Goal: Information Seeking & Learning: Learn about a topic

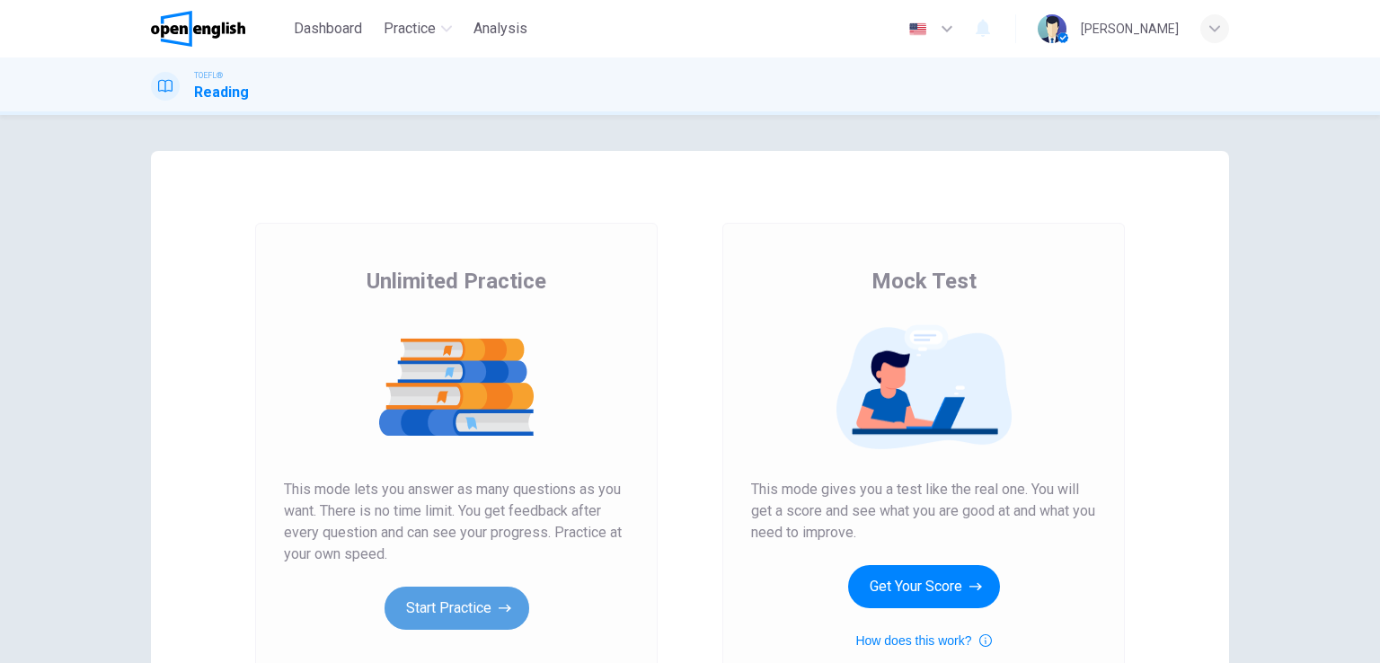
click at [453, 609] on button "Start Practice" at bounding box center [456, 607] width 145 height 43
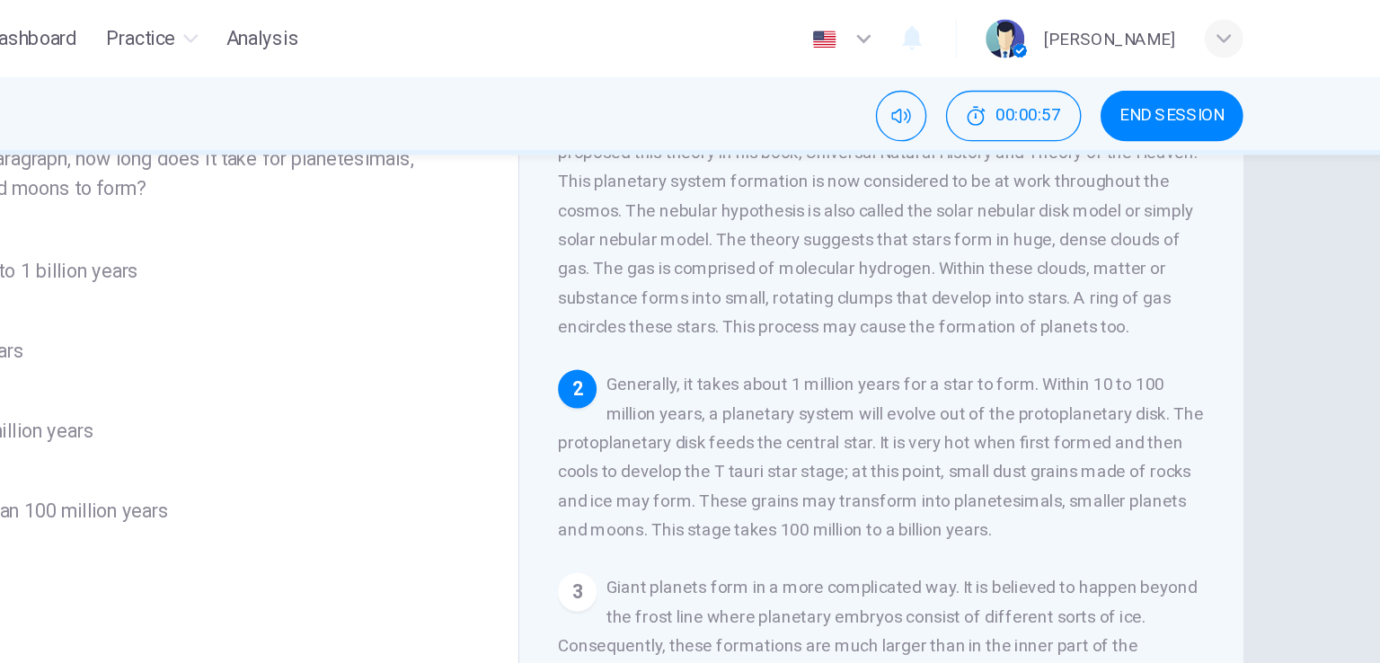
scroll to position [126, 0]
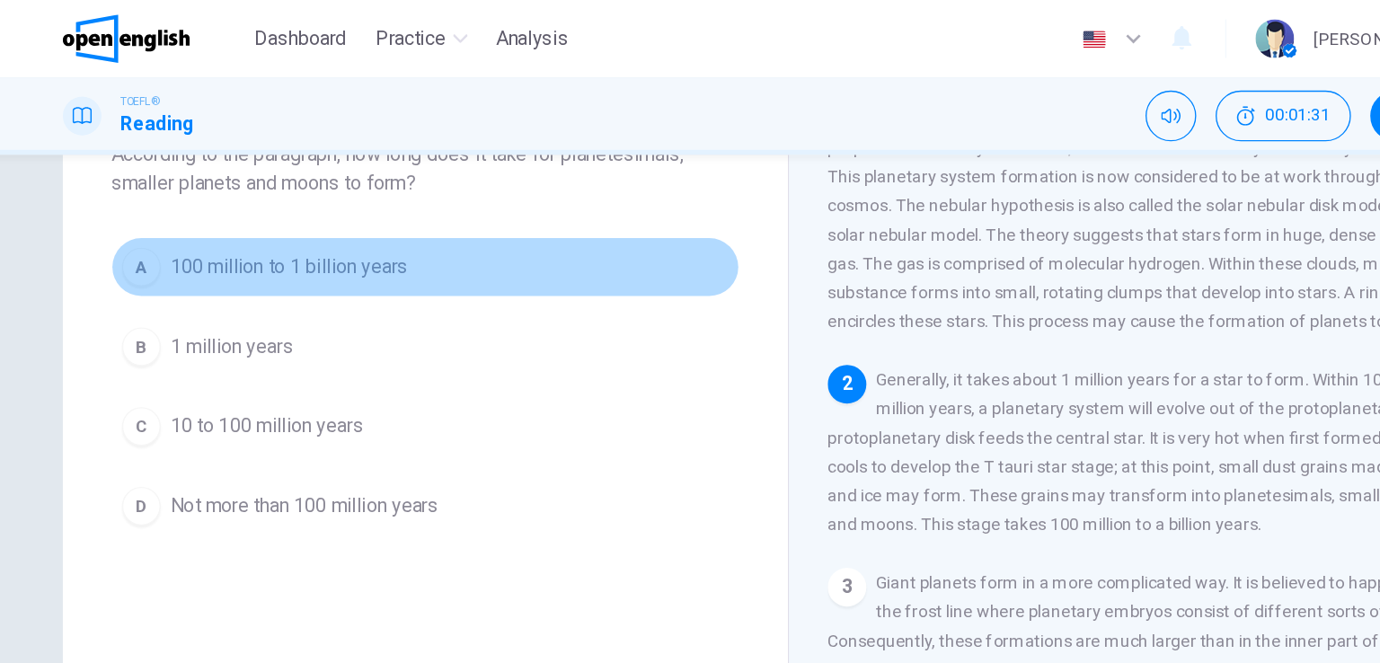
click at [265, 200] on span "100 million to 1 billion years" at bounding box center [319, 199] width 177 height 22
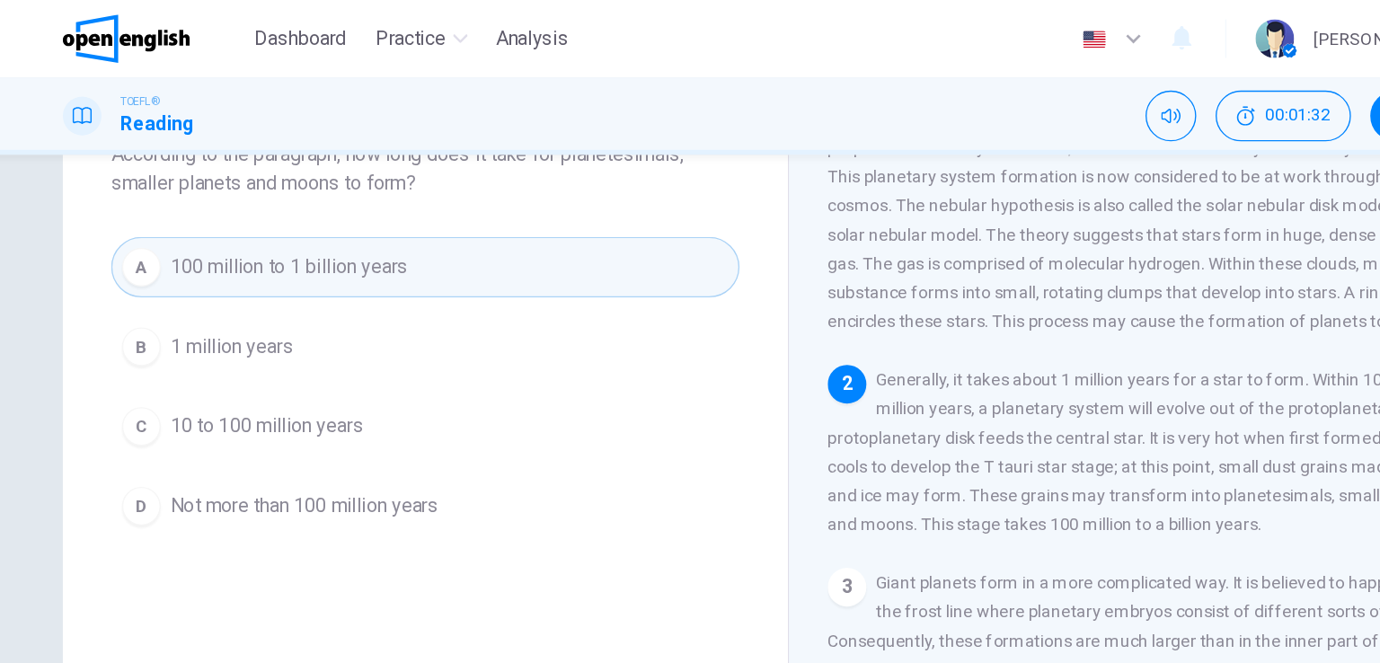
scroll to position [220, 0]
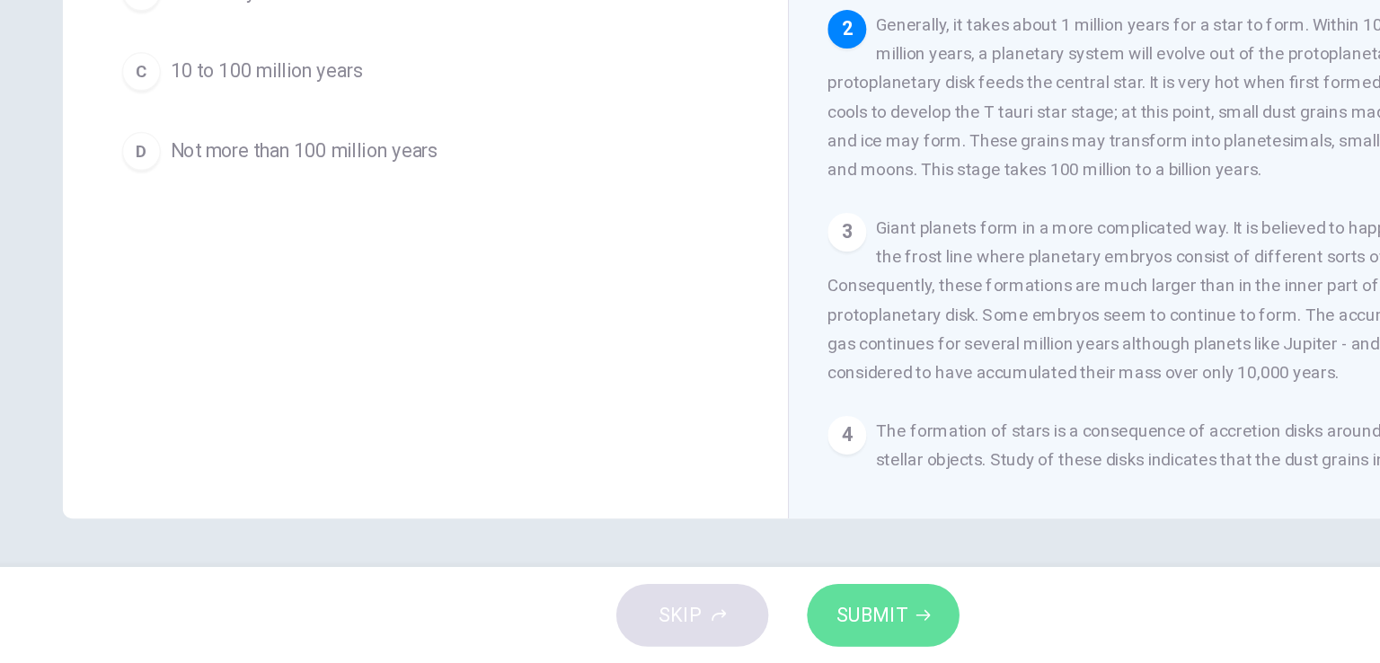
click at [739, 622] on span "SUBMIT" at bounding box center [752, 626] width 52 height 25
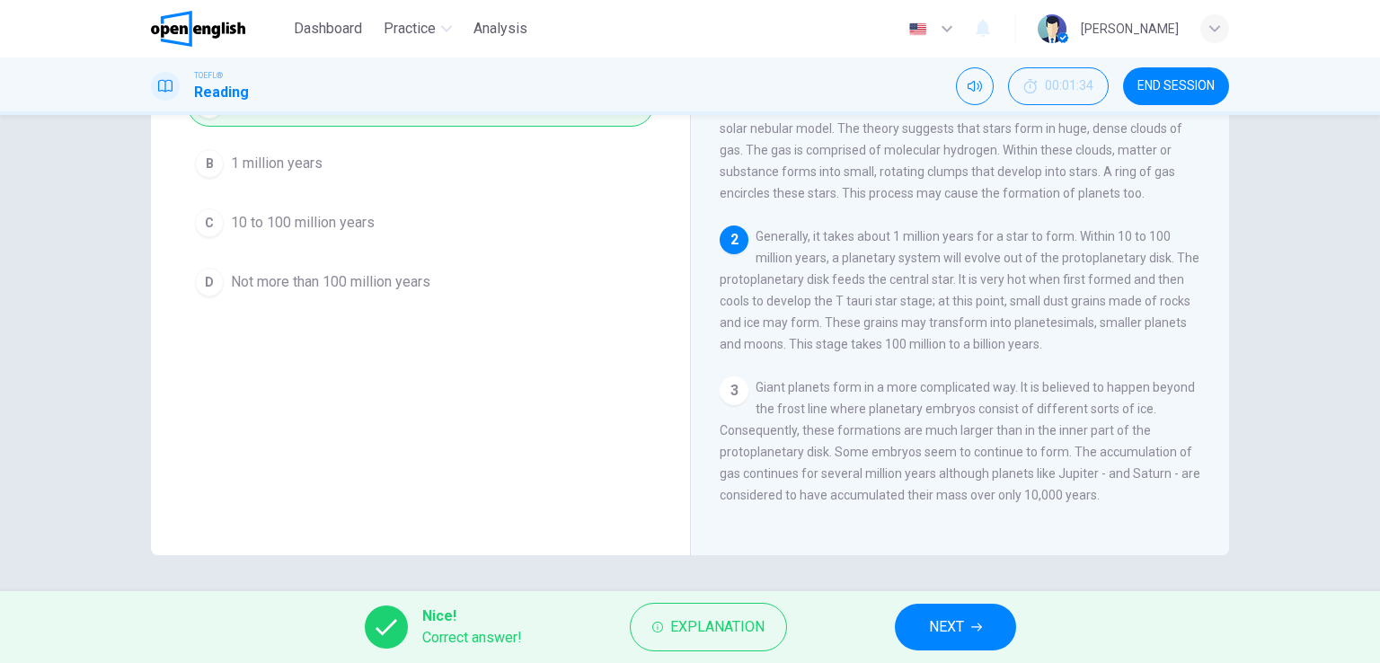
scroll to position [0, 0]
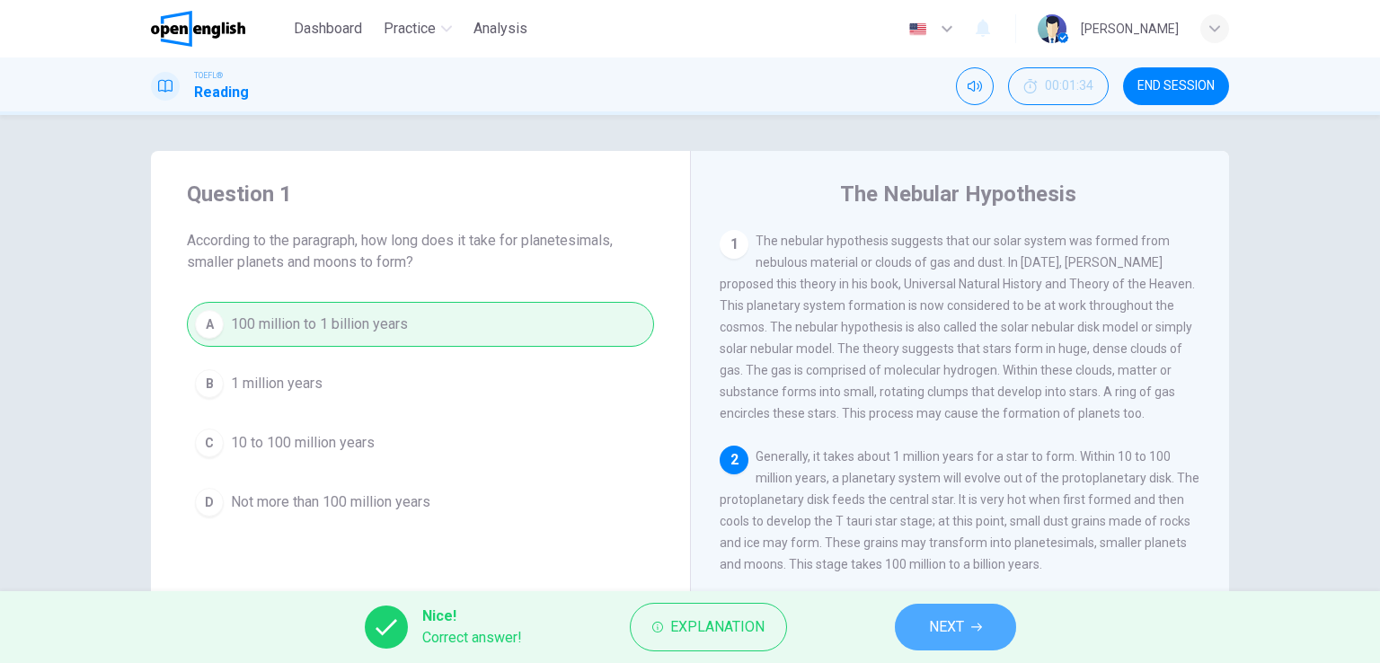
click at [956, 630] on span "NEXT" at bounding box center [946, 626] width 35 height 25
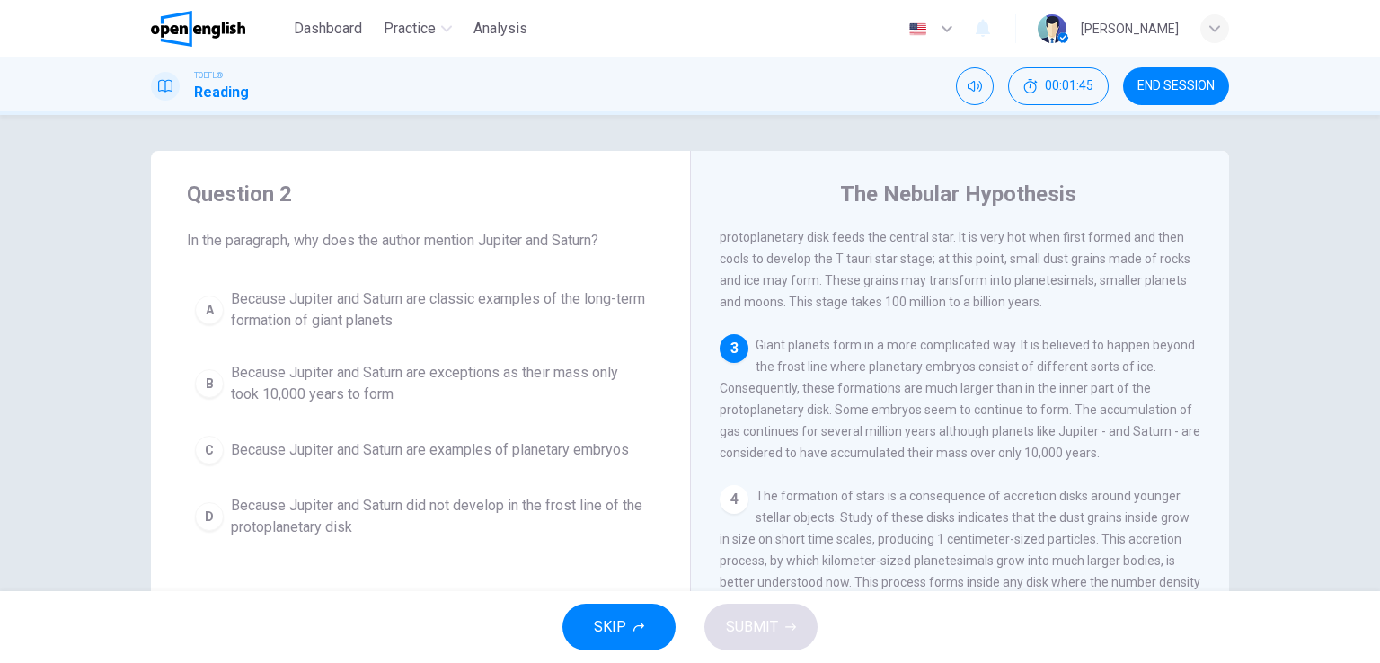
scroll to position [263, 0]
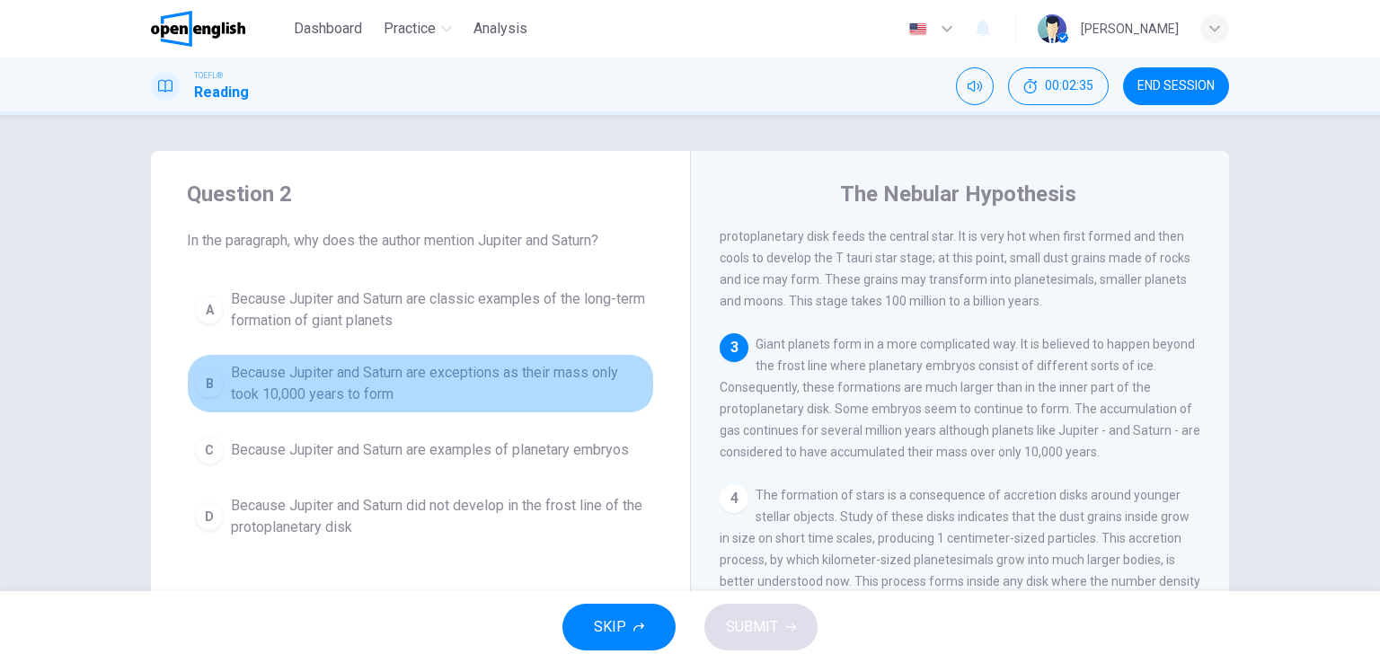
click at [587, 381] on span "Because Jupiter and Saturn are exceptions as their mass only took 10,000 years …" at bounding box center [438, 383] width 415 height 43
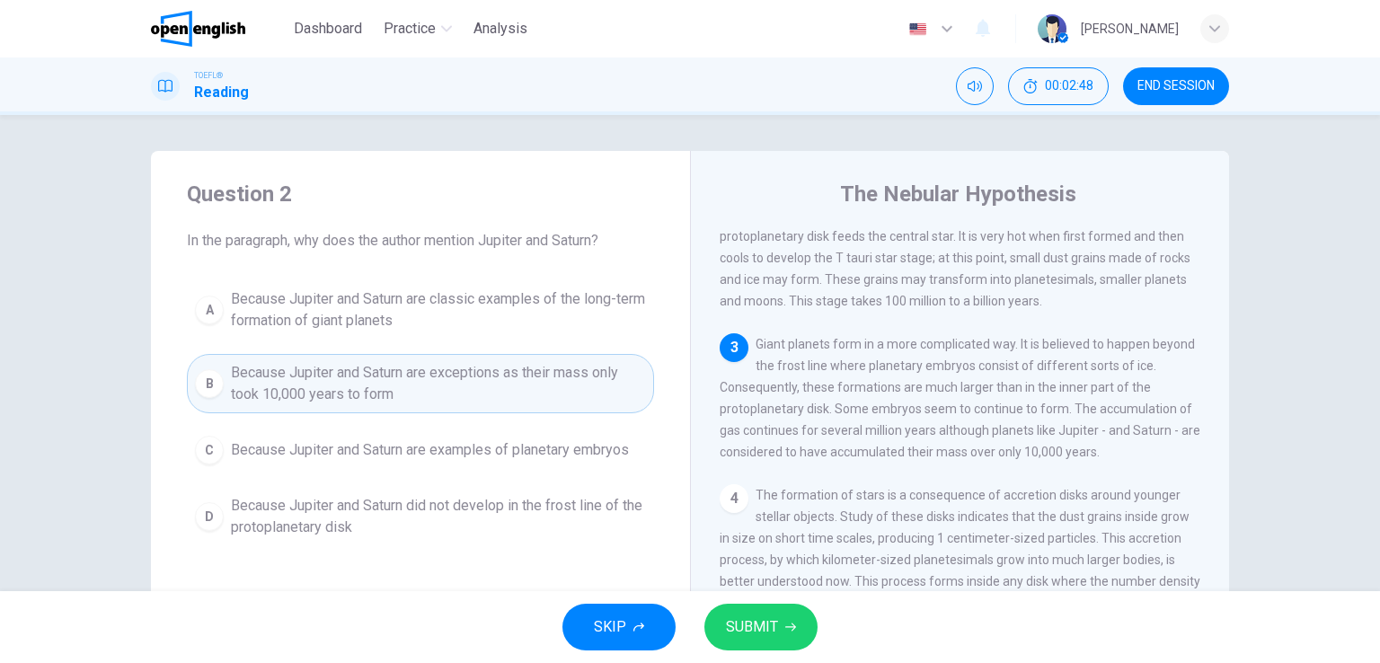
click at [752, 623] on span "SUBMIT" at bounding box center [752, 626] width 52 height 25
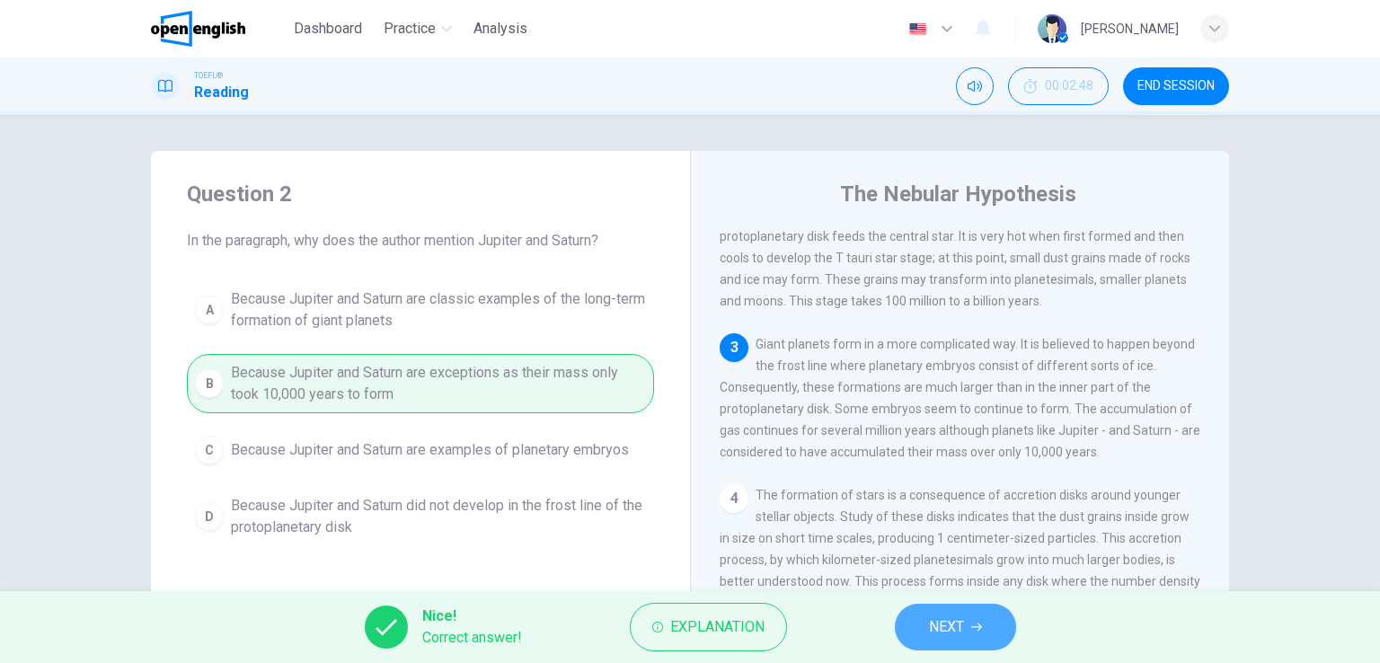
click at [934, 631] on span "NEXT" at bounding box center [946, 626] width 35 height 25
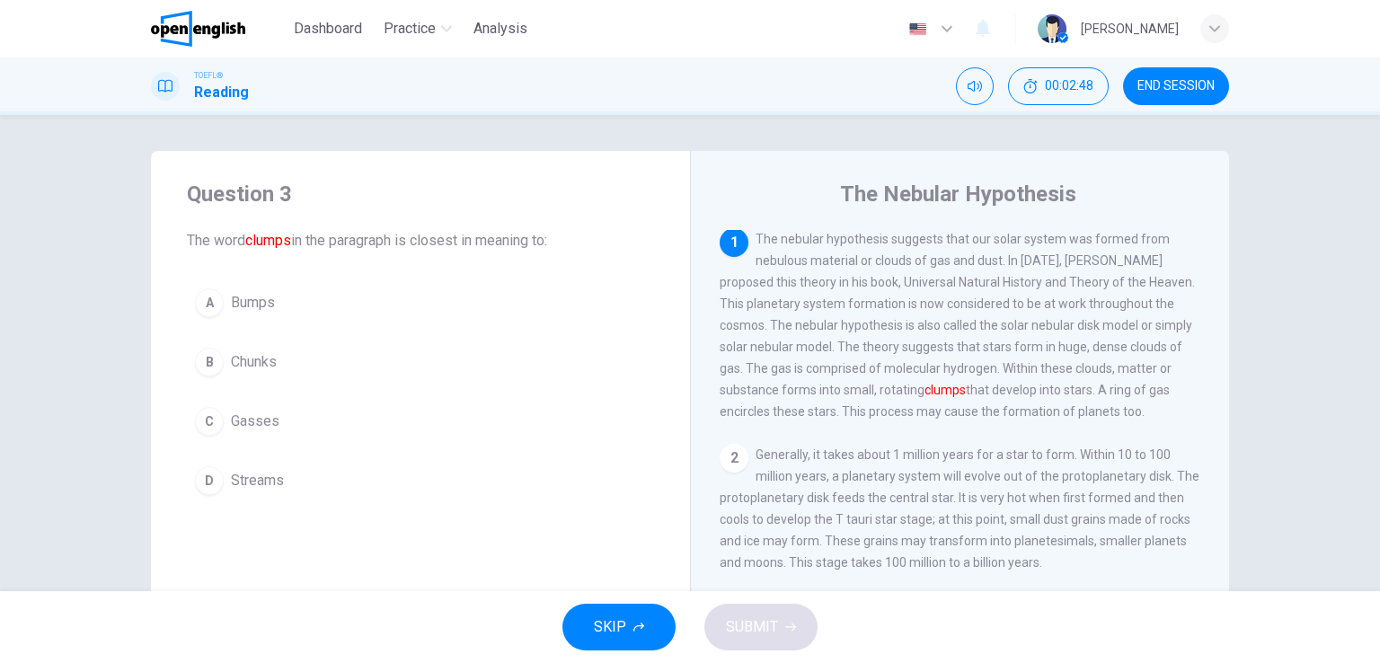
scroll to position [0, 0]
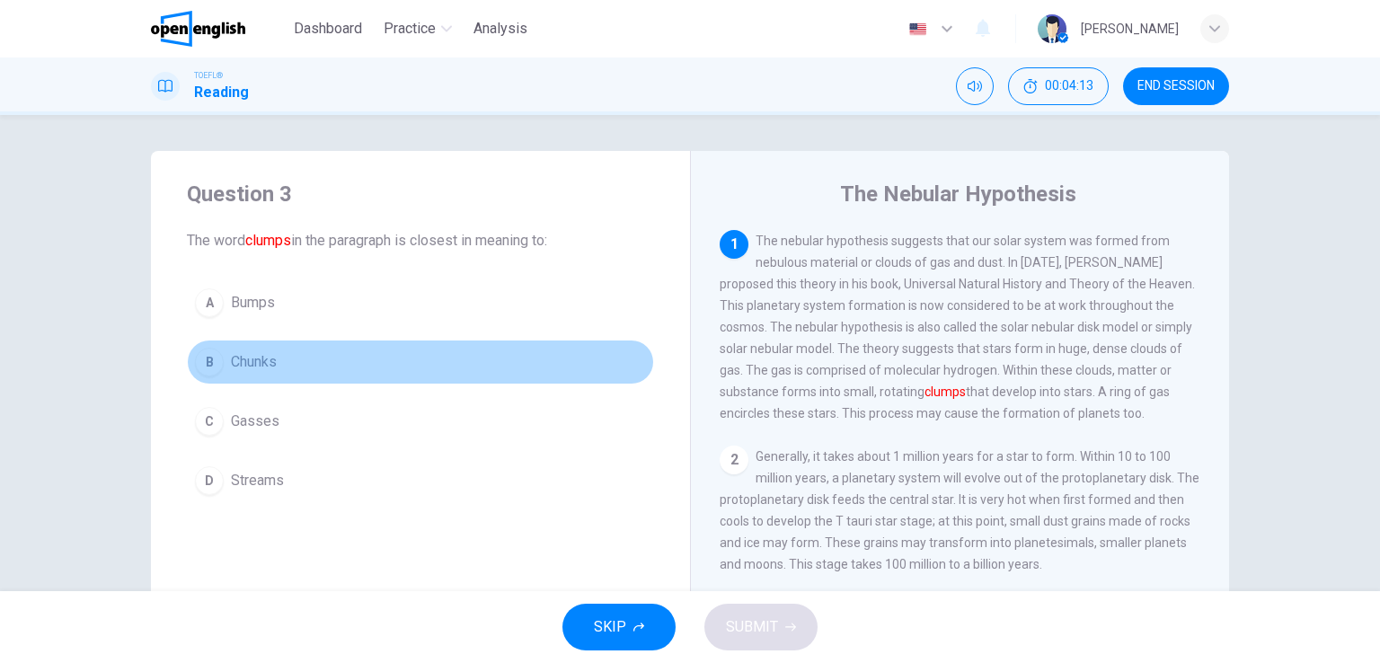
click at [243, 361] on span "Chunks" at bounding box center [254, 362] width 46 height 22
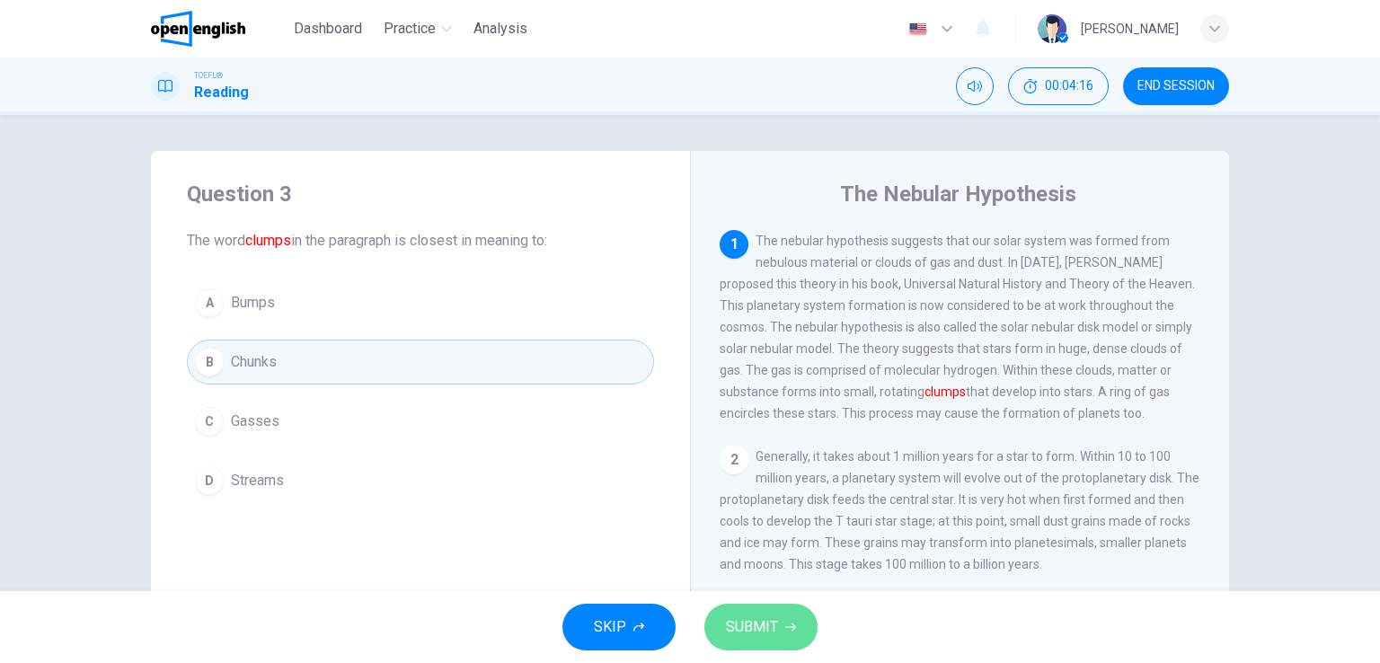
click at [736, 620] on span "SUBMIT" at bounding box center [752, 626] width 52 height 25
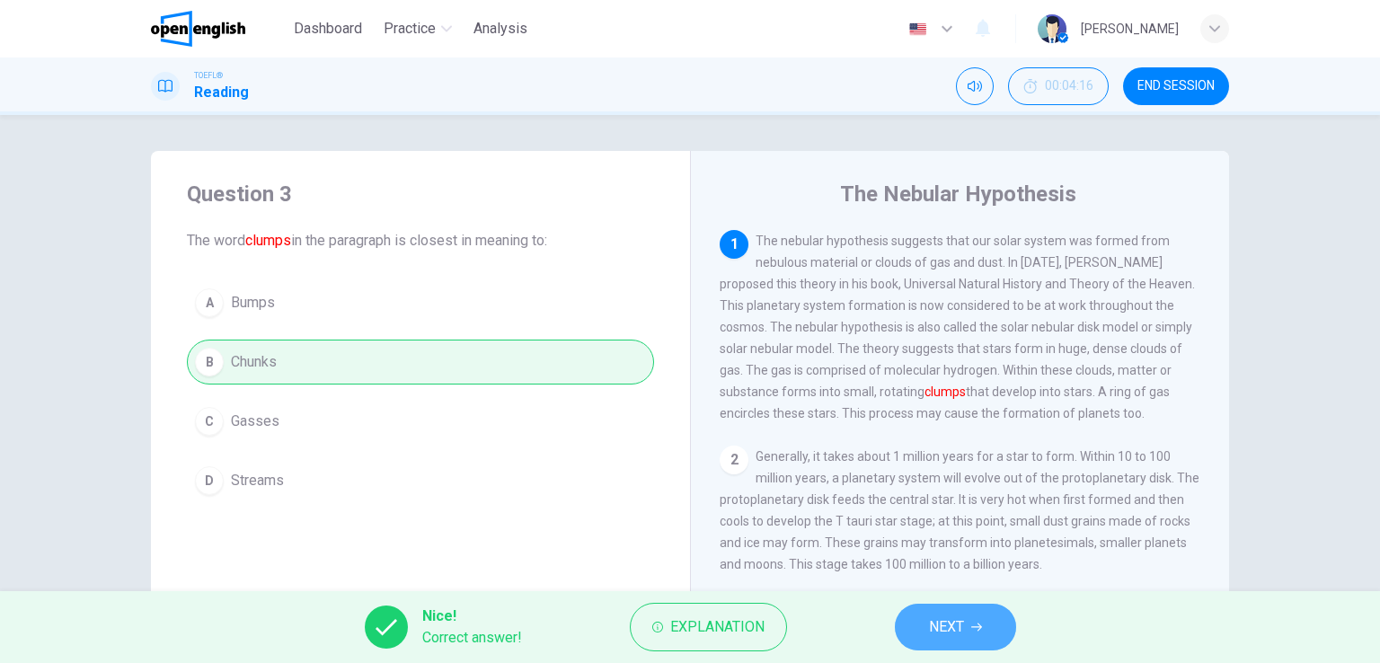
click at [936, 632] on span "NEXT" at bounding box center [946, 626] width 35 height 25
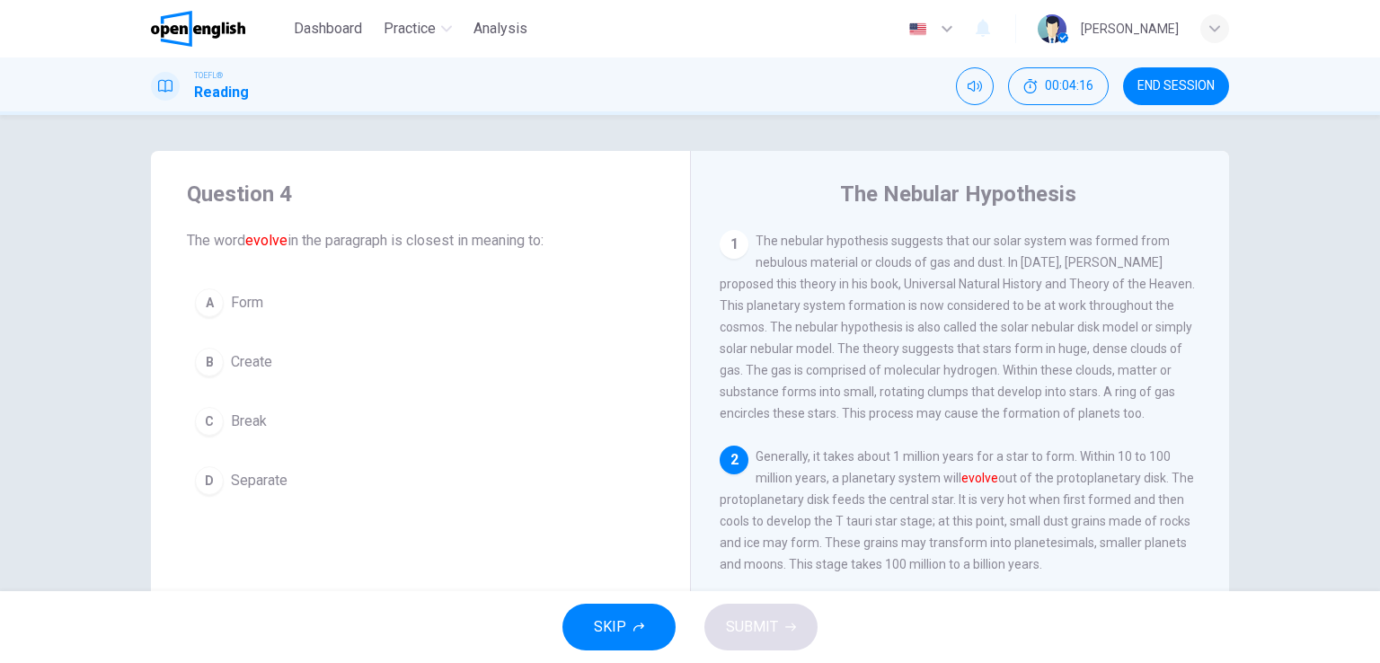
scroll to position [18, 0]
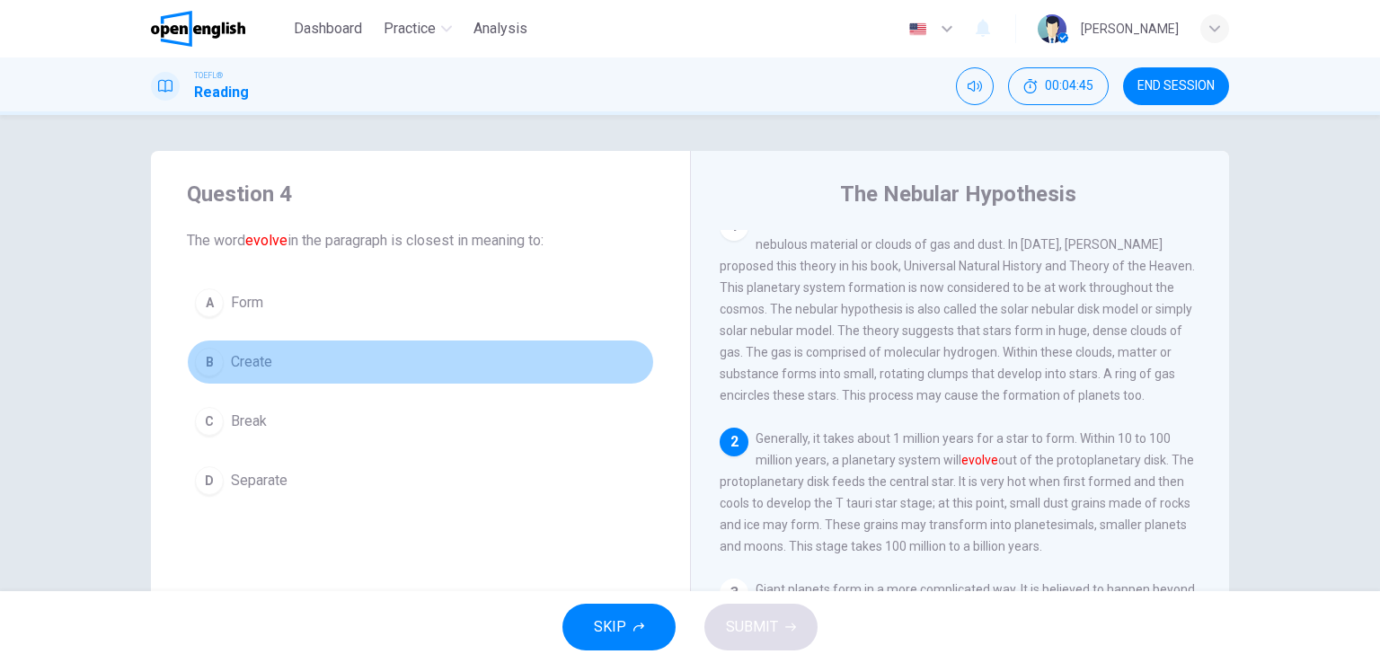
click at [254, 366] on span "Create" at bounding box center [251, 362] width 41 height 22
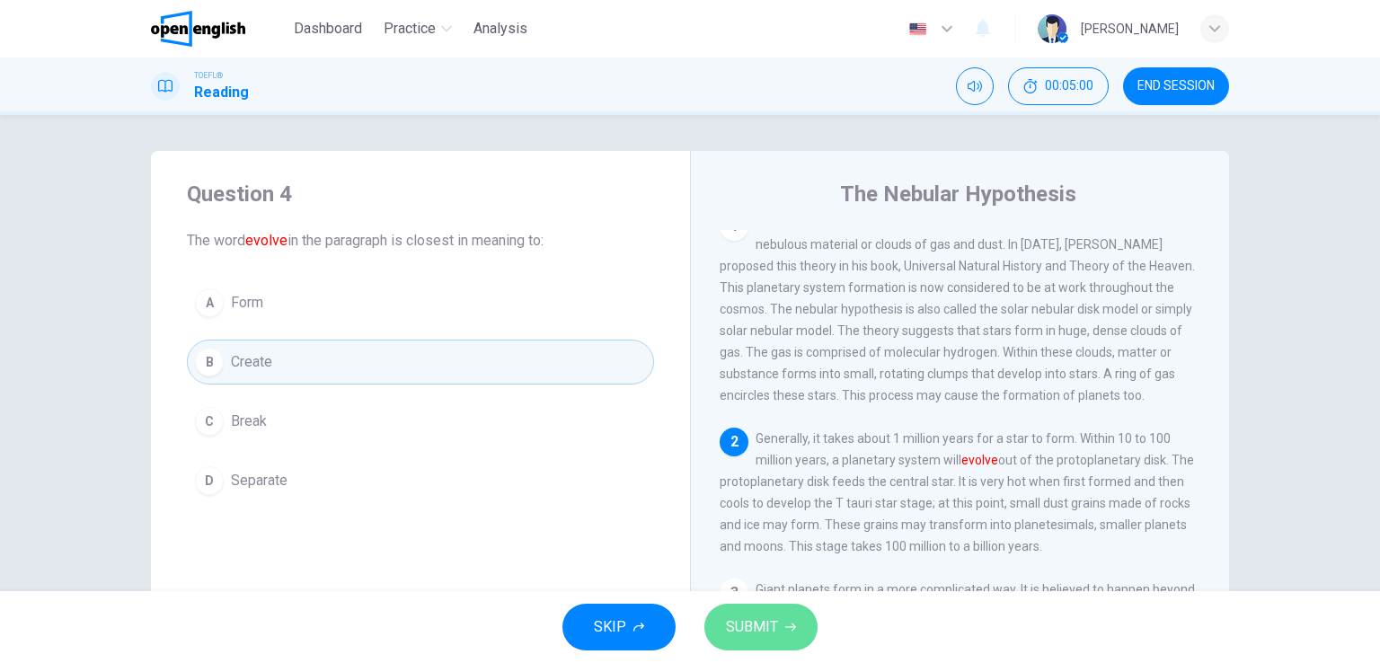
click at [758, 624] on span "SUBMIT" at bounding box center [752, 626] width 52 height 25
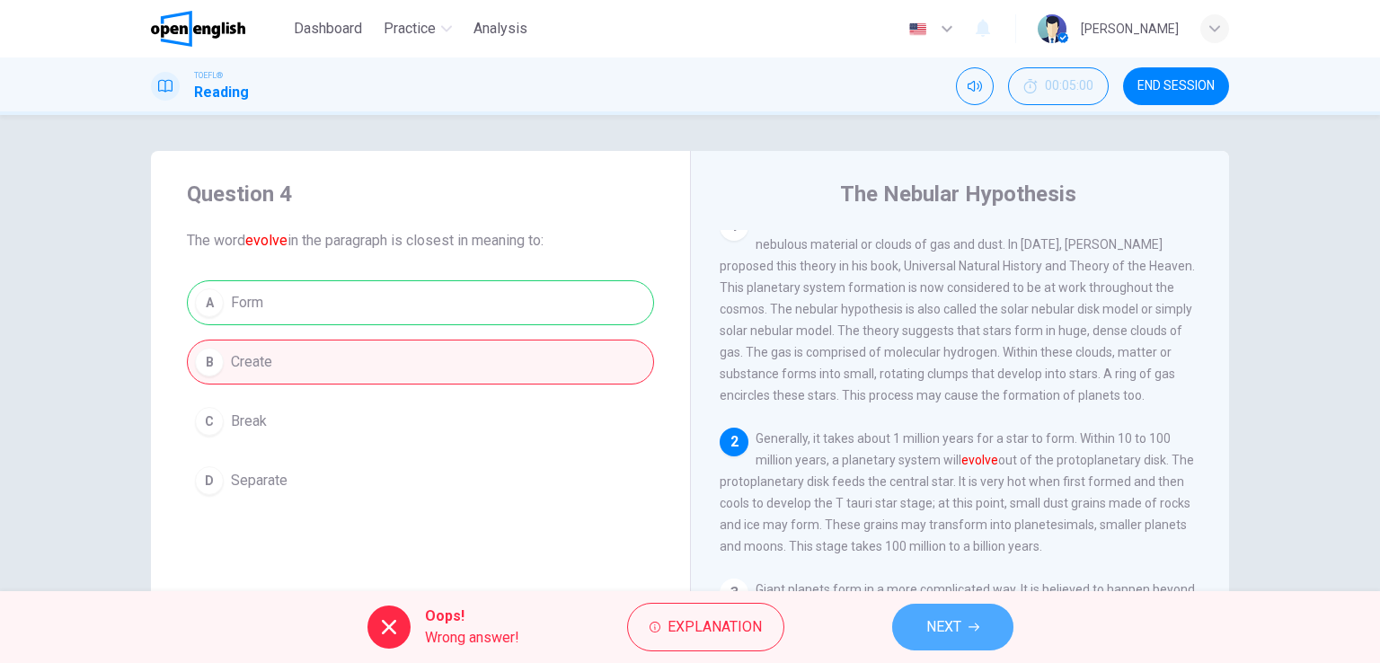
click at [974, 629] on icon "button" at bounding box center [973, 626] width 11 height 11
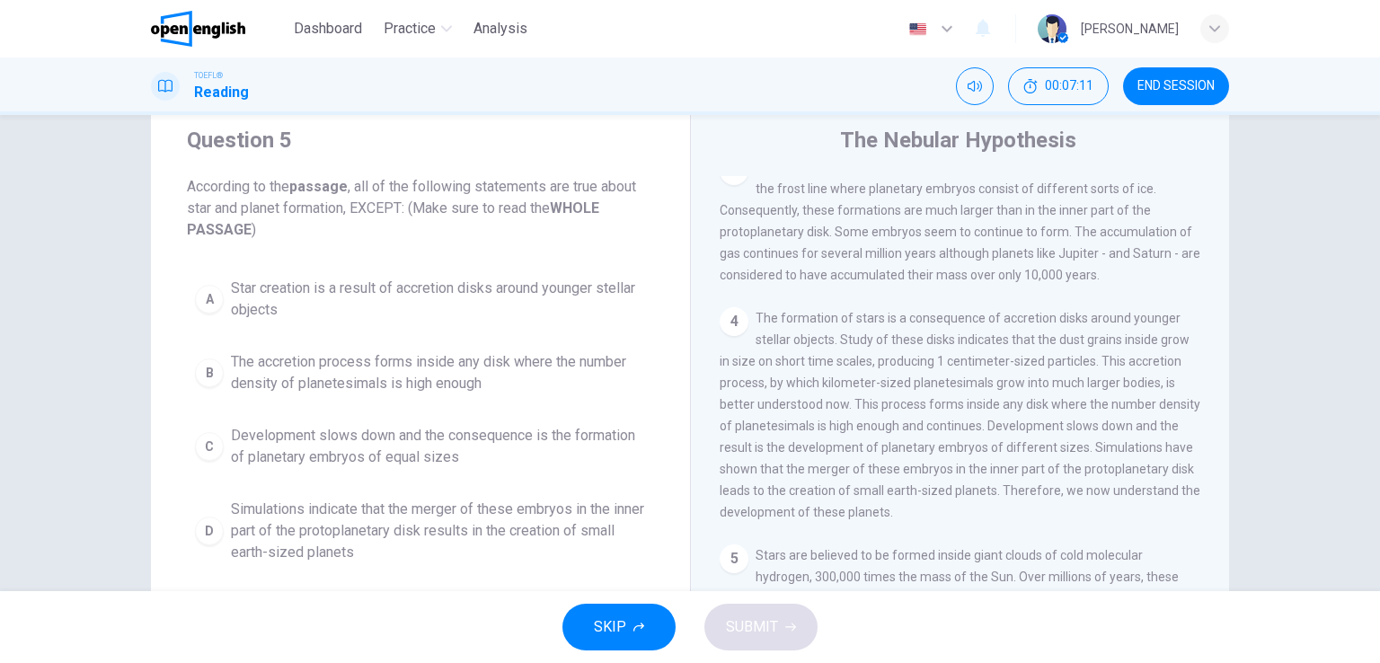
scroll to position [387, 0]
click at [417, 439] on span "Development slows down and the consequence is the formation of planetary embryo…" at bounding box center [438, 446] width 415 height 43
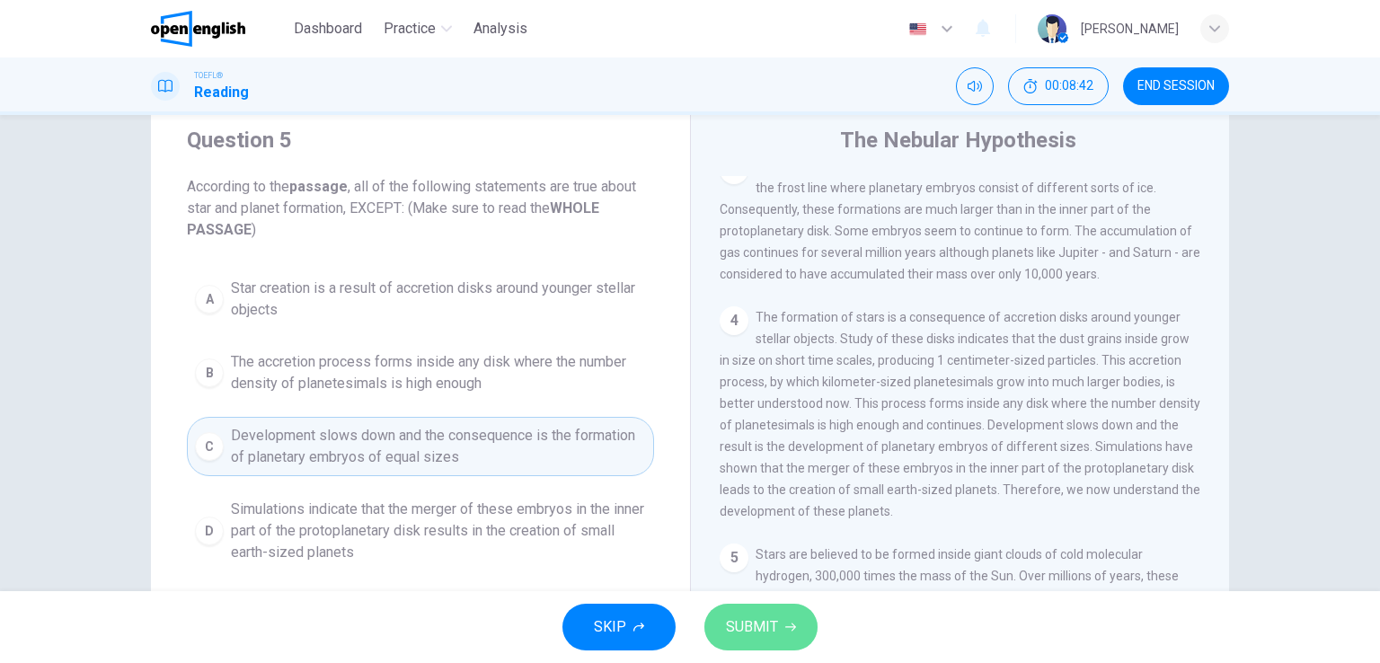
click at [758, 631] on span "SUBMIT" at bounding box center [752, 626] width 52 height 25
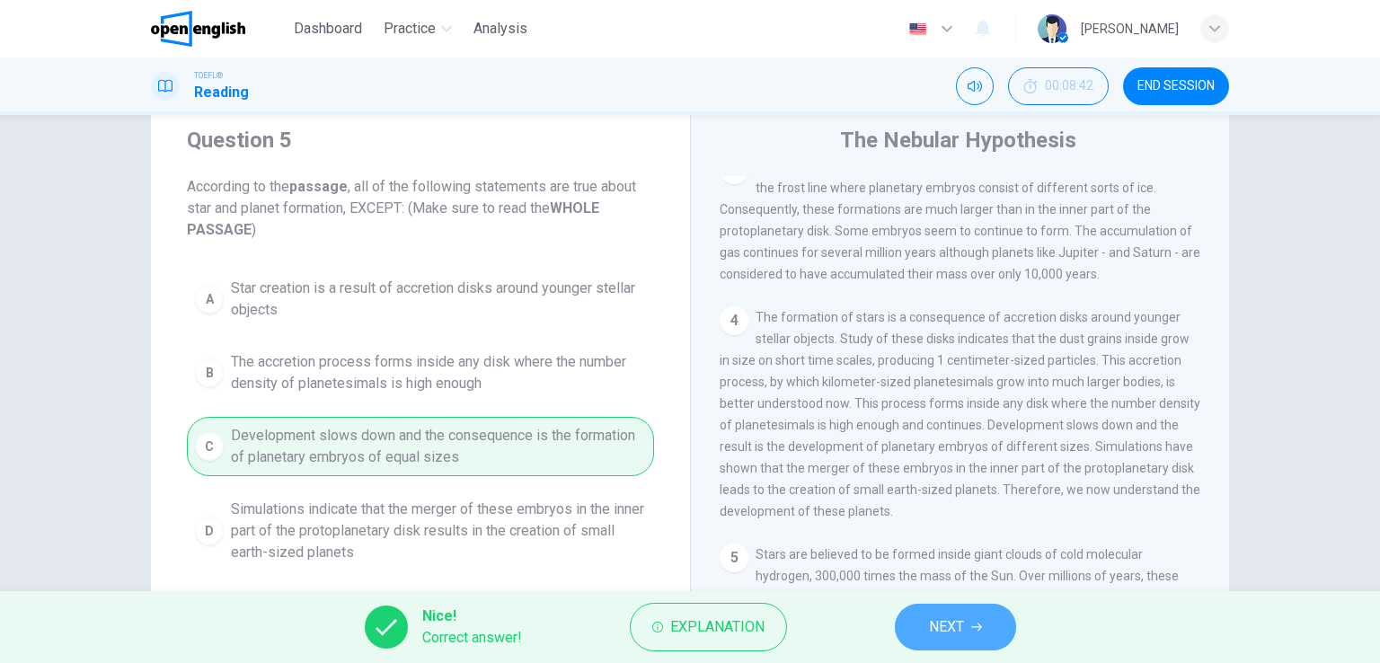
click at [969, 623] on button "NEXT" at bounding box center [955, 627] width 121 height 47
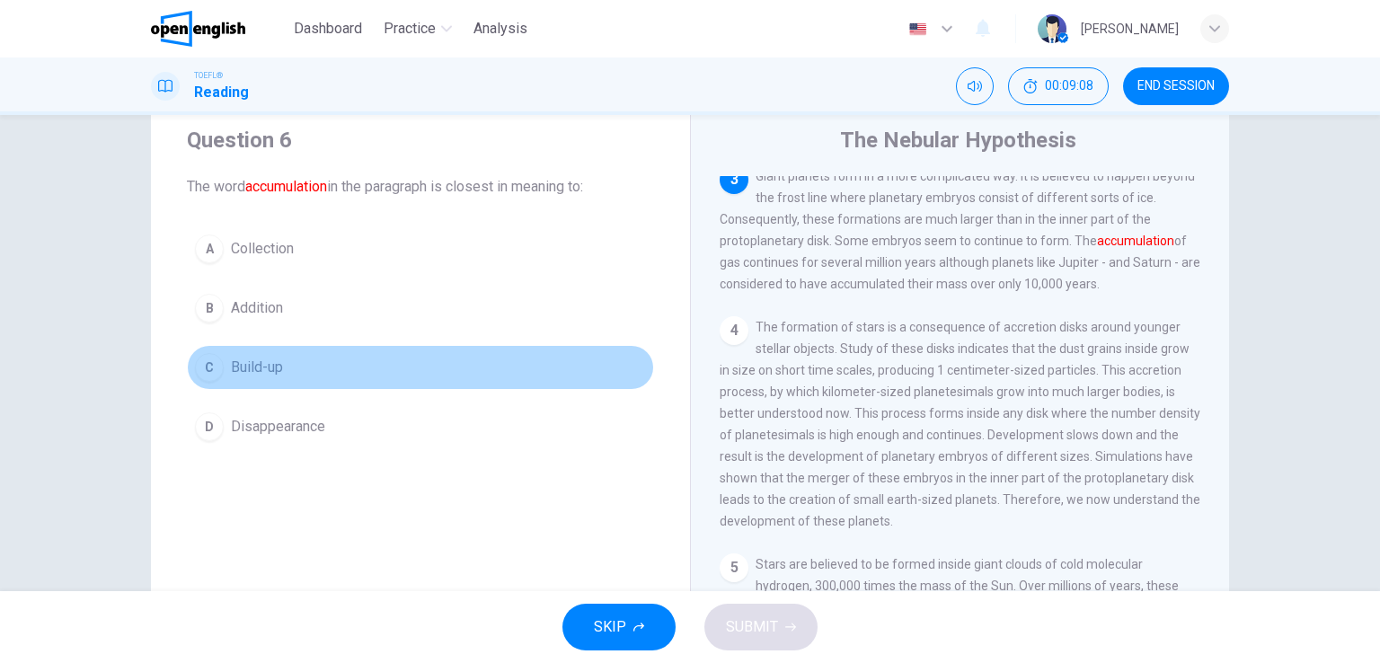
click at [259, 372] on span "Build-up" at bounding box center [257, 368] width 52 height 22
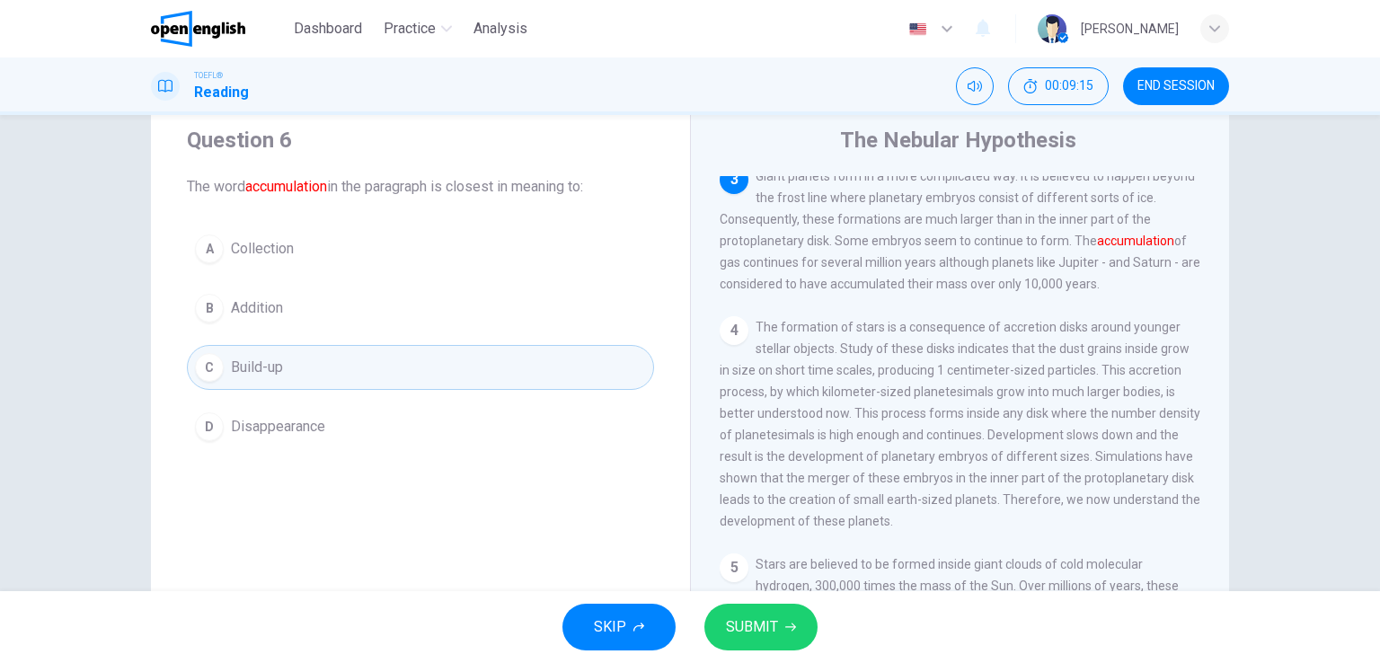
click at [746, 631] on span "SUBMIT" at bounding box center [752, 626] width 52 height 25
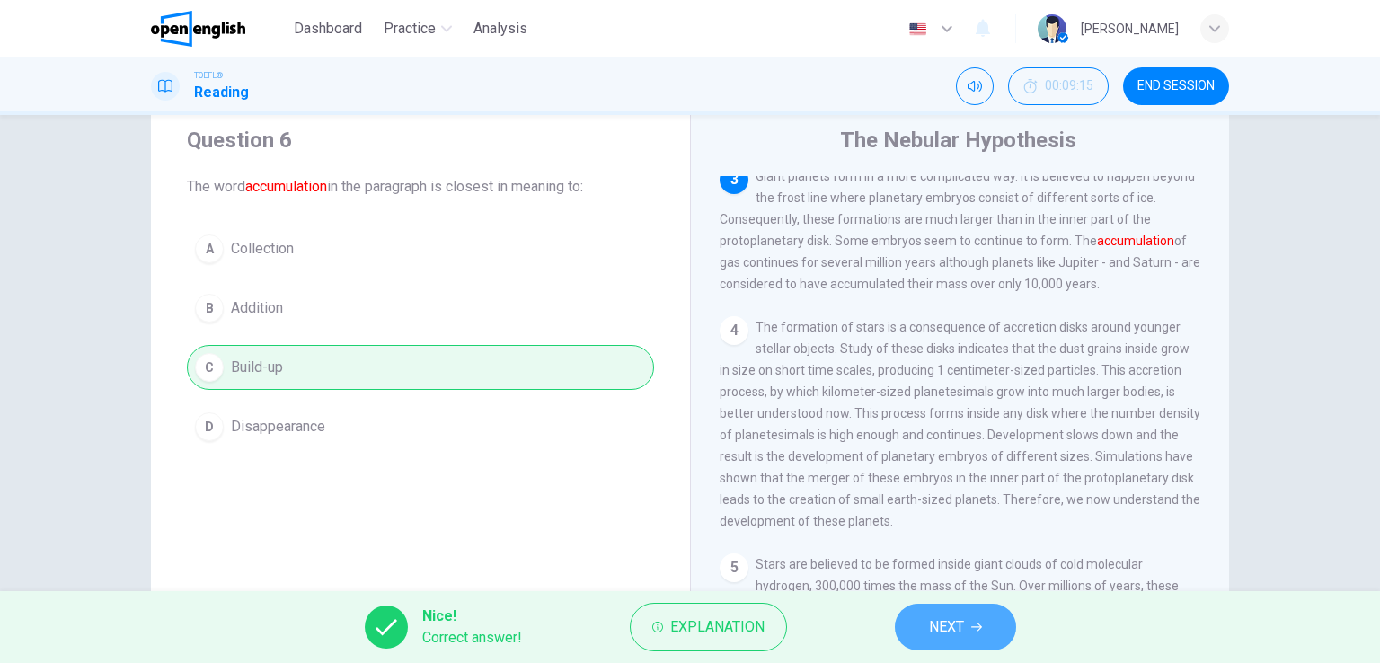
click at [962, 640] on button "NEXT" at bounding box center [955, 627] width 121 height 47
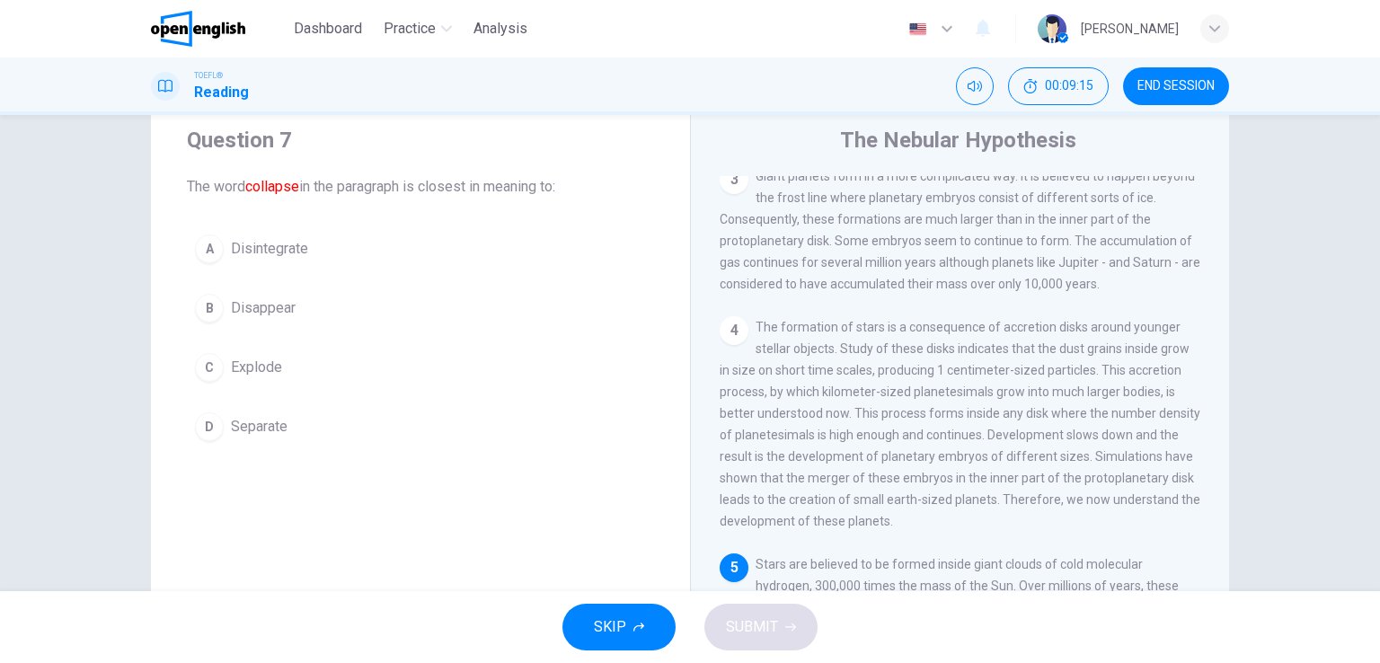
scroll to position [525, 0]
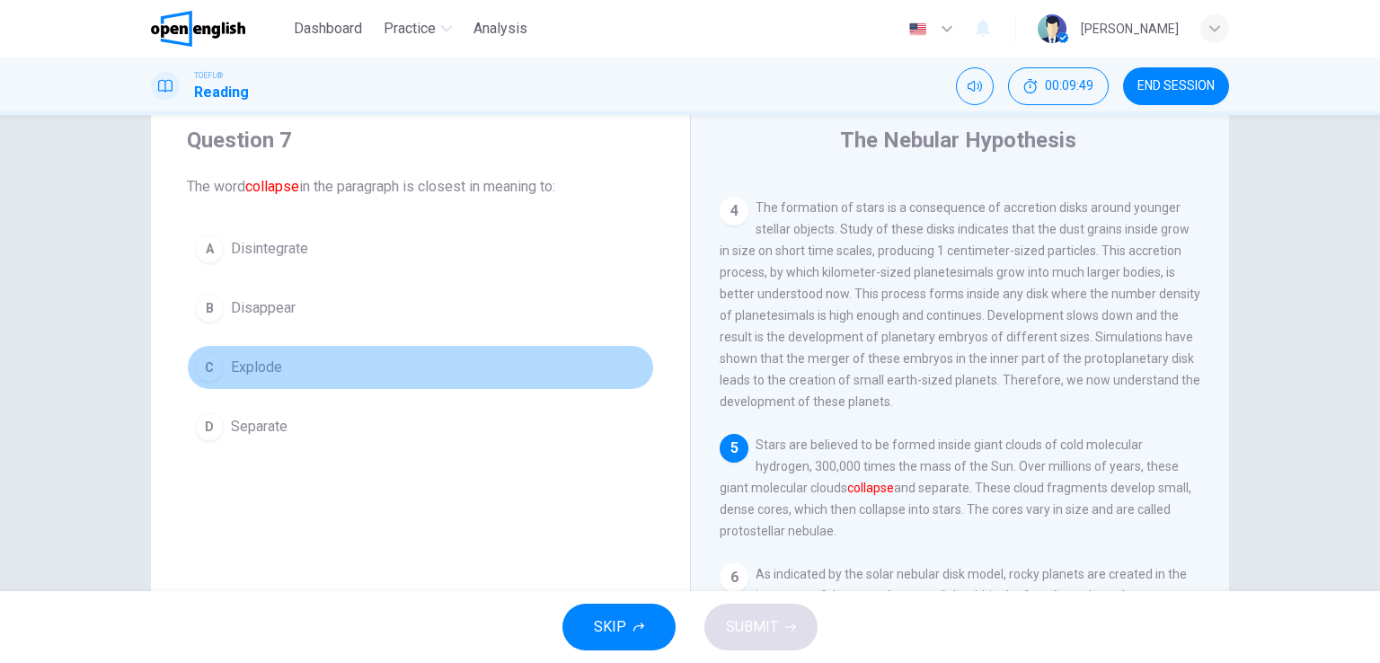
click at [269, 372] on span "Explode" at bounding box center [256, 368] width 51 height 22
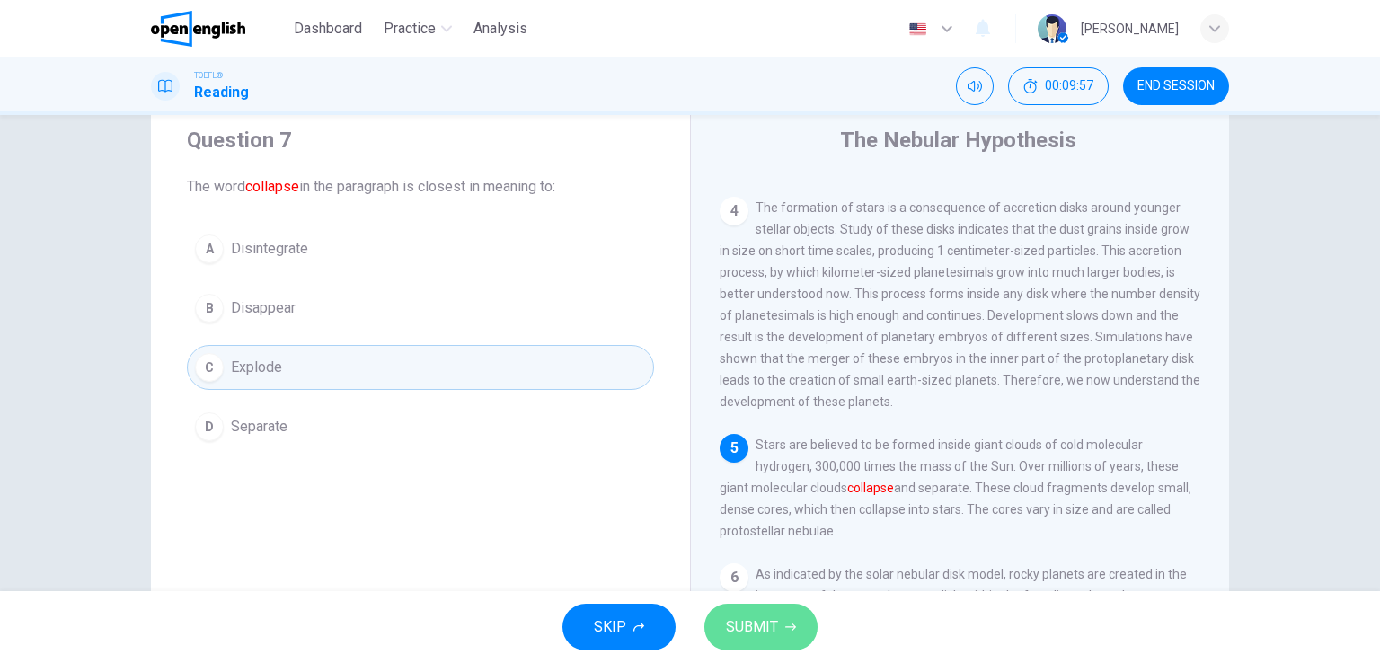
click at [769, 628] on span "SUBMIT" at bounding box center [752, 626] width 52 height 25
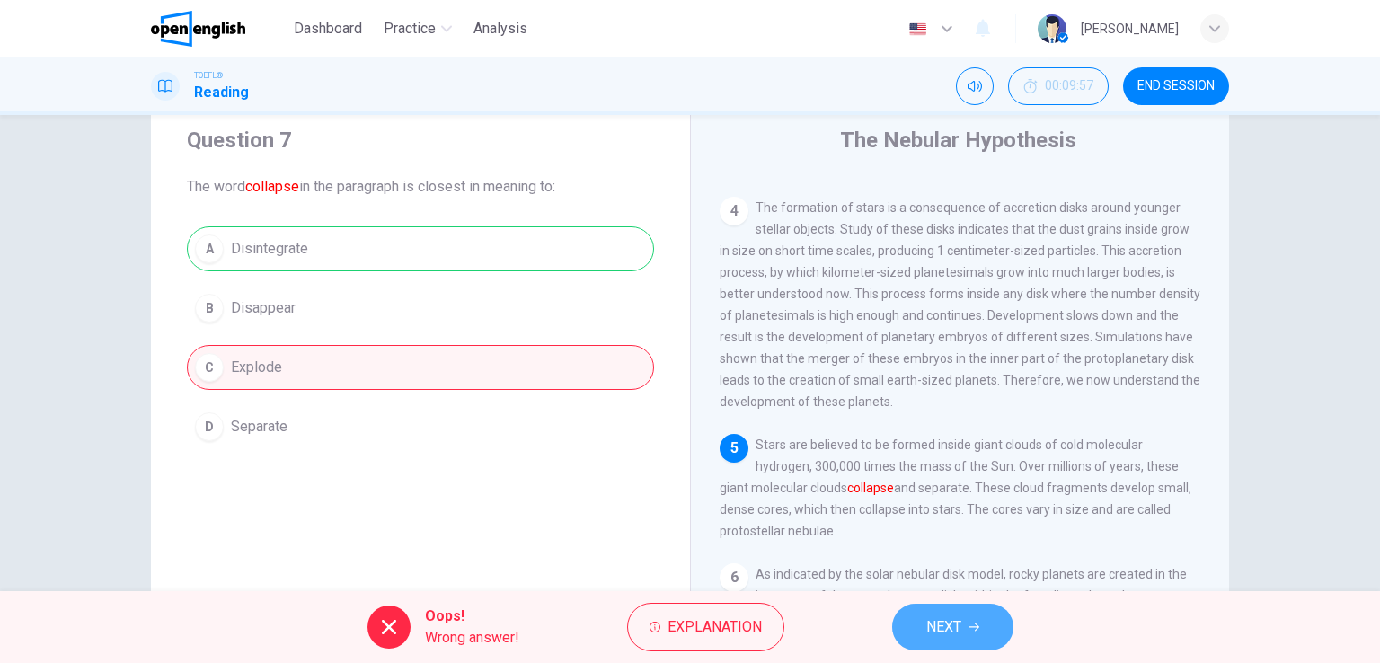
click at [939, 631] on span "NEXT" at bounding box center [943, 626] width 35 height 25
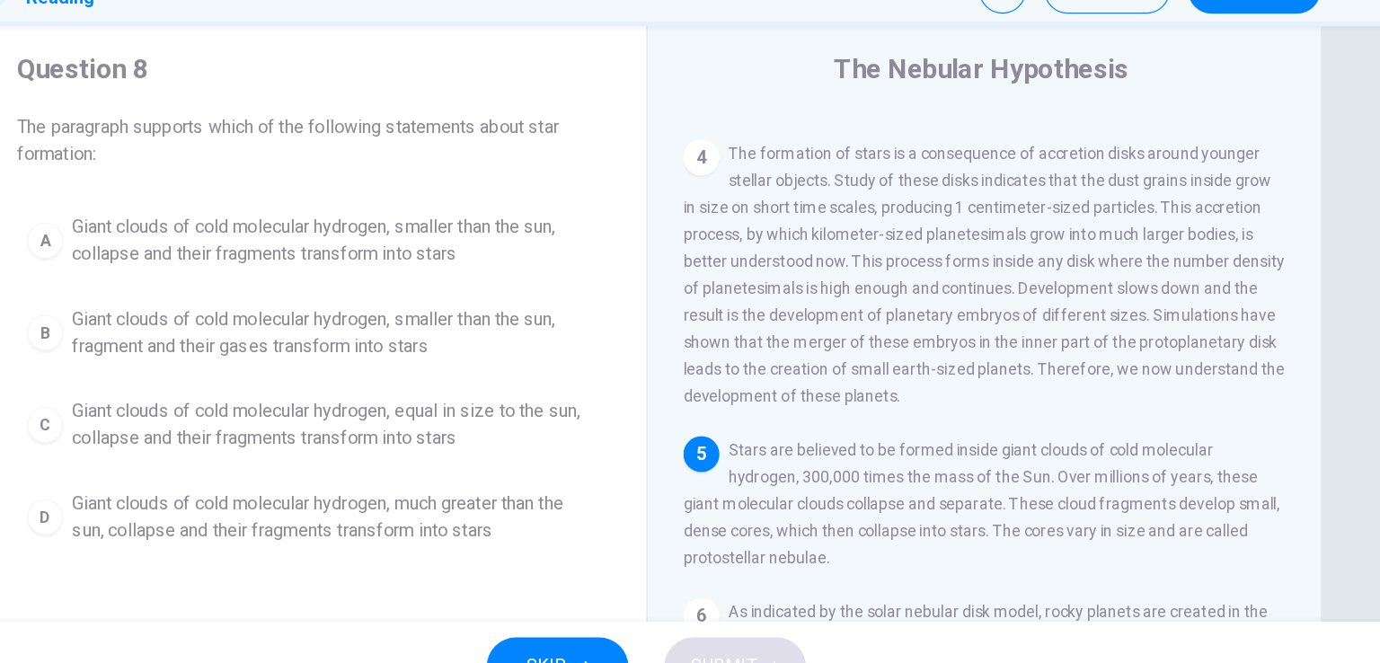
scroll to position [41, 0]
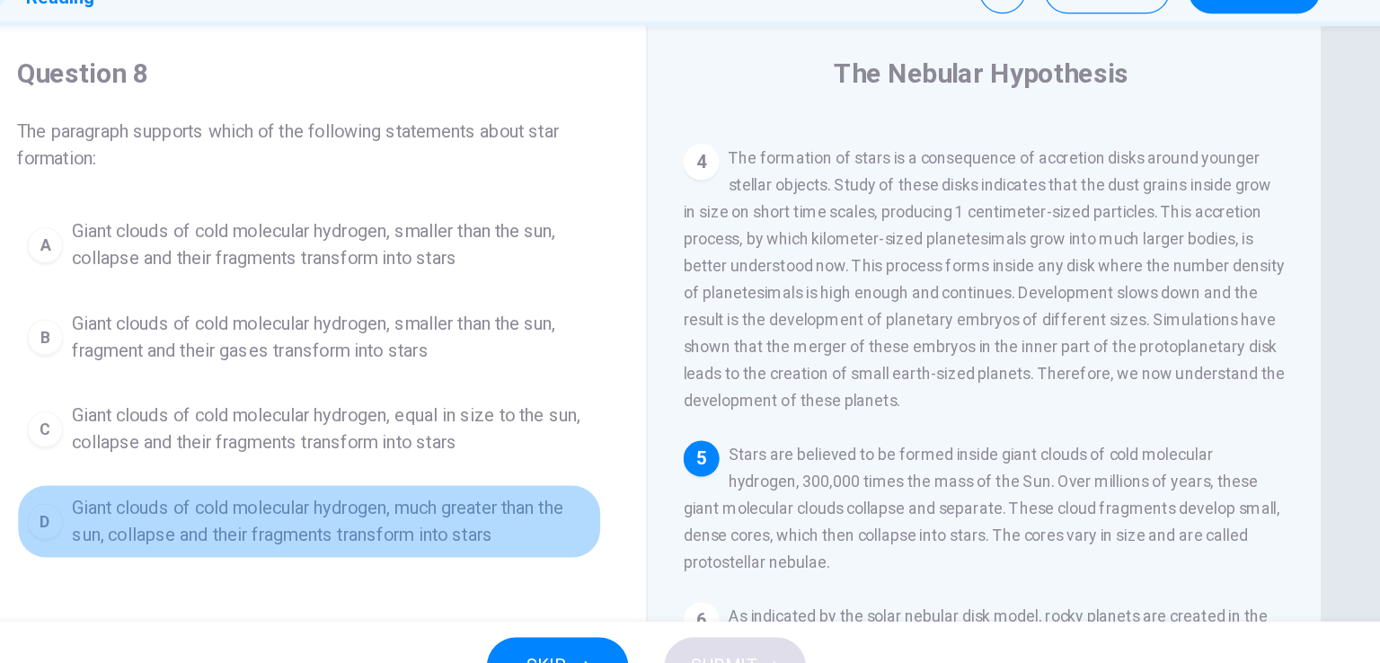
click at [326, 518] on span "Giant clouds of cold molecular hydrogen, much greater than the sun, collapse an…" at bounding box center [438, 510] width 415 height 43
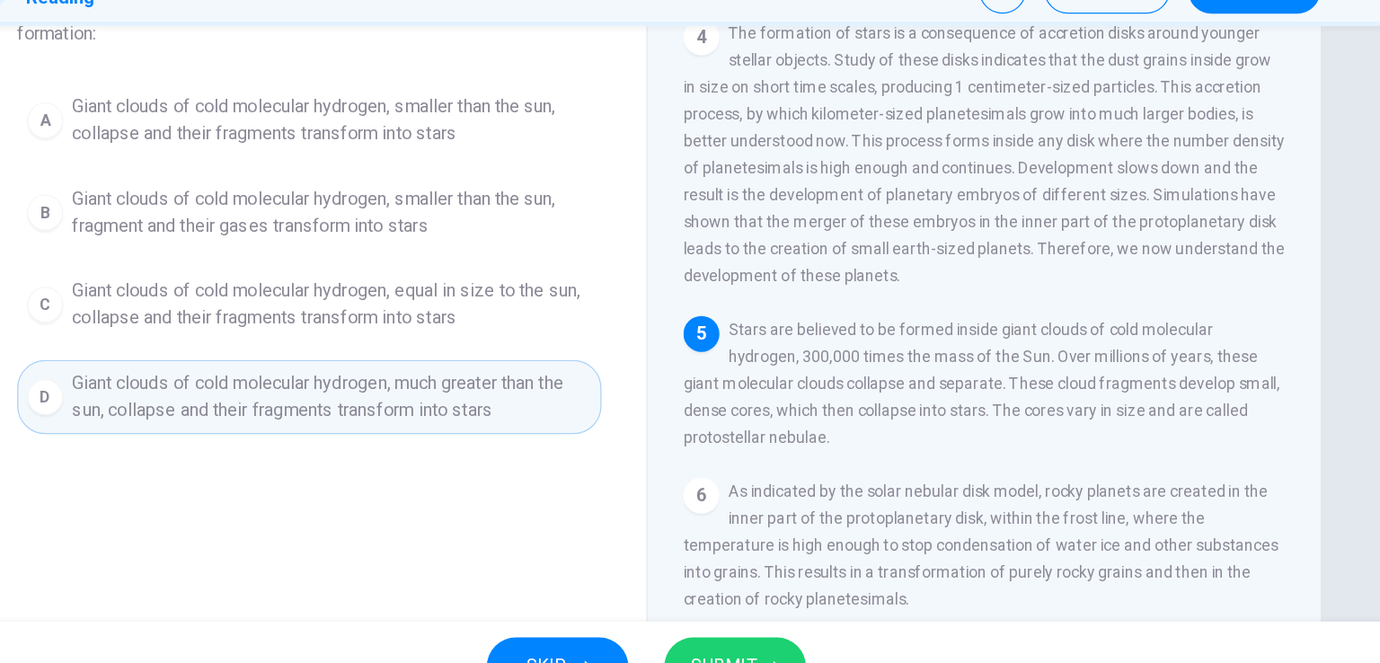
scroll to position [149, 0]
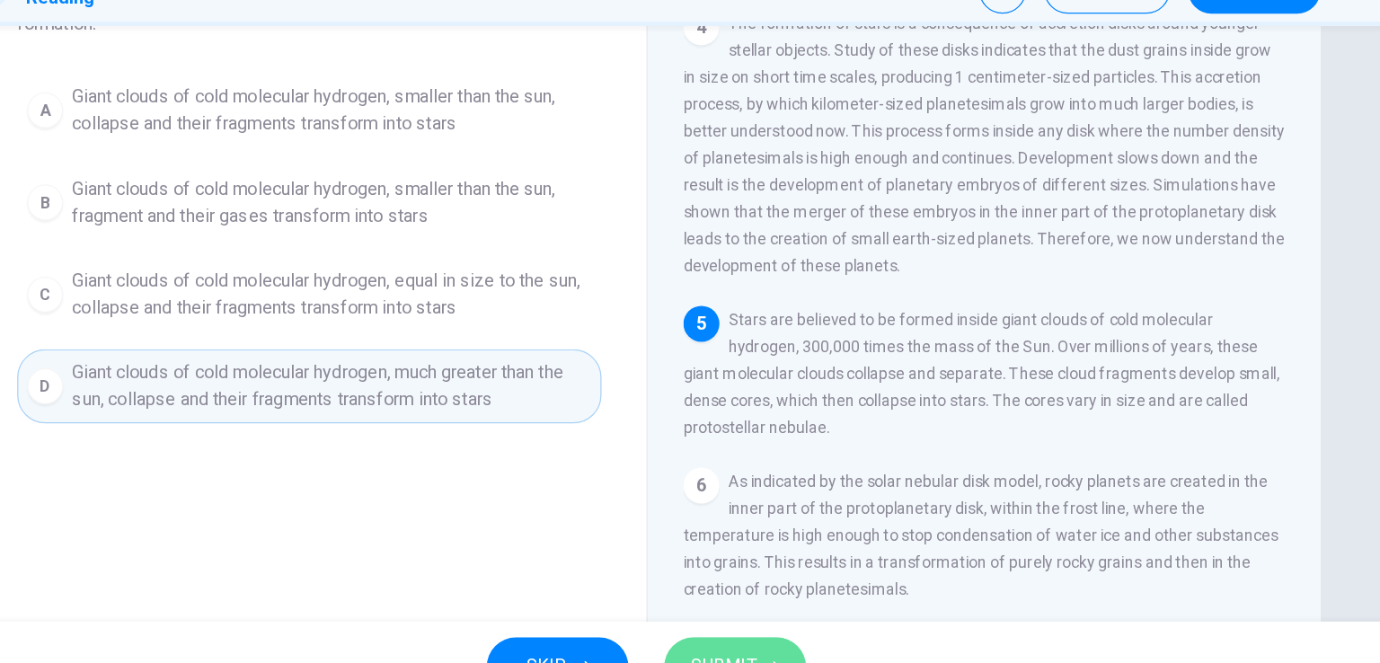
click at [788, 607] on button "SUBMIT" at bounding box center [760, 627] width 113 height 47
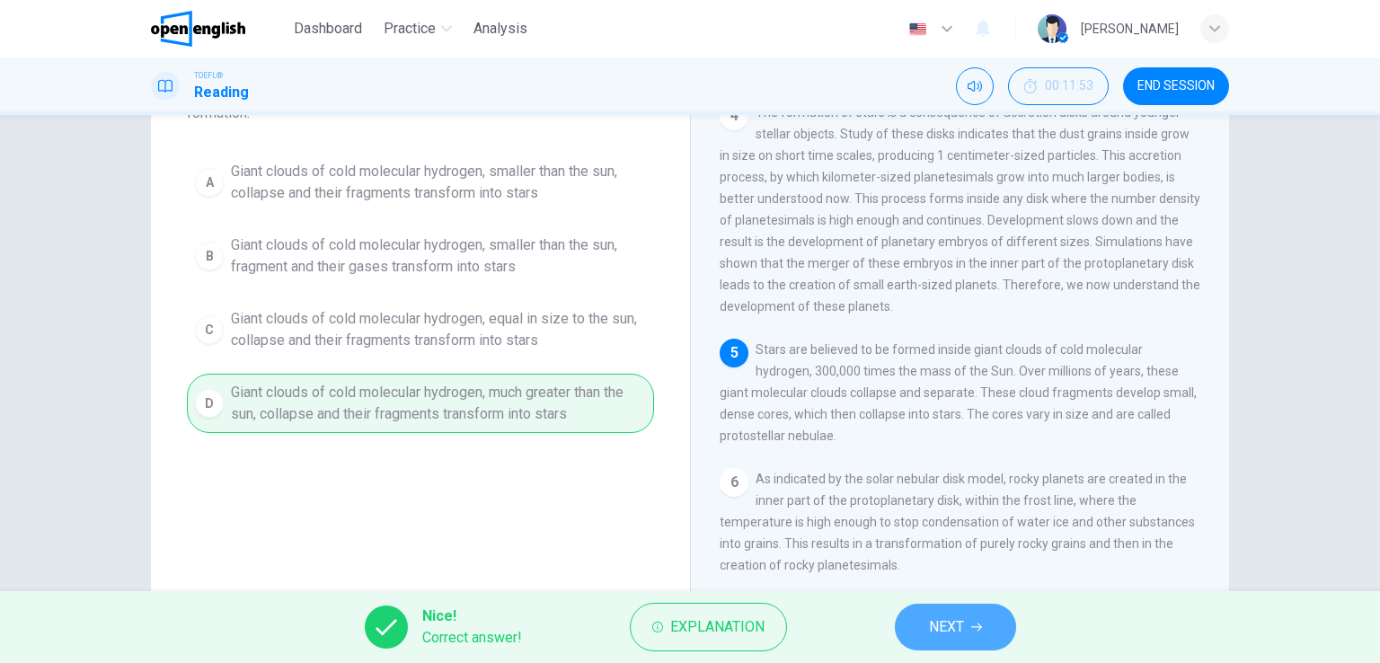
click at [950, 626] on span "NEXT" at bounding box center [946, 626] width 35 height 25
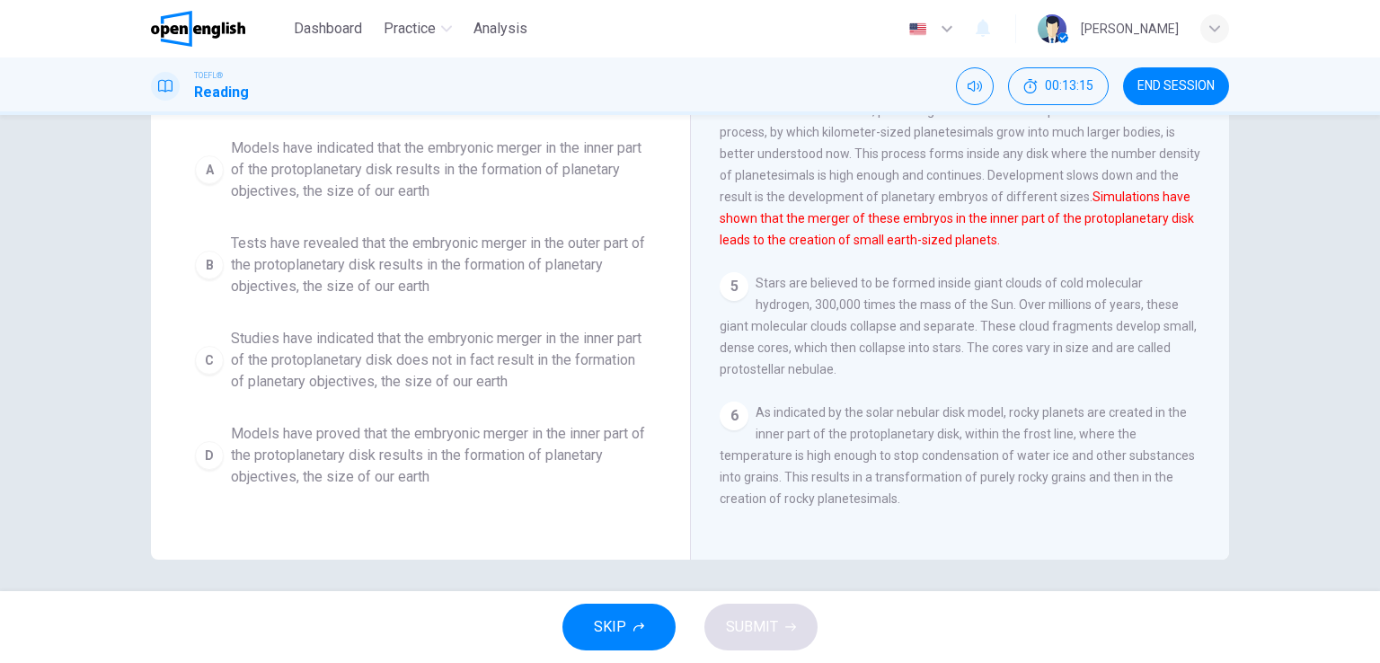
scroll to position [220, 0]
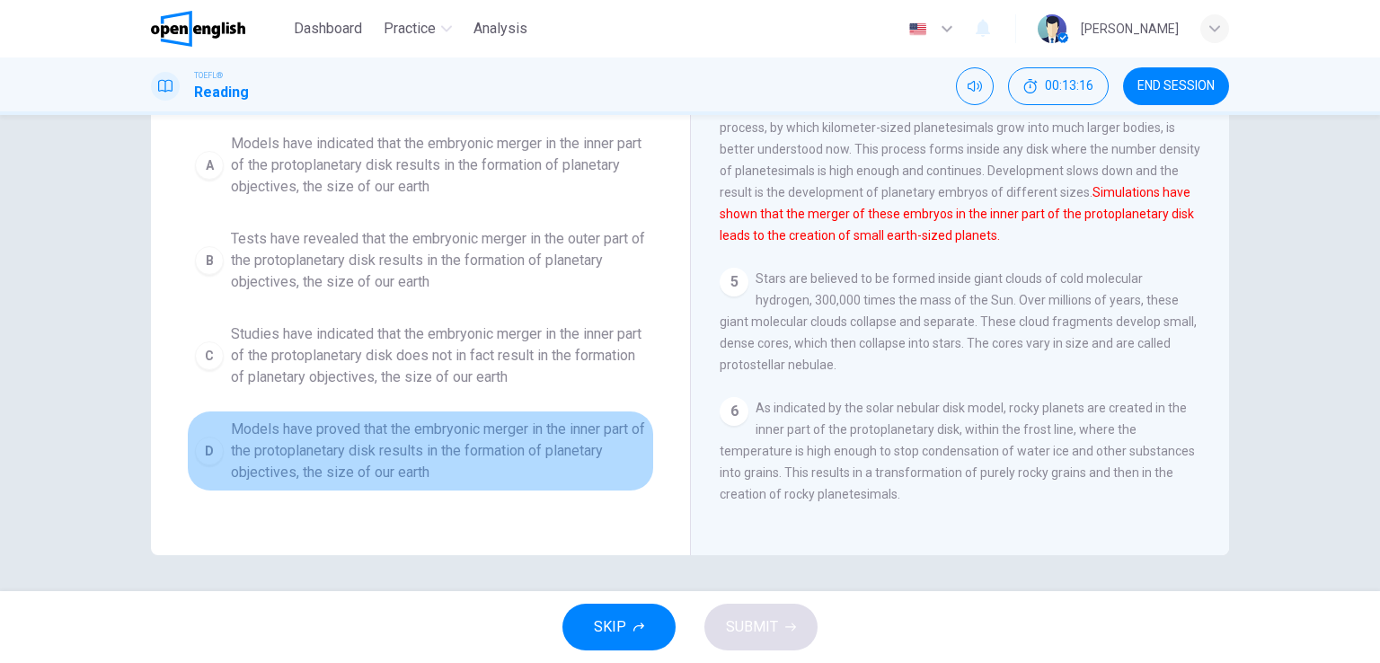
click at [435, 468] on span "Models have proved that the embryonic merger in the inner part of the protoplan…" at bounding box center [438, 451] width 415 height 65
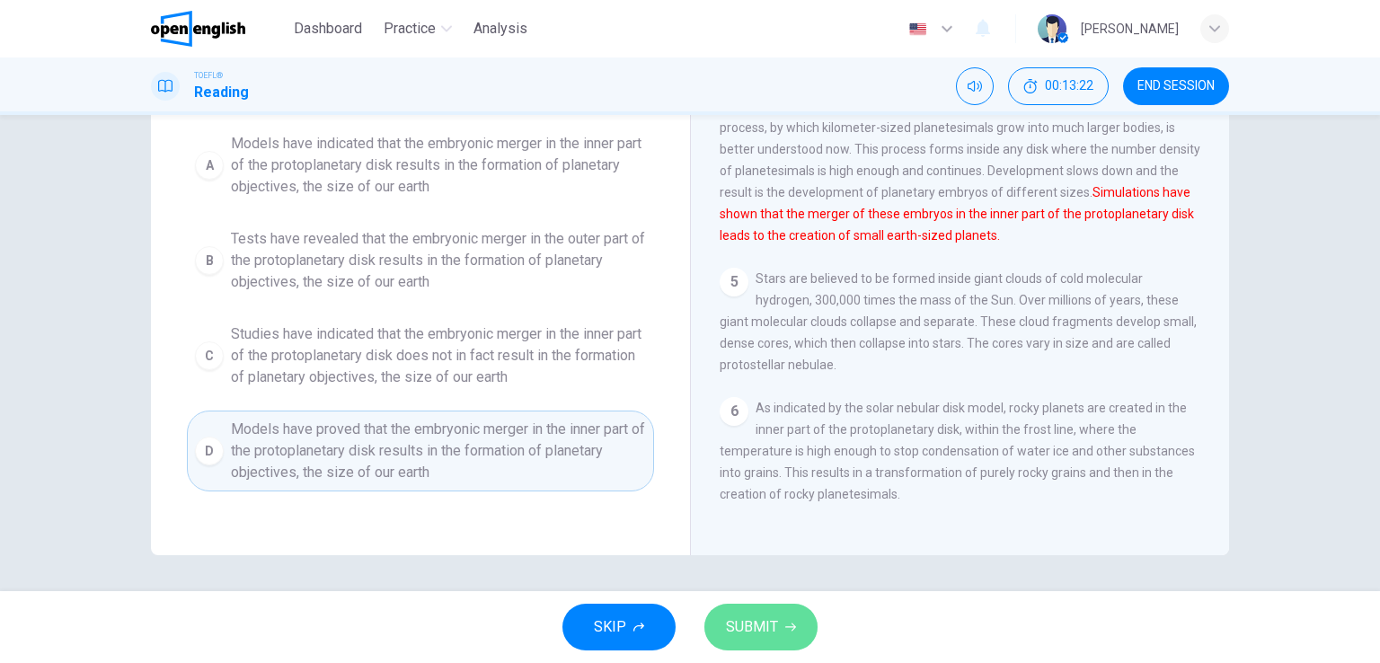
click at [768, 636] on span "SUBMIT" at bounding box center [752, 626] width 52 height 25
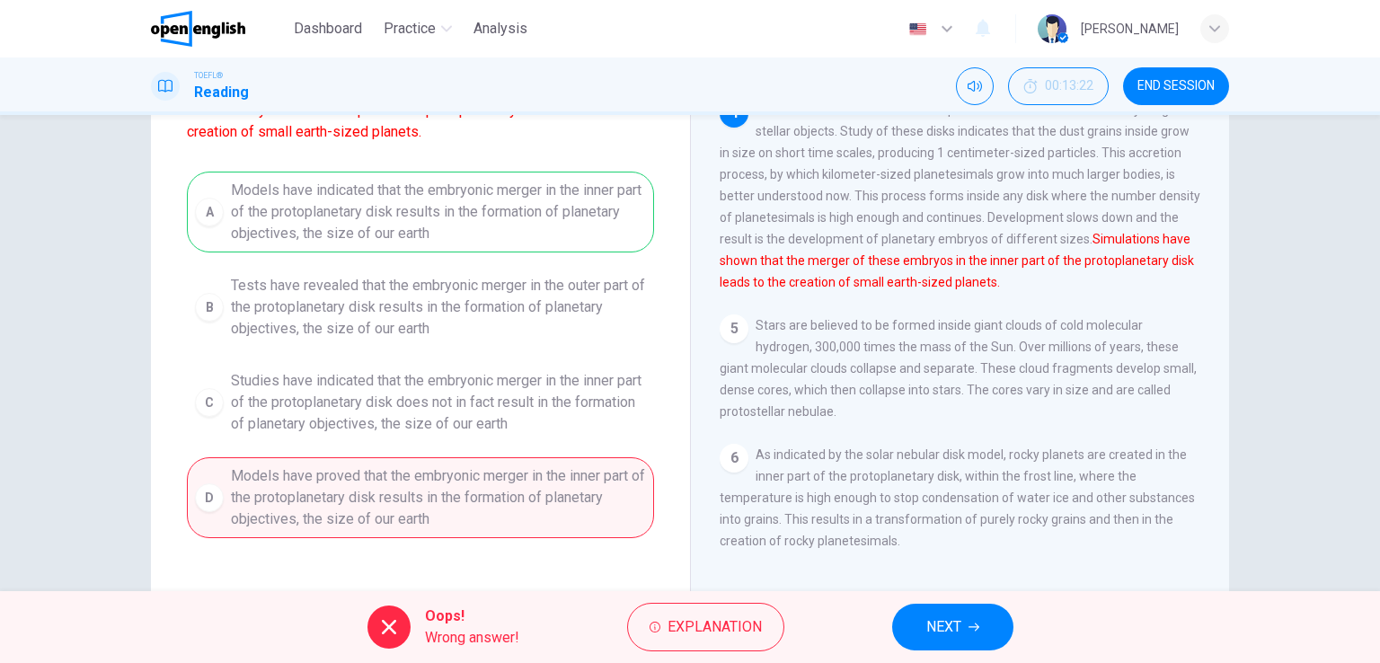
scroll to position [174, 0]
click at [941, 629] on span "NEXT" at bounding box center [943, 626] width 35 height 25
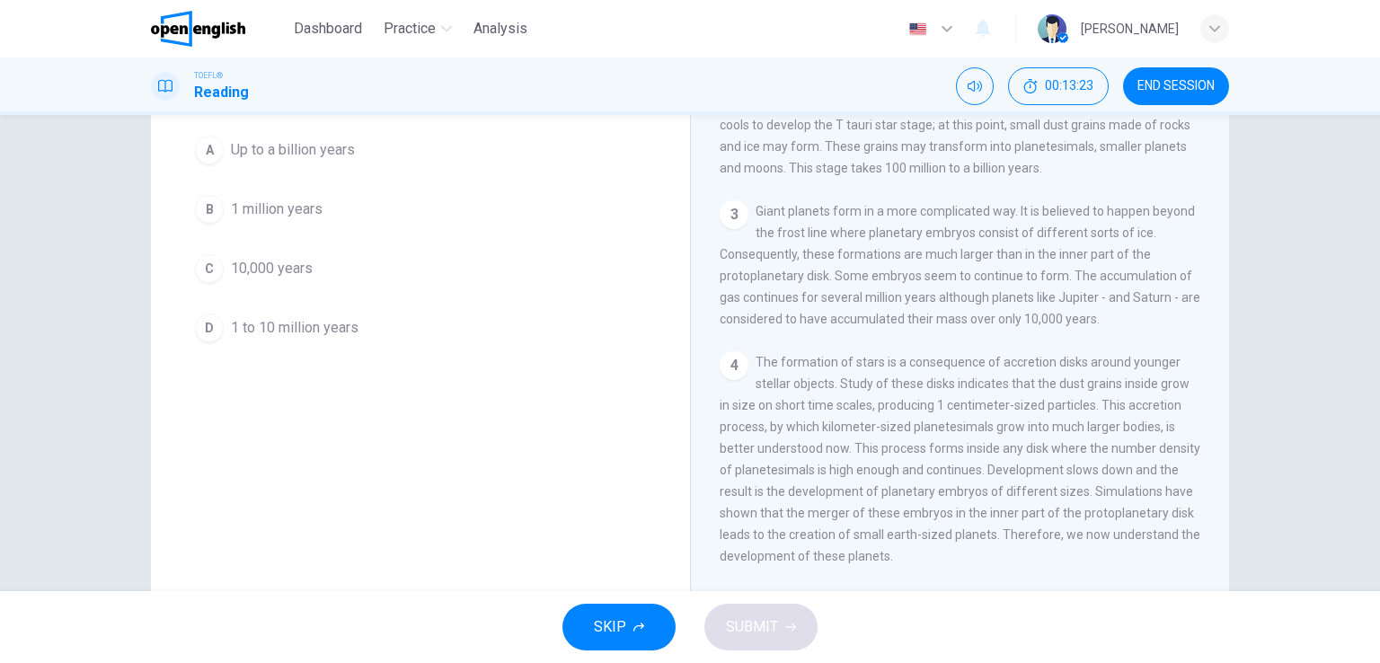
scroll to position [0, 0]
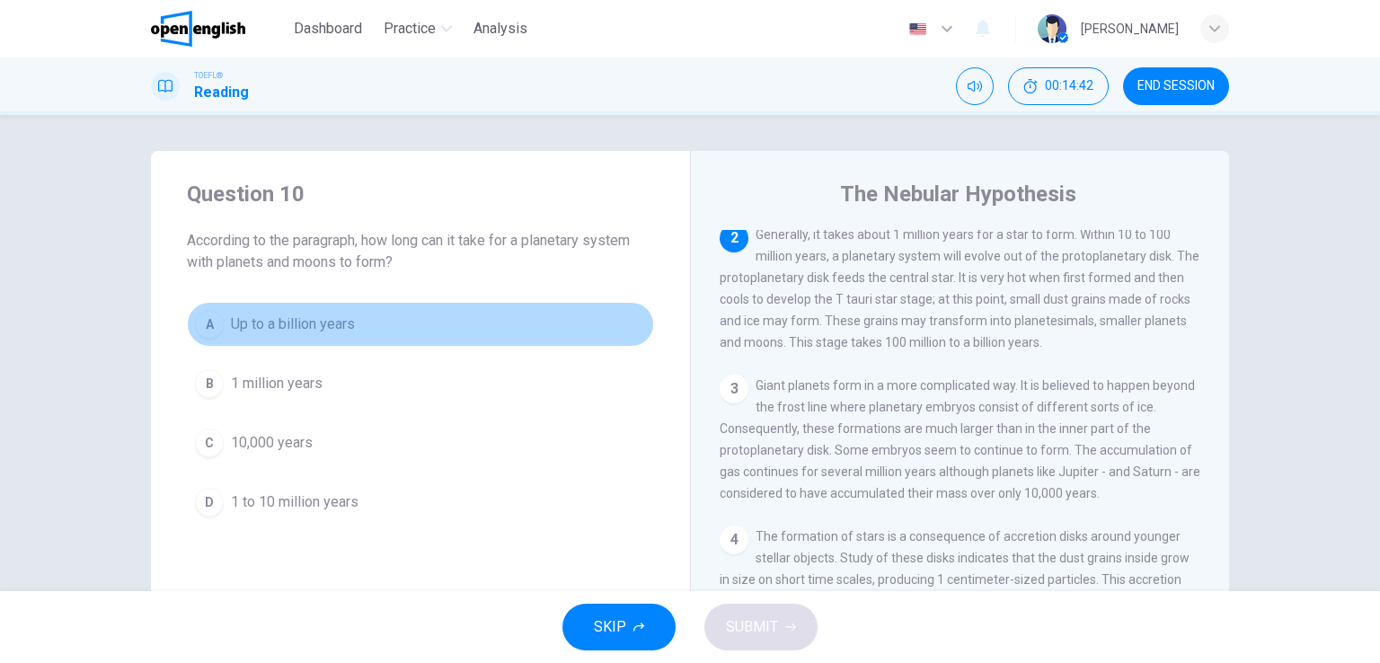
click at [320, 323] on span "Up to a billion years" at bounding box center [293, 324] width 124 height 22
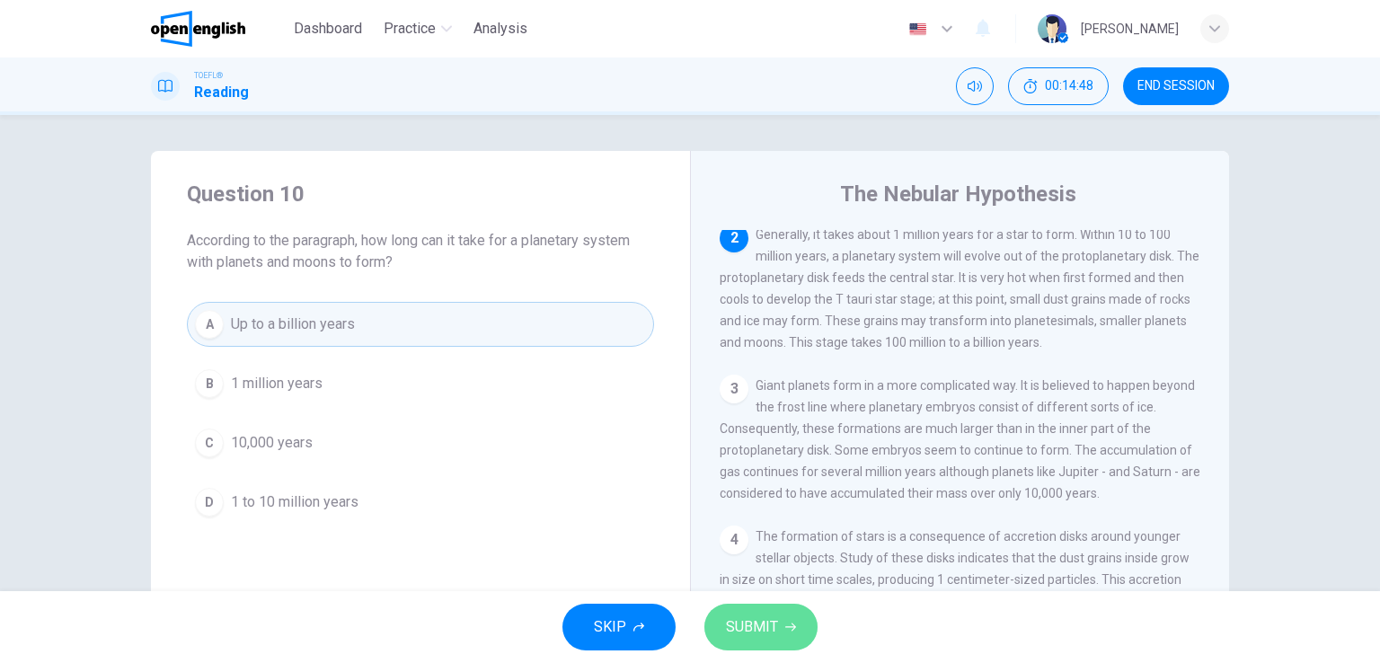
click at [757, 636] on span "SUBMIT" at bounding box center [752, 626] width 52 height 25
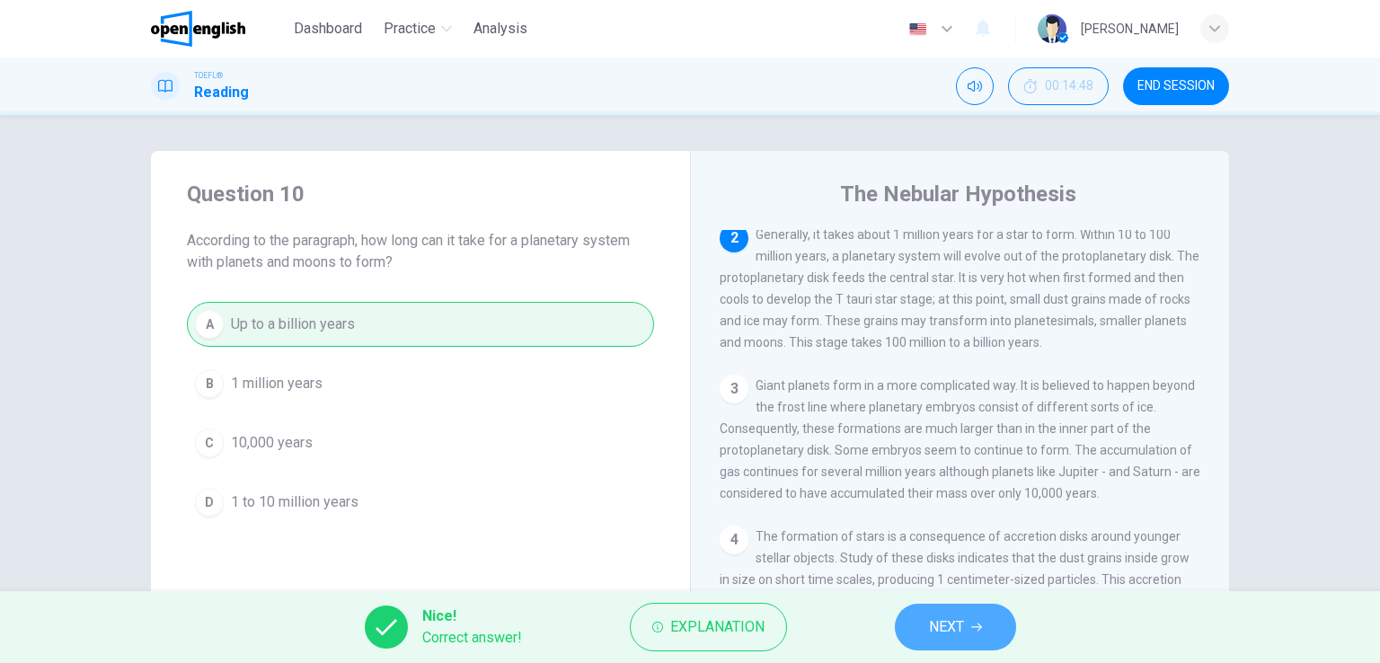
click at [940, 615] on span "NEXT" at bounding box center [946, 626] width 35 height 25
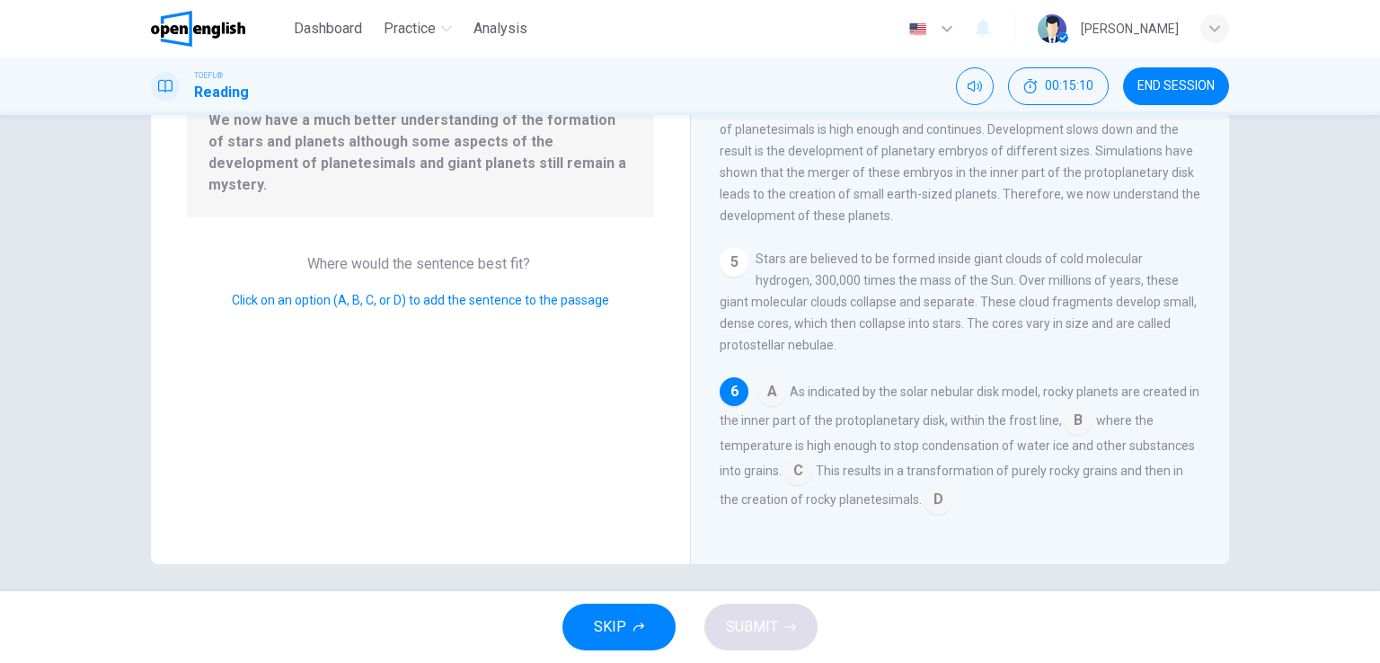
scroll to position [208, 0]
click at [934, 500] on input at bounding box center [937, 503] width 29 height 29
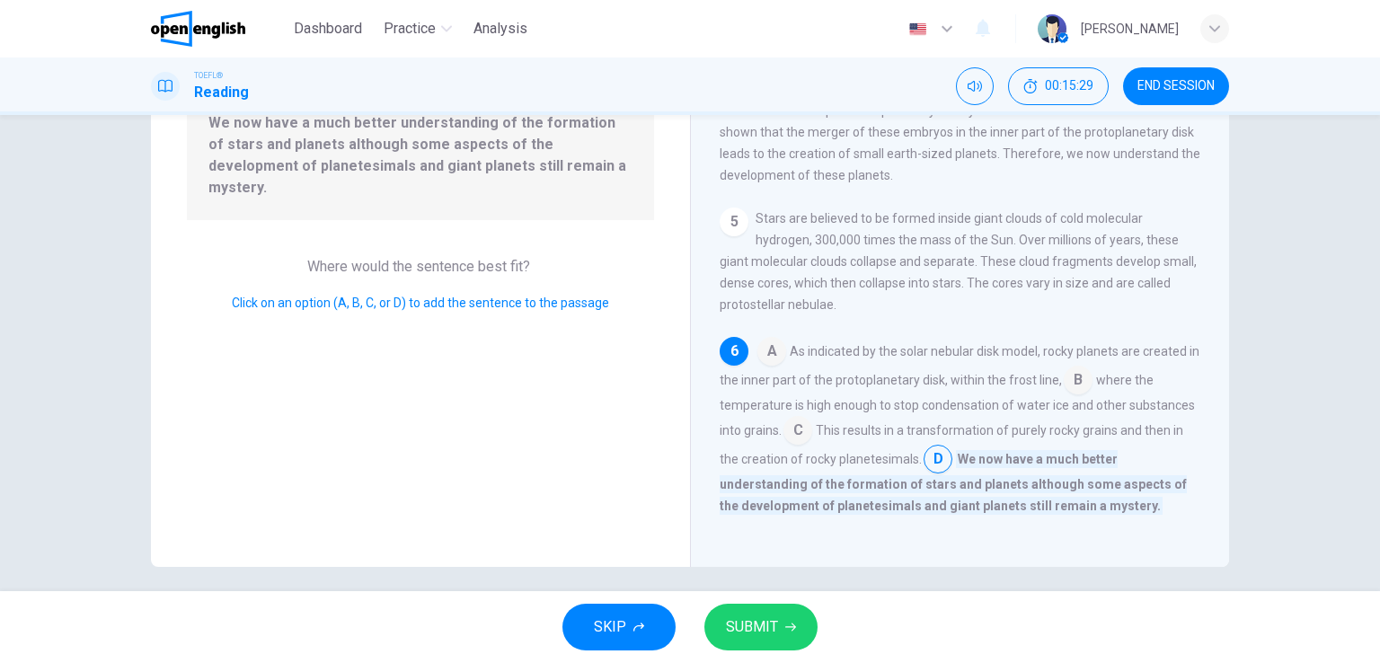
scroll to position [593, 0]
click at [749, 637] on span "SUBMIT" at bounding box center [752, 626] width 52 height 25
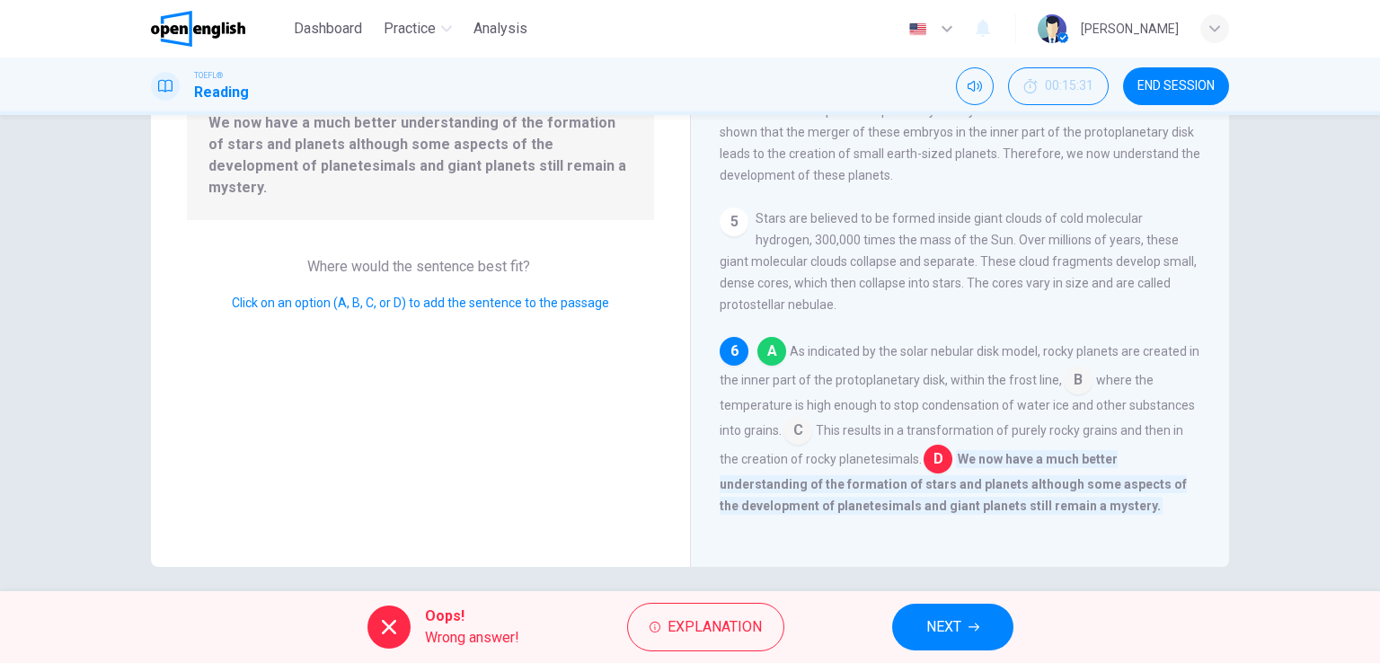
scroll to position [594, 0]
click at [716, 625] on span "Explanation" at bounding box center [714, 626] width 94 height 25
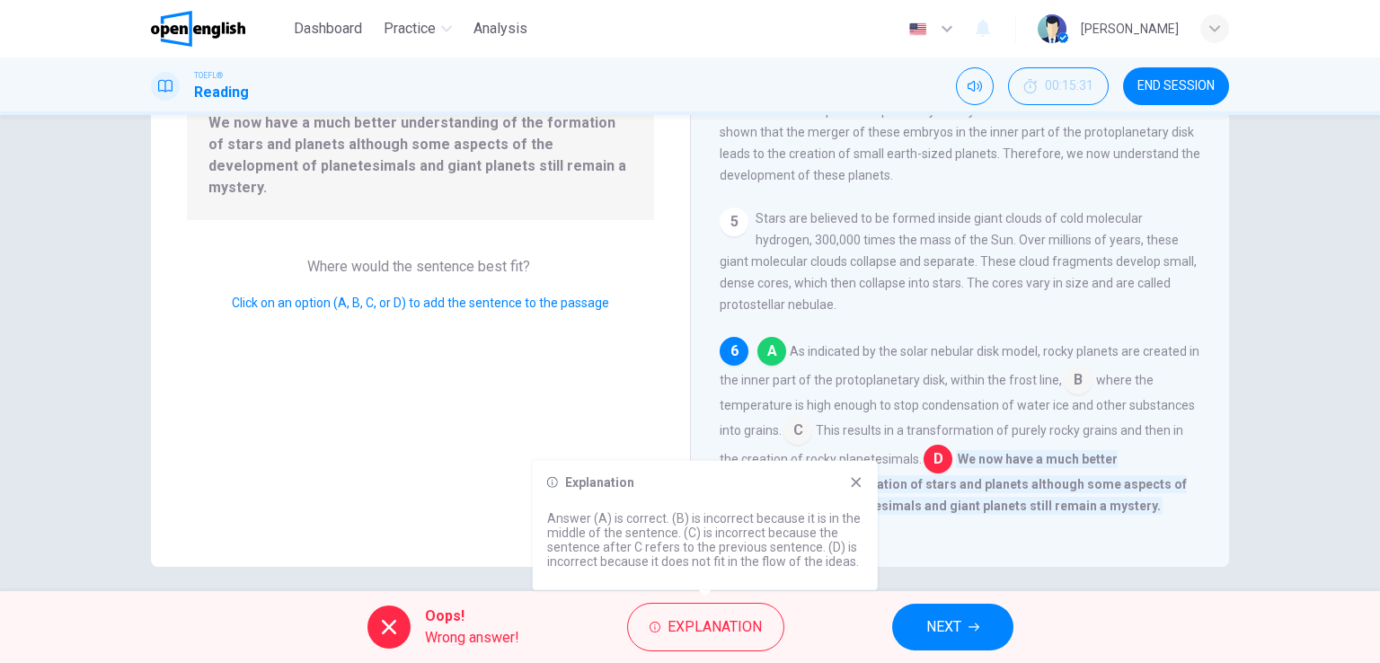
click at [856, 482] on icon at bounding box center [856, 482] width 10 height 10
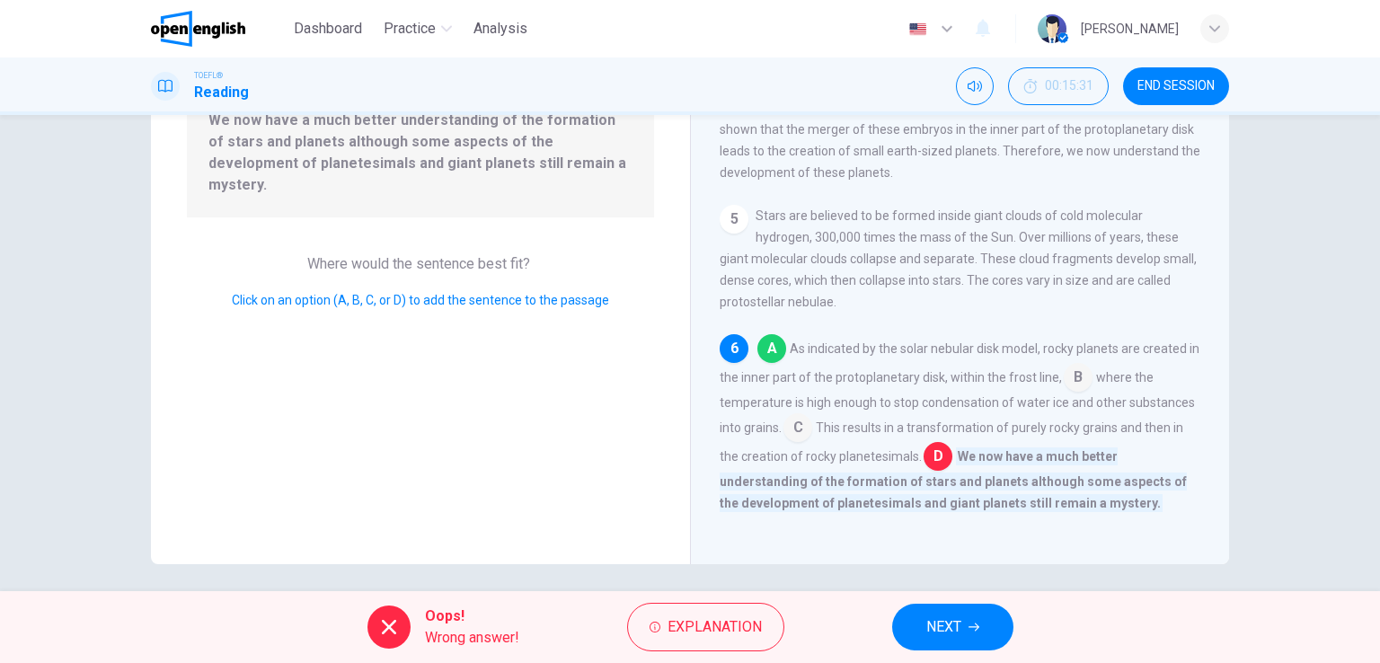
scroll to position [220, 0]
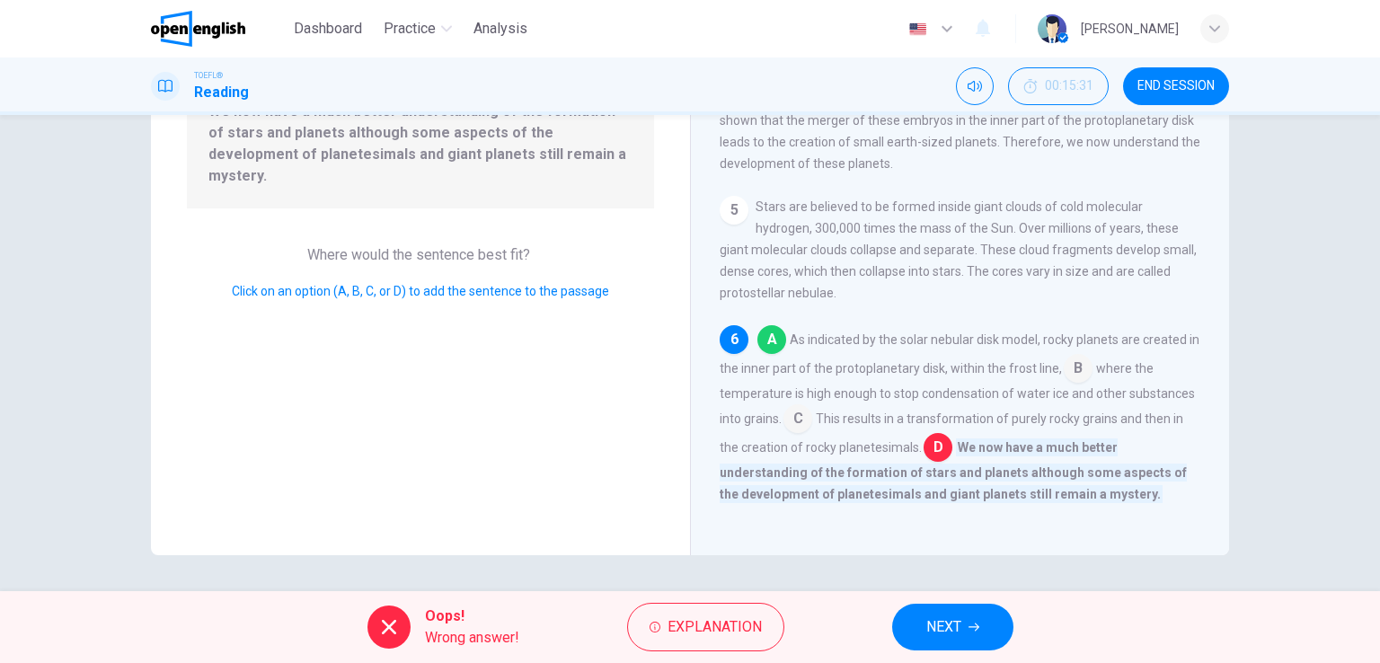
click at [948, 632] on span "NEXT" at bounding box center [943, 626] width 35 height 25
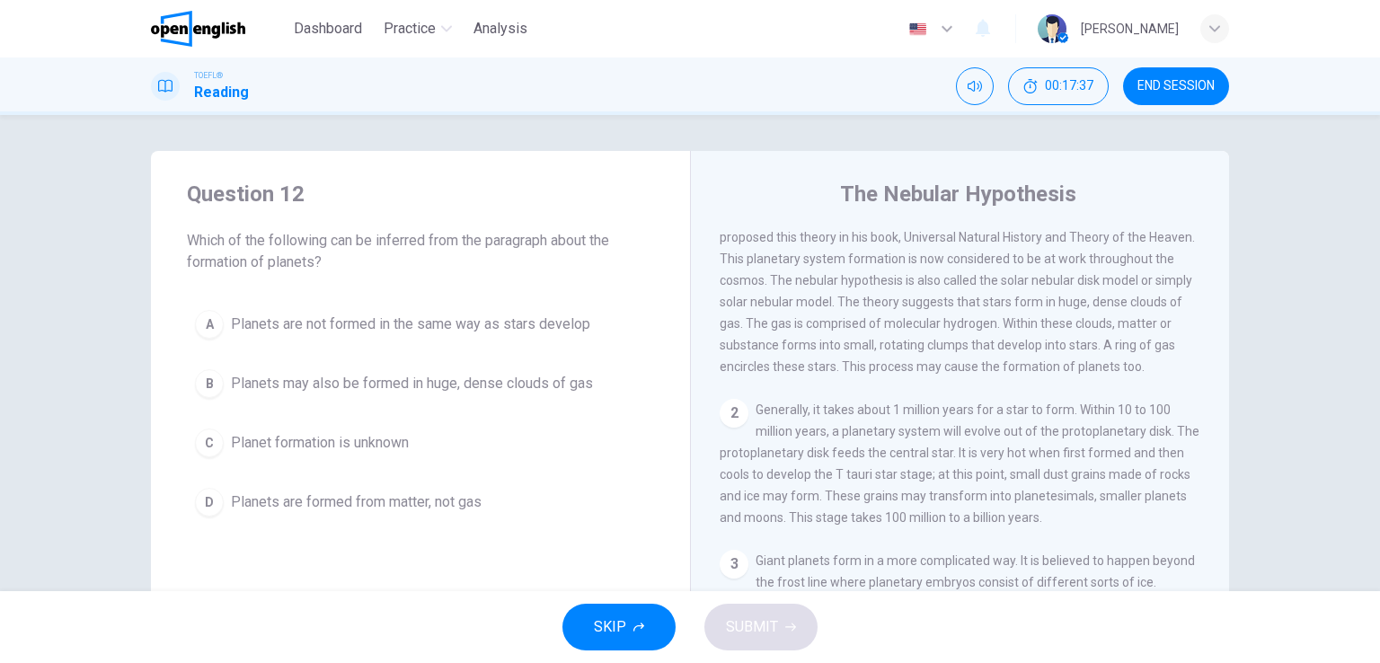
scroll to position [46, 0]
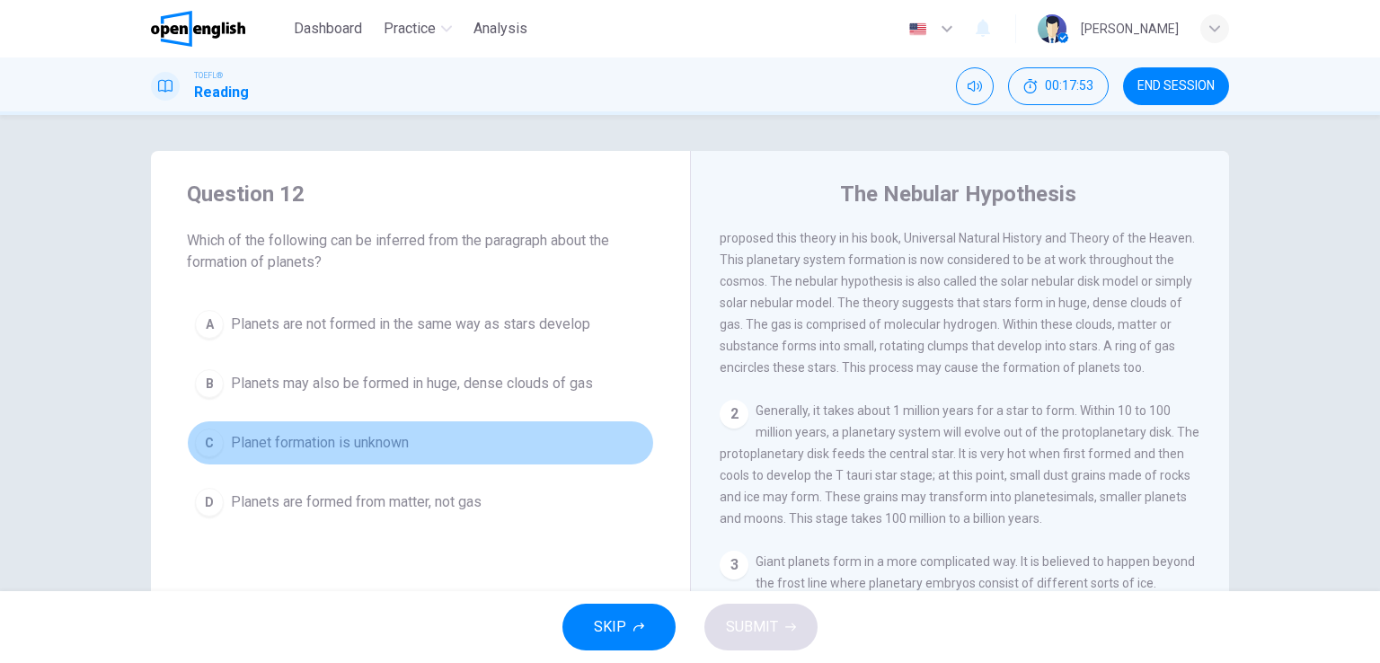
click at [258, 440] on span "Planet formation is unknown" at bounding box center [320, 443] width 178 height 22
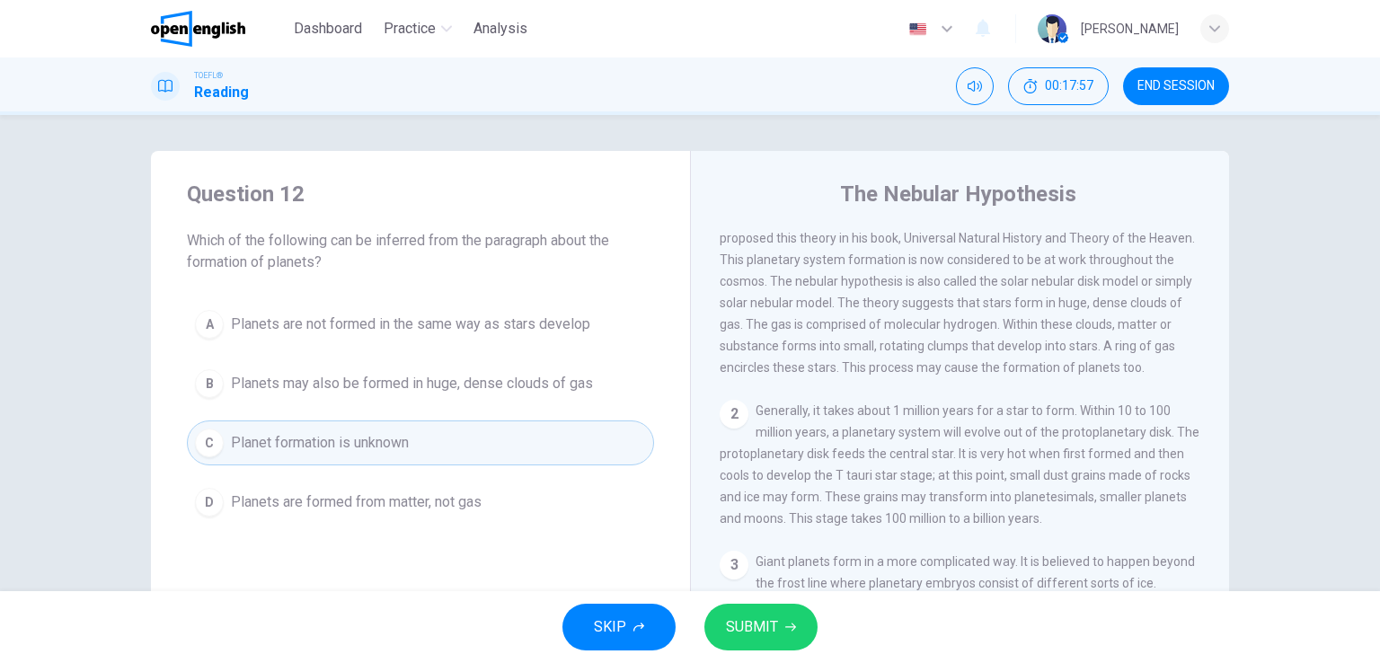
click at [748, 637] on span "SUBMIT" at bounding box center [752, 626] width 52 height 25
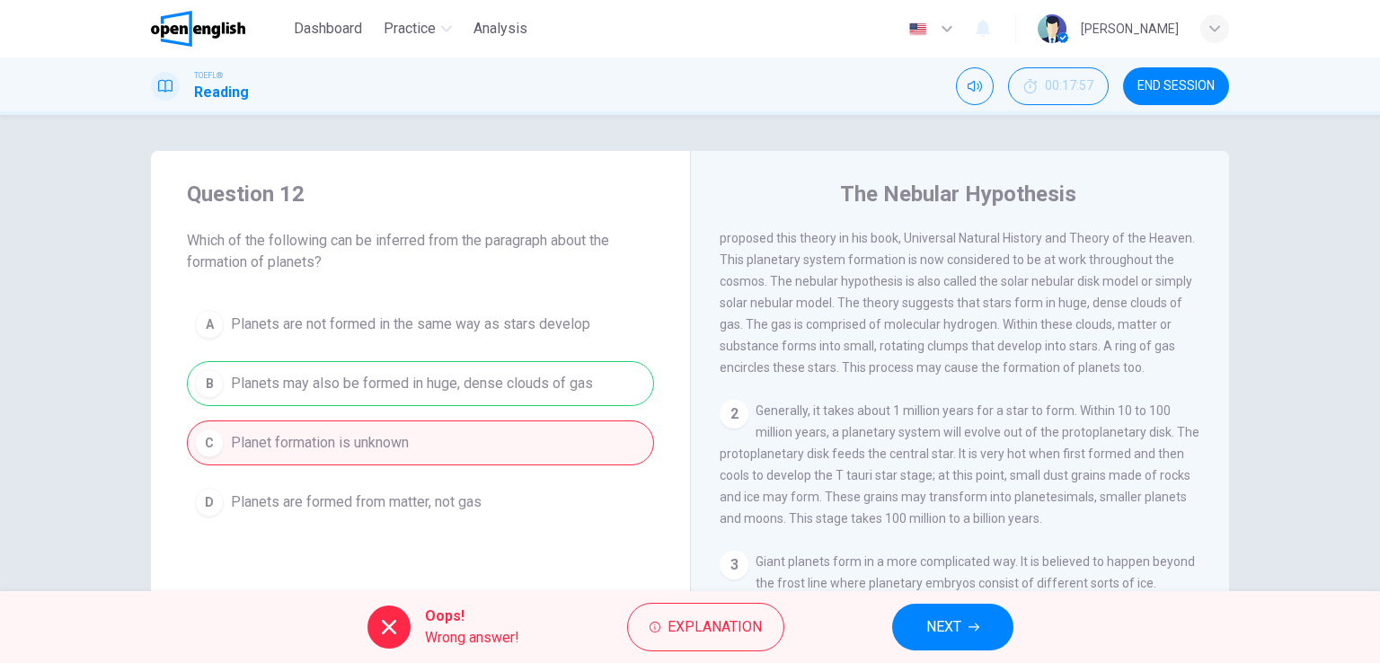
click at [948, 626] on span "NEXT" at bounding box center [943, 626] width 35 height 25
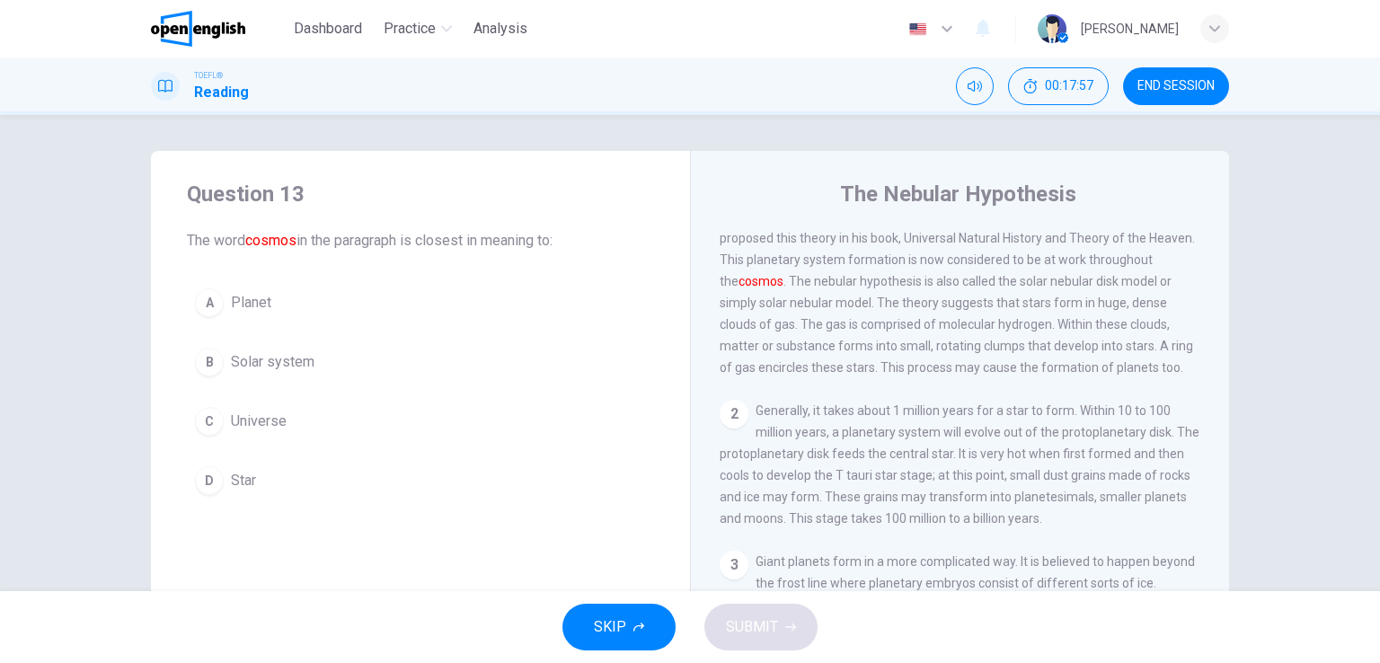
scroll to position [0, 0]
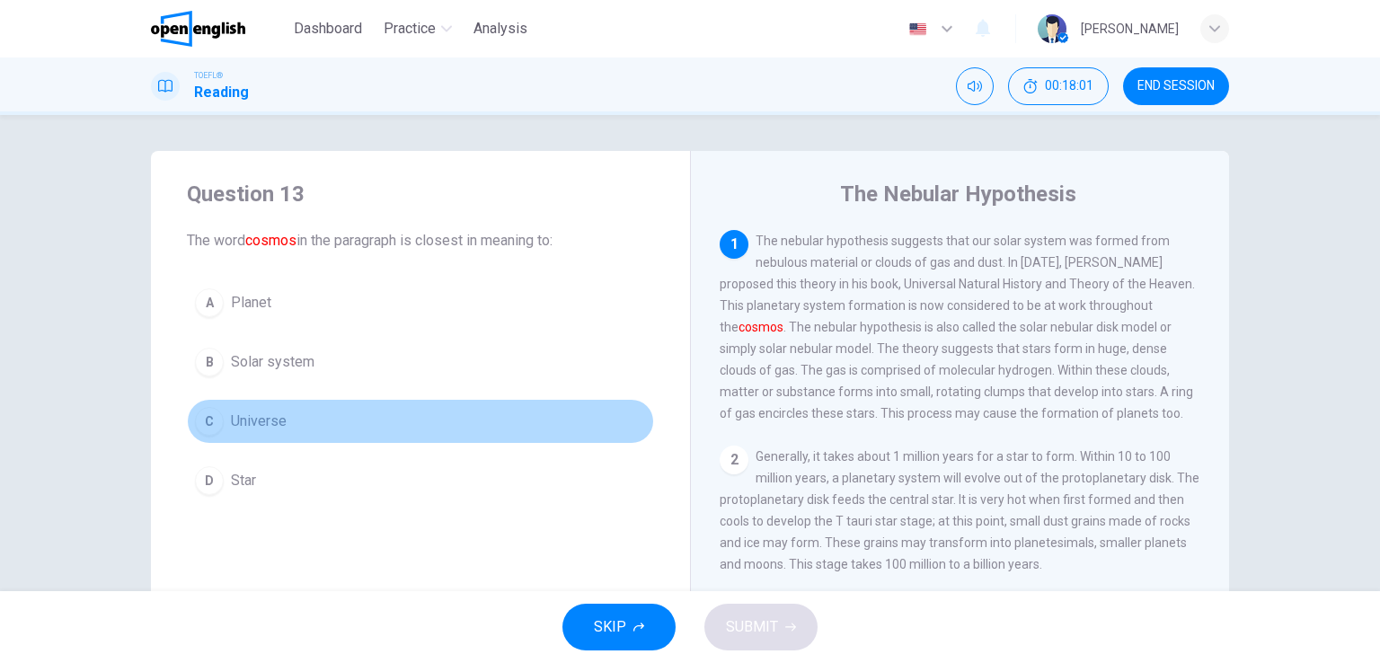
click at [273, 419] on span "Universe" at bounding box center [259, 421] width 56 height 22
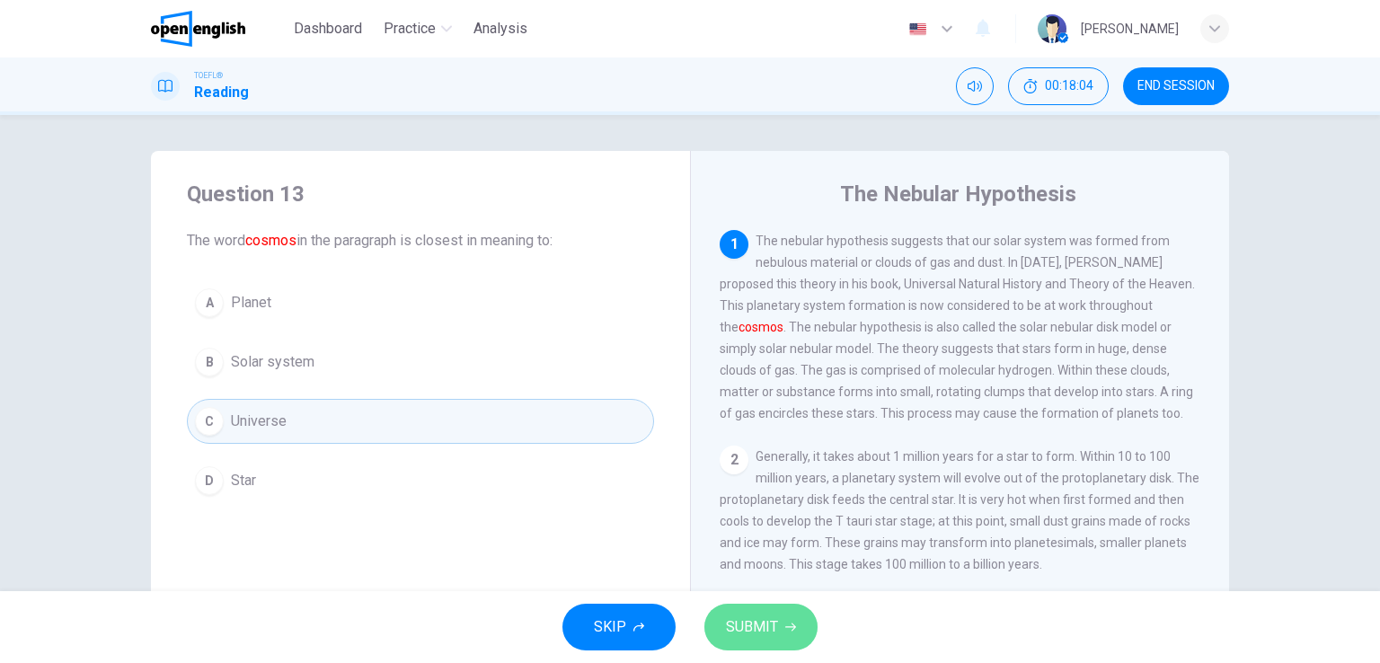
click at [786, 626] on icon "button" at bounding box center [790, 627] width 11 height 8
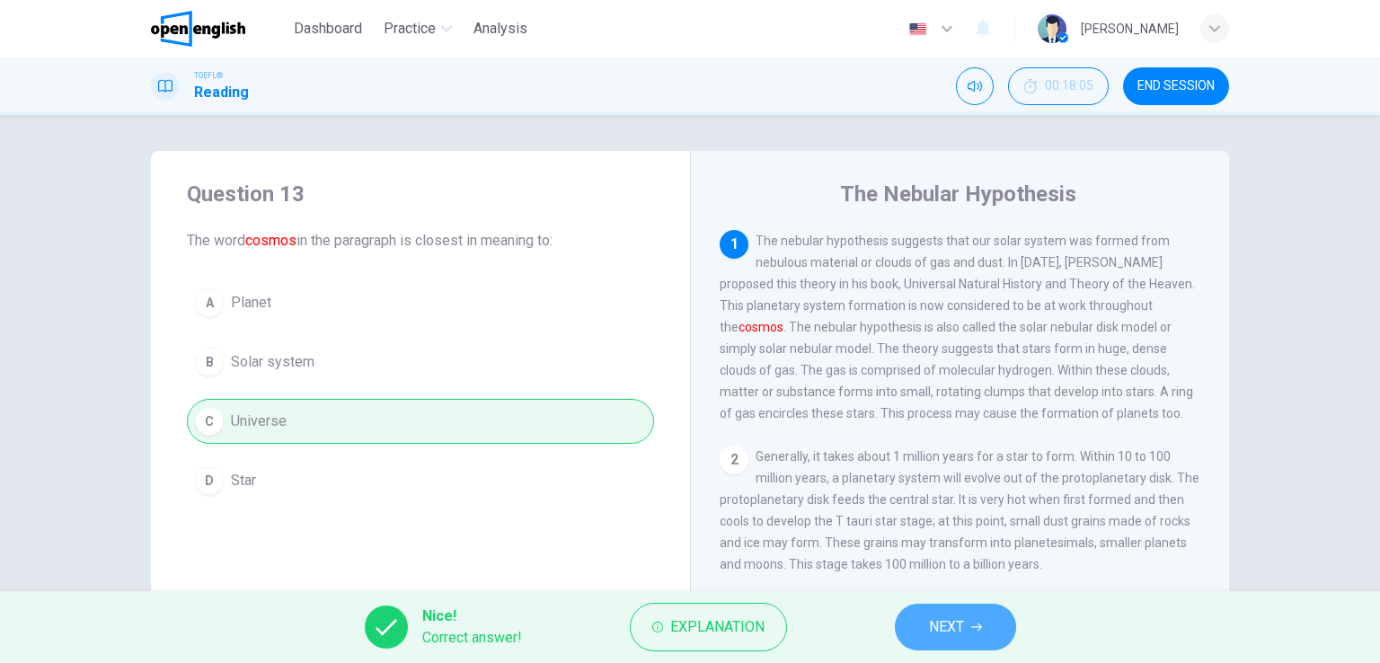
click at [984, 644] on button "NEXT" at bounding box center [955, 627] width 121 height 47
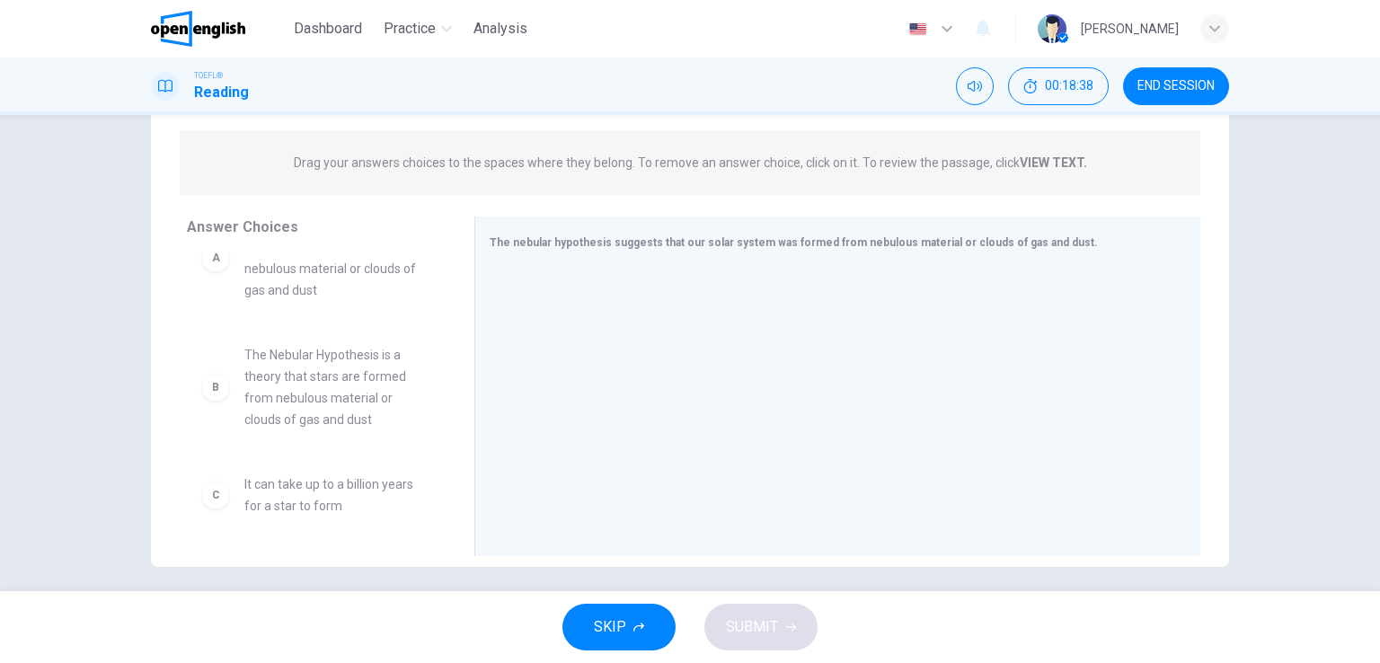
scroll to position [54, 0]
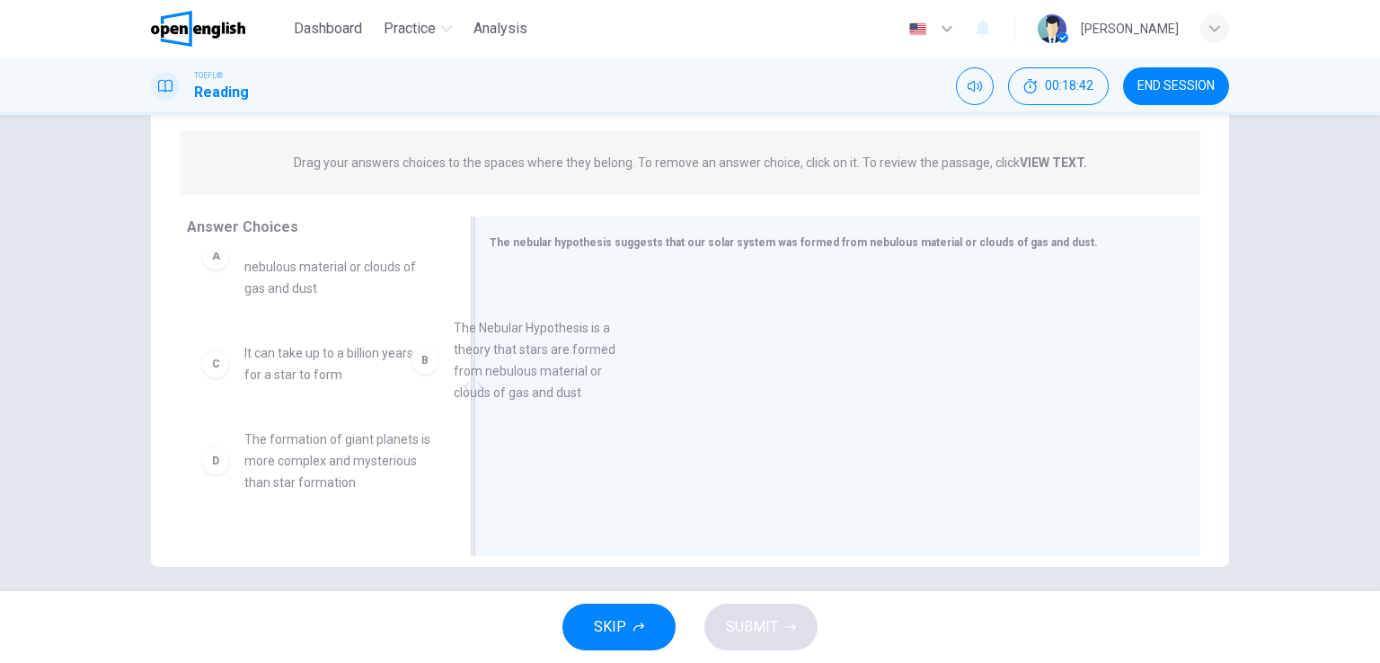
drag, startPoint x: 327, startPoint y: 403, endPoint x: 568, endPoint y: 379, distance: 241.9
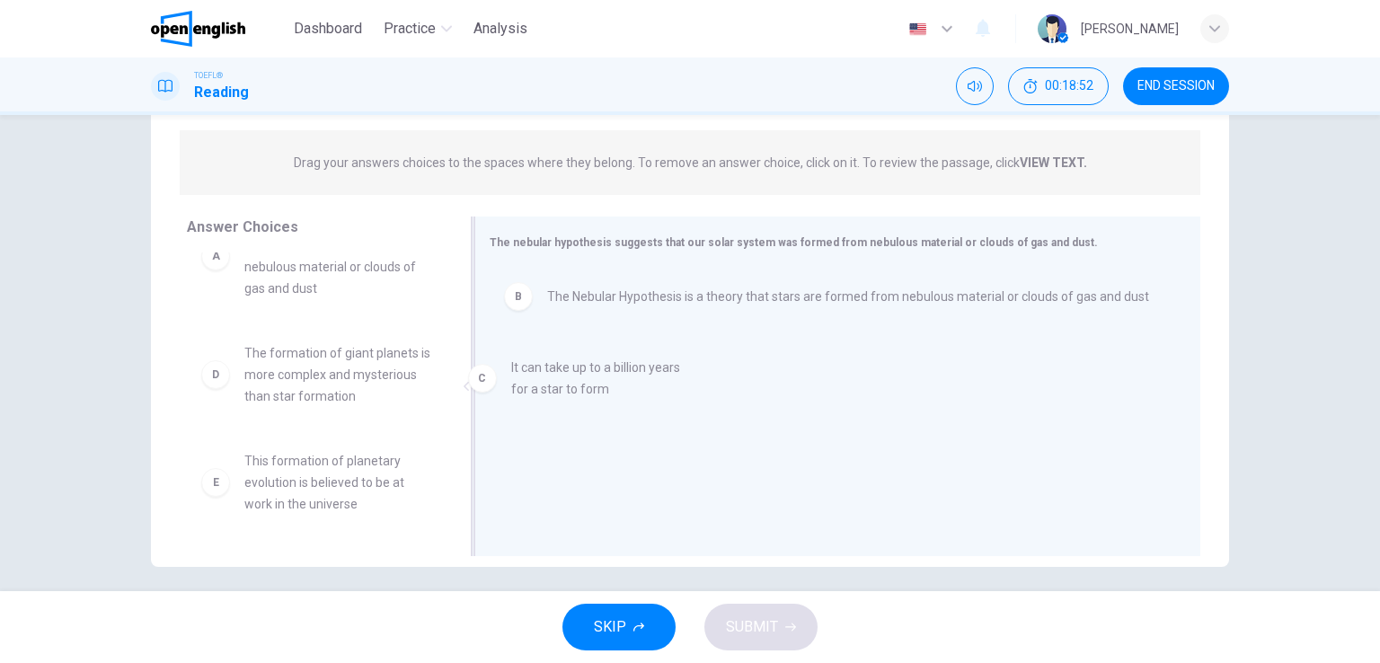
drag, startPoint x: 318, startPoint y: 364, endPoint x: 604, endPoint y: 380, distance: 286.1
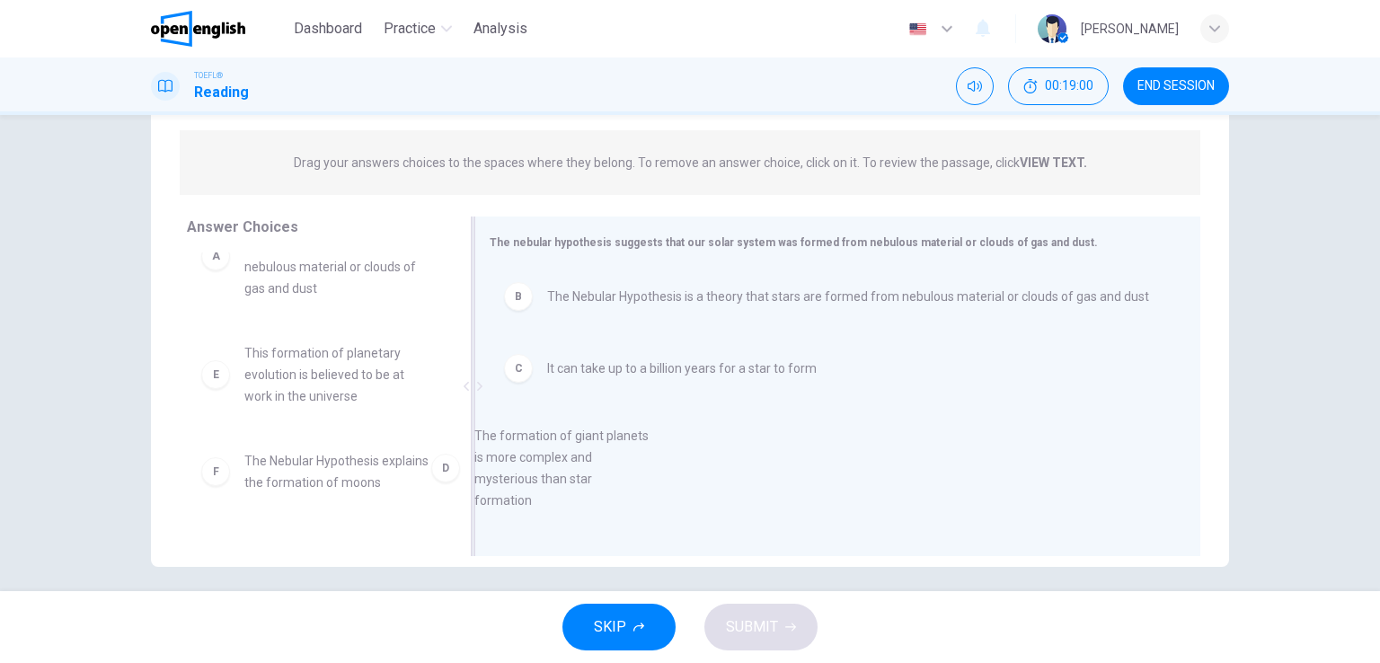
drag, startPoint x: 329, startPoint y: 383, endPoint x: 568, endPoint y: 468, distance: 253.4
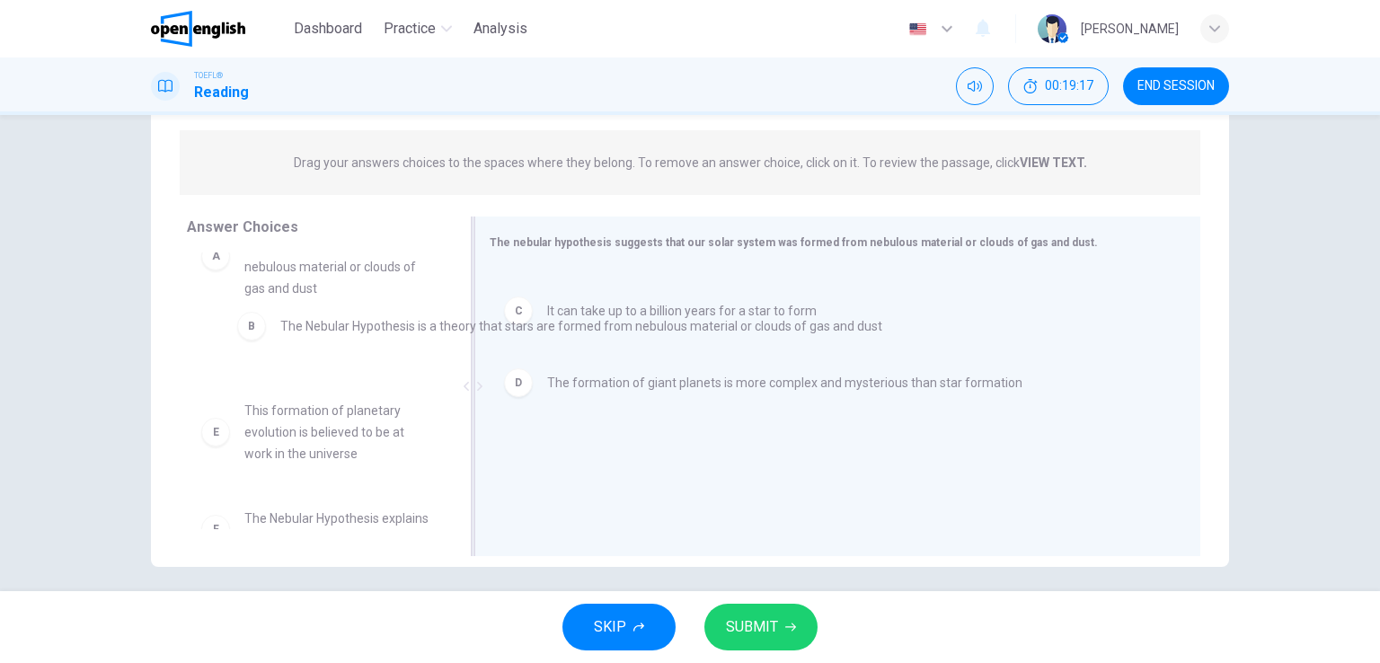
scroll to position [51, 0]
drag, startPoint x: 657, startPoint y: 304, endPoint x: 358, endPoint y: 339, distance: 301.2
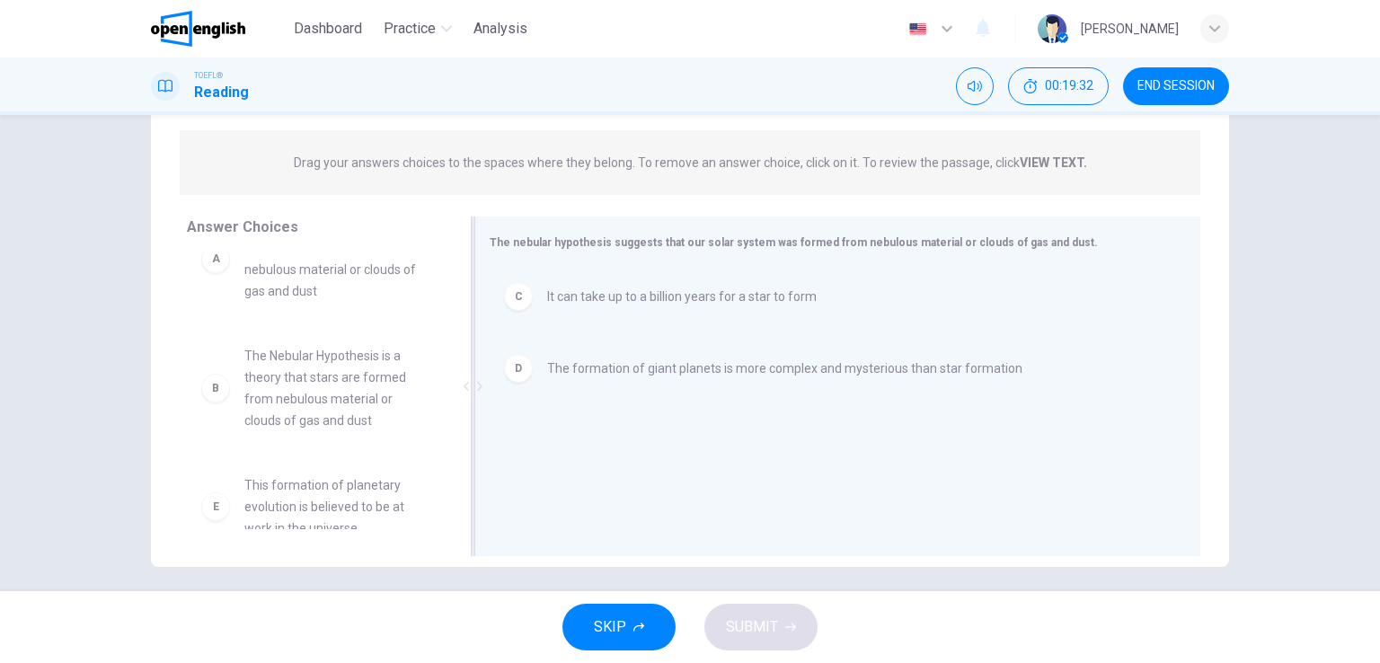
scroll to position [183, 0]
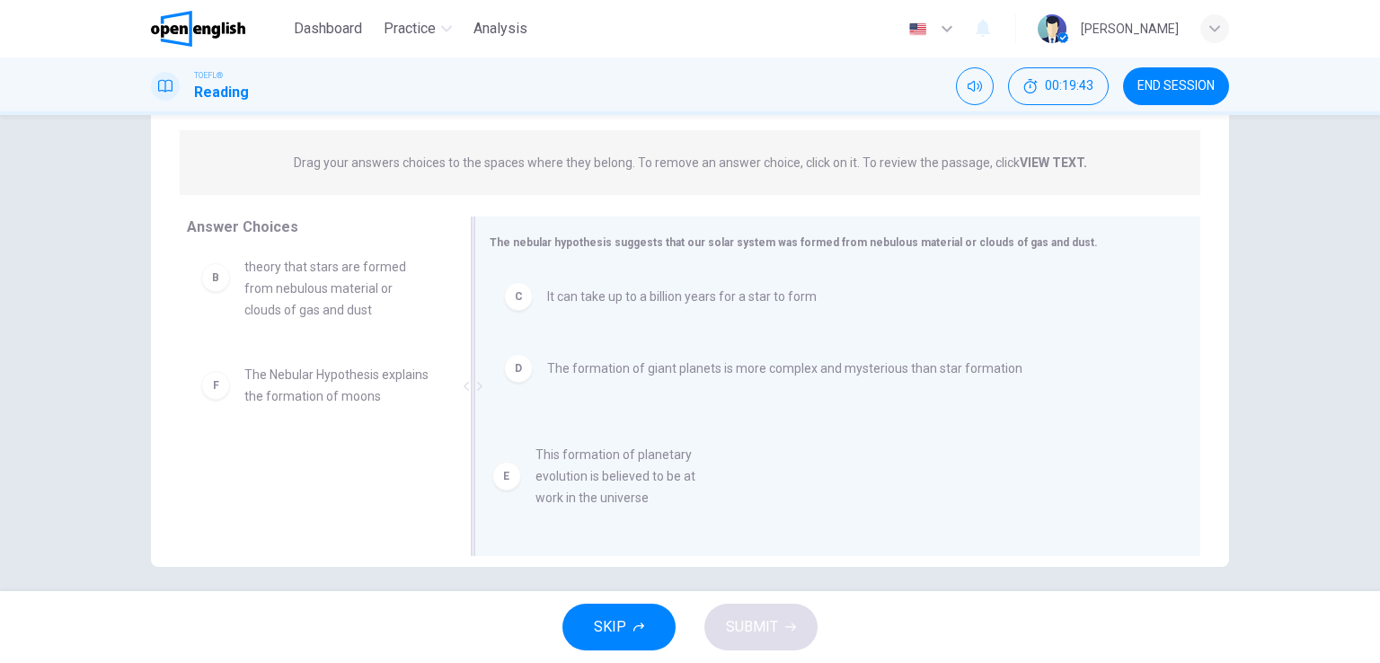
drag, startPoint x: 312, startPoint y: 393, endPoint x: 615, endPoint y: 498, distance: 320.9
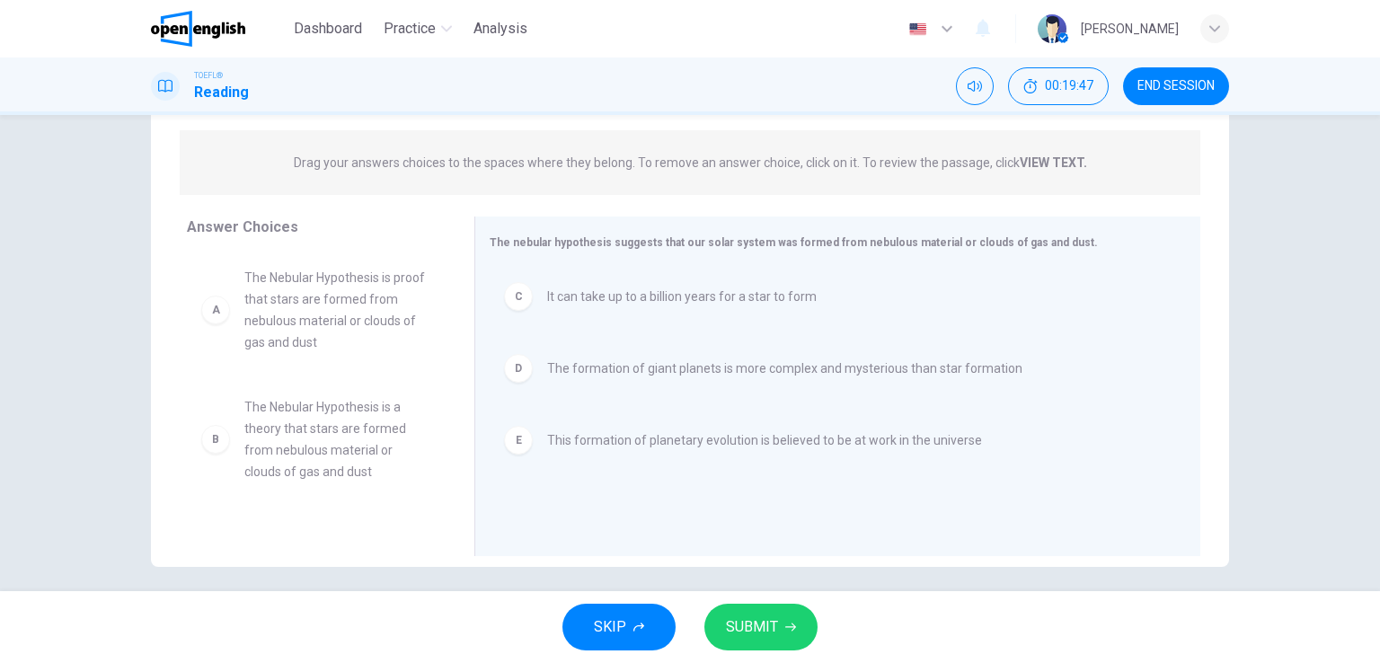
scroll to position [75, 0]
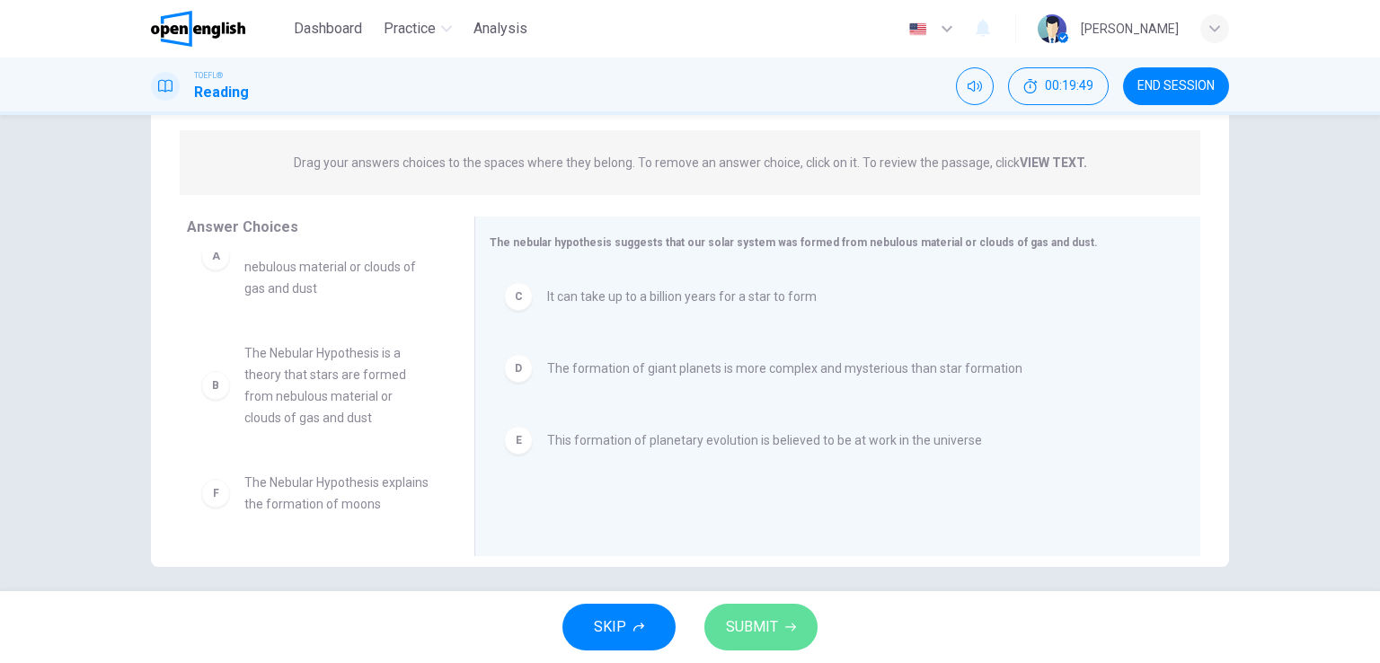
click at [747, 632] on span "SUBMIT" at bounding box center [752, 626] width 52 height 25
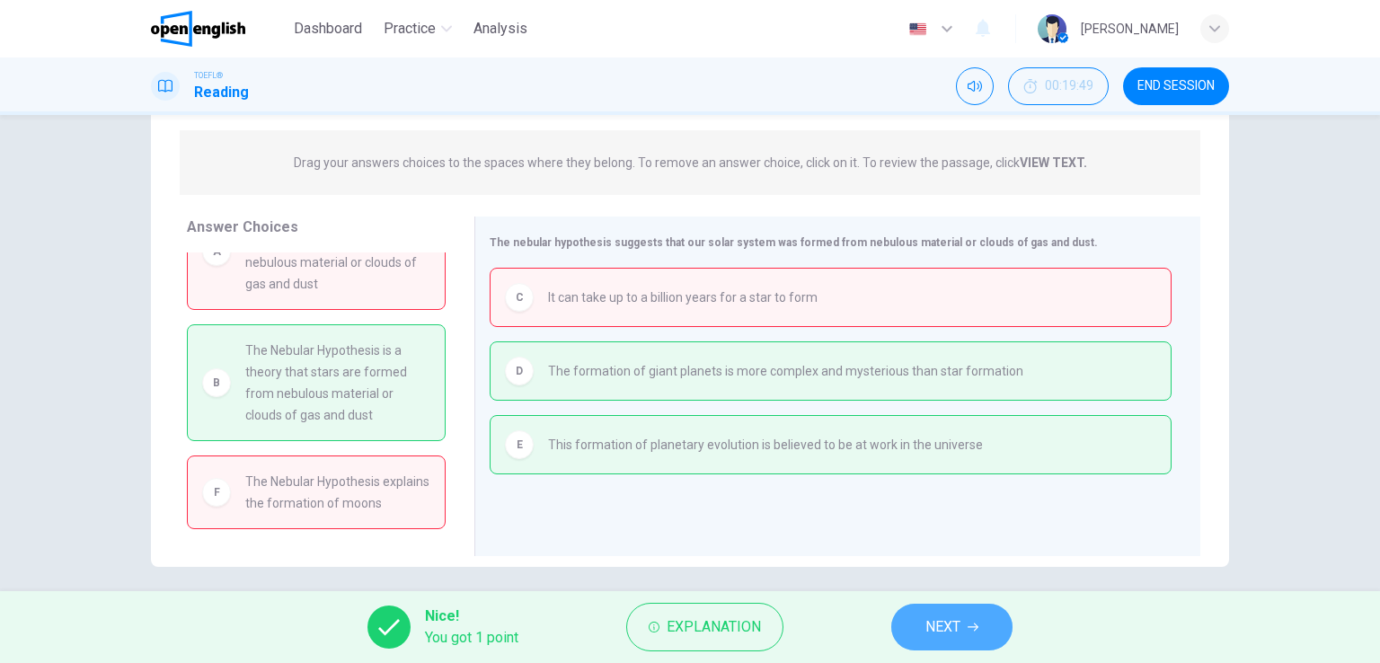
click at [935, 629] on span "NEXT" at bounding box center [942, 626] width 35 height 25
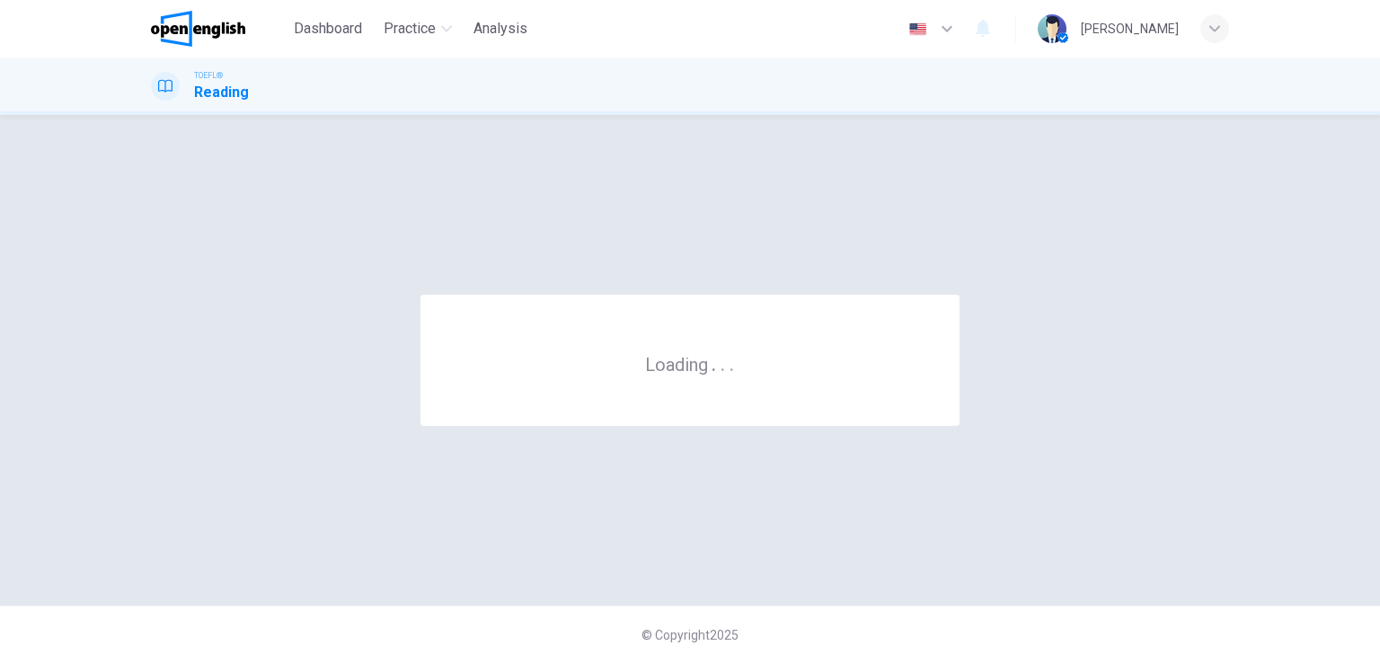
scroll to position [0, 0]
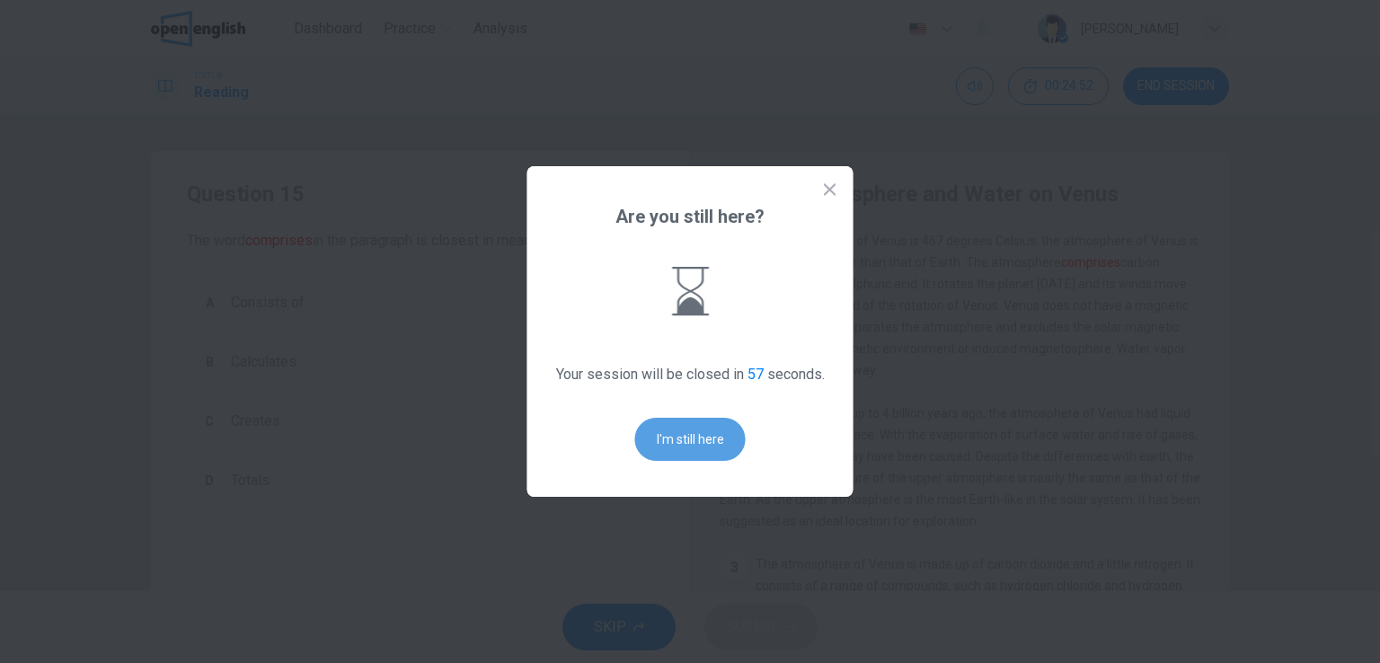
click at [674, 423] on button "I'm still here" at bounding box center [690, 439] width 110 height 43
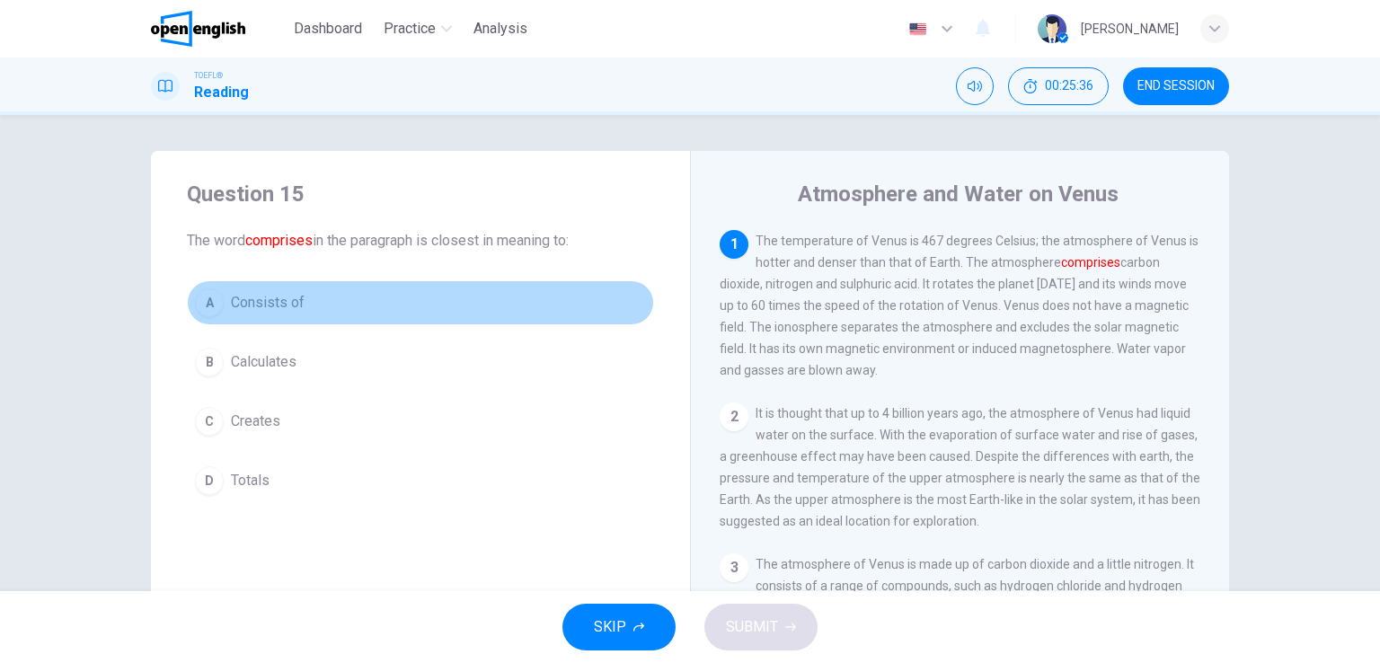
click at [266, 301] on span "Consists of" at bounding box center [268, 303] width 74 height 22
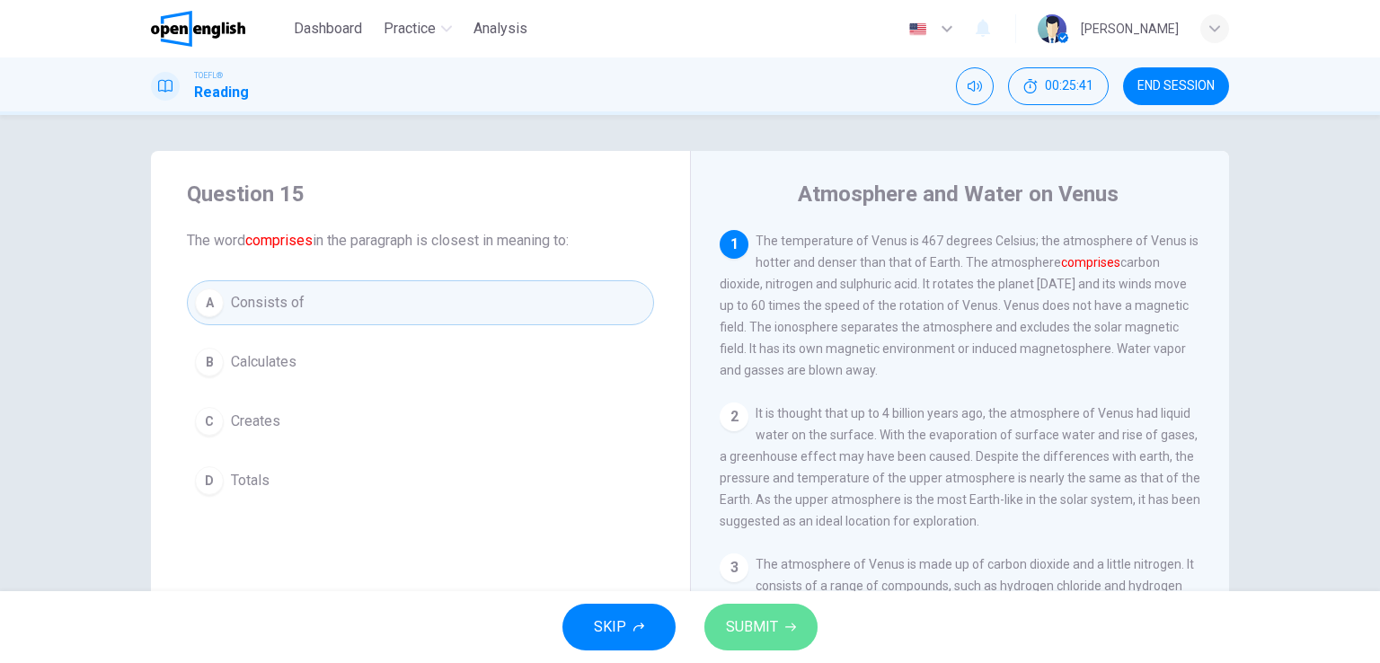
click at [751, 629] on span "SUBMIT" at bounding box center [752, 626] width 52 height 25
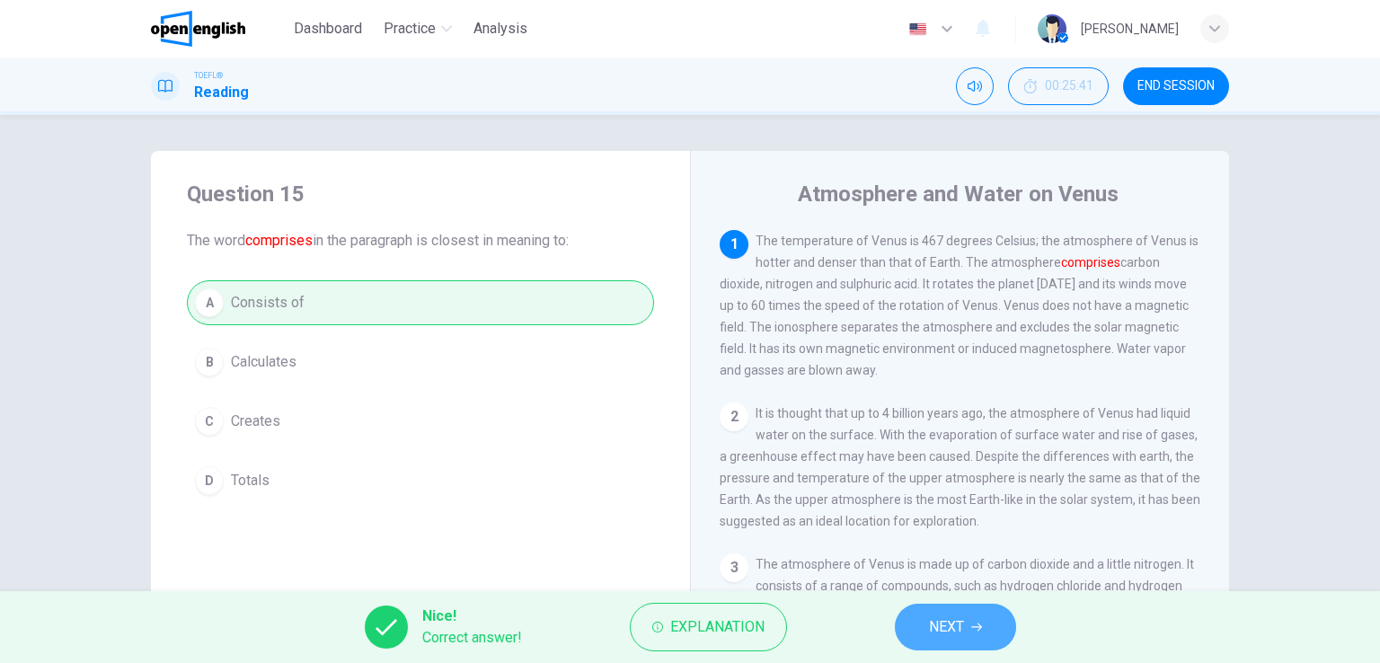
click at [966, 638] on button "NEXT" at bounding box center [955, 627] width 121 height 47
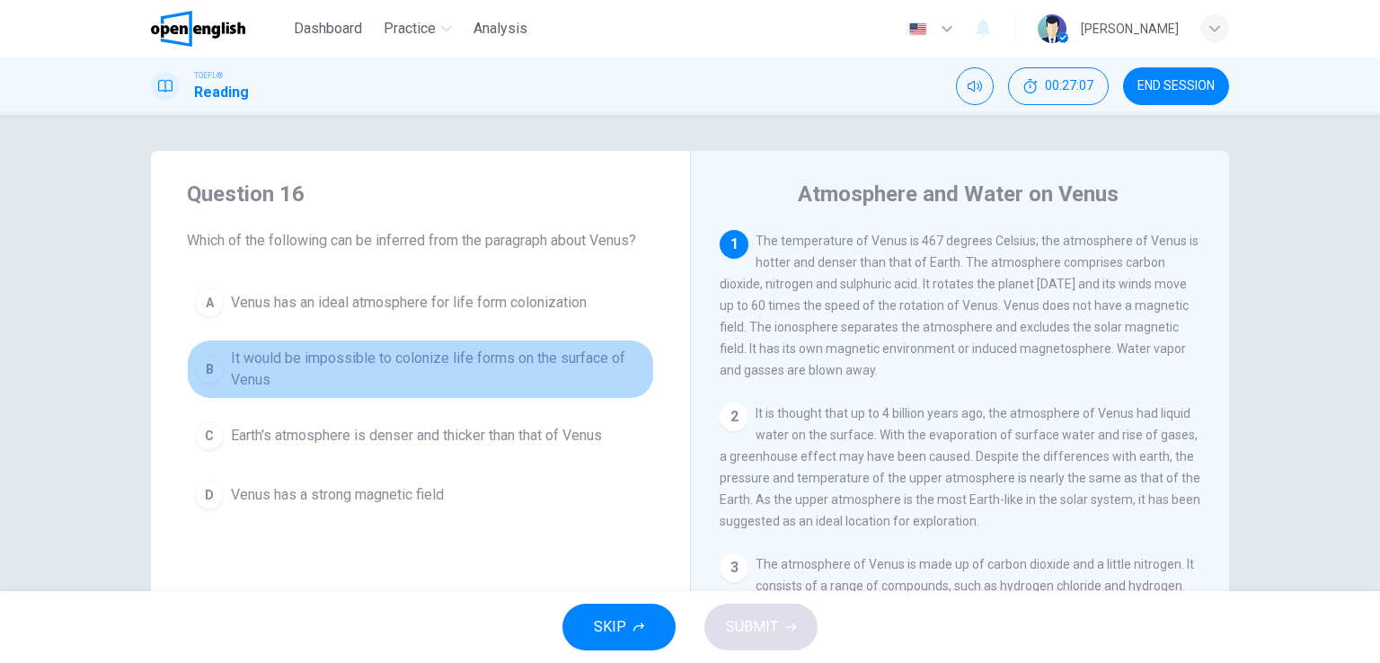
click at [488, 350] on span "It would be impossible to colonize life forms on the surface of Venus" at bounding box center [438, 369] width 415 height 43
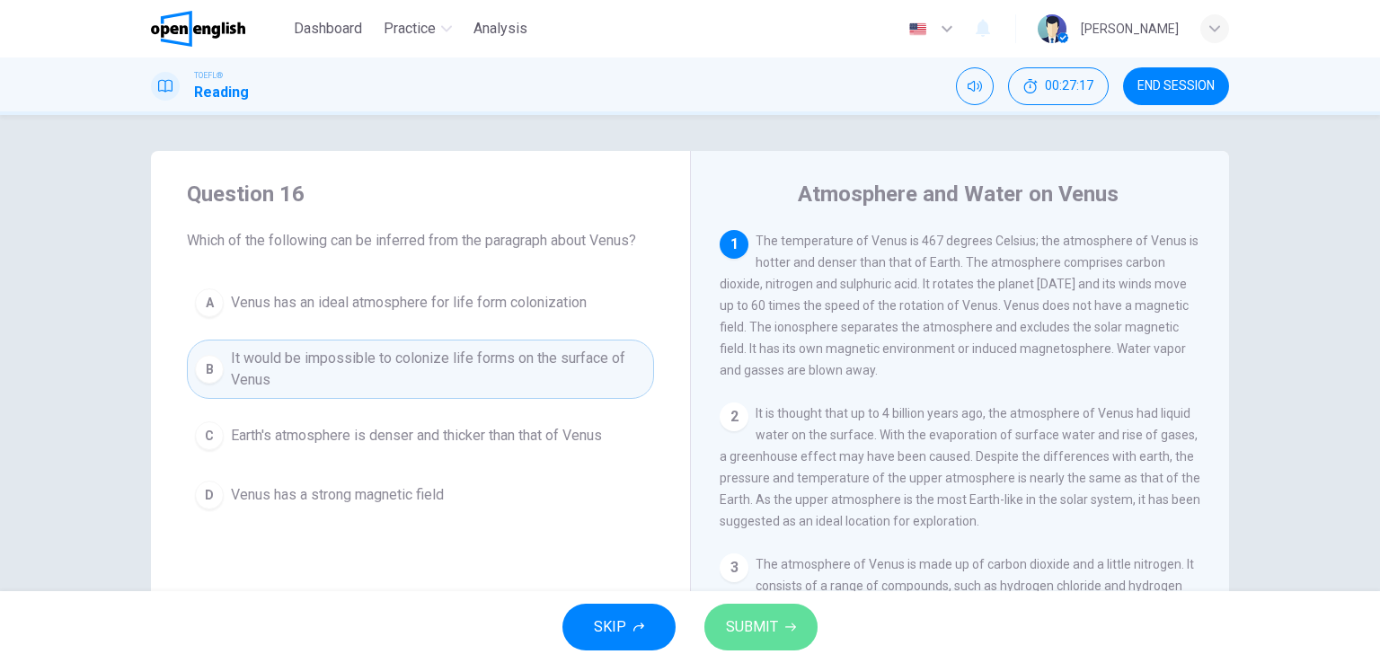
click at [751, 623] on span "SUBMIT" at bounding box center [752, 626] width 52 height 25
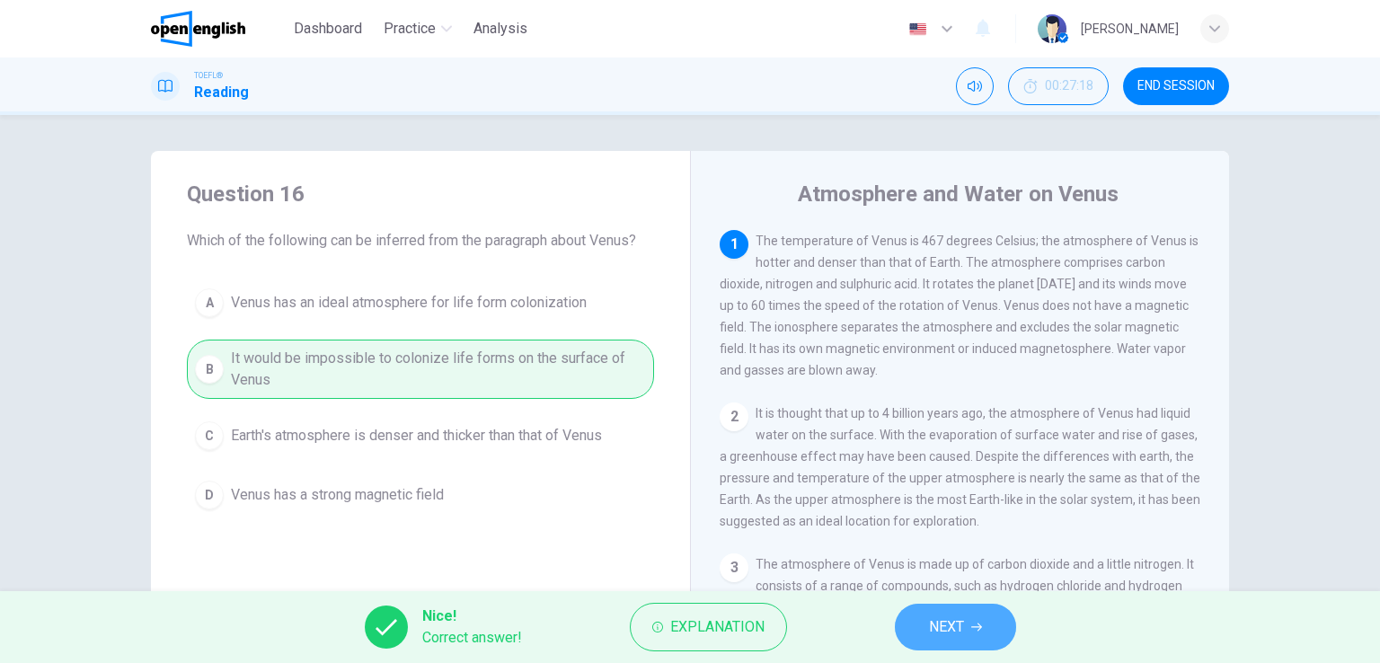
click at [959, 623] on span "NEXT" at bounding box center [946, 626] width 35 height 25
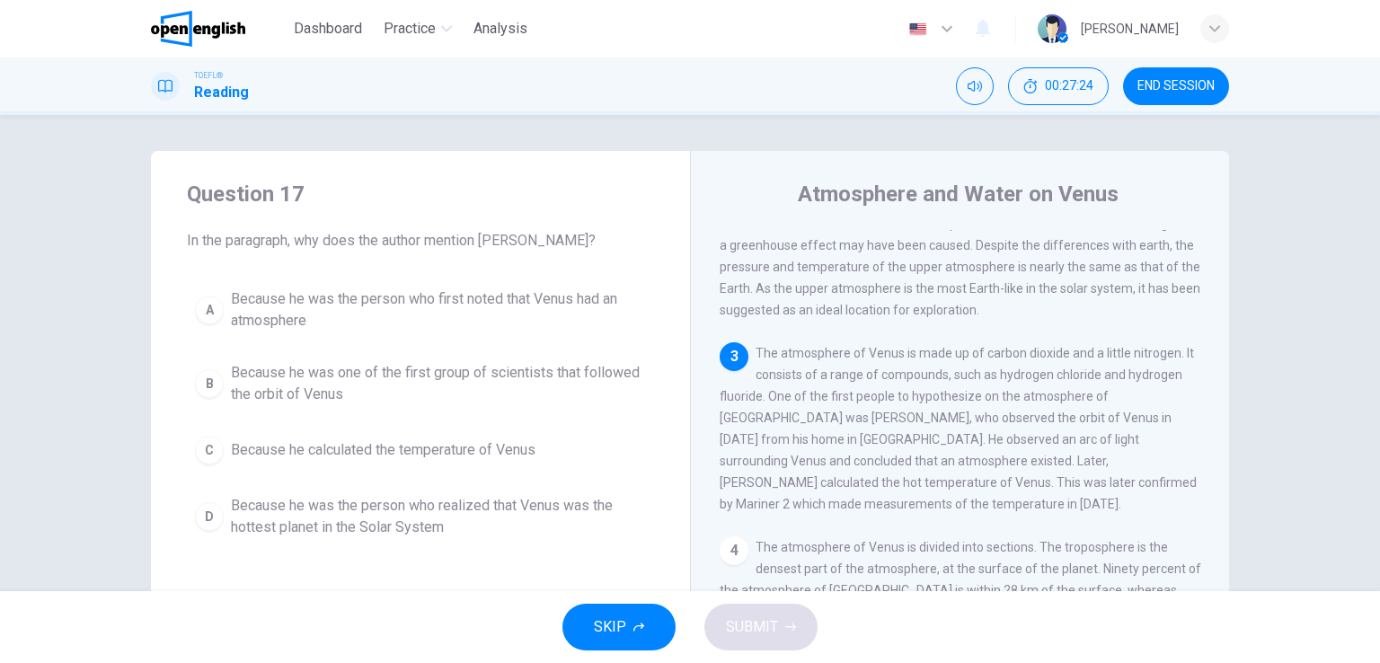
scroll to position [209, 0]
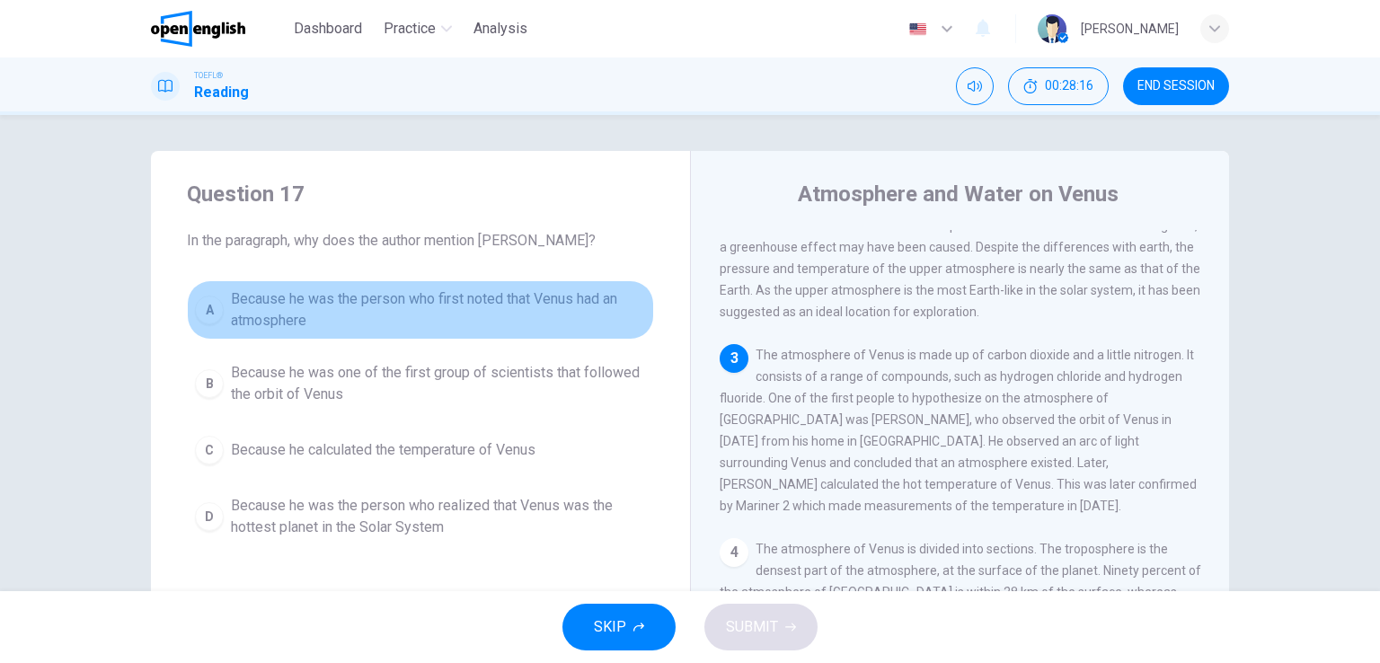
click at [449, 317] on span "Because he was the person who first noted that Venus had an atmosphere" at bounding box center [438, 309] width 415 height 43
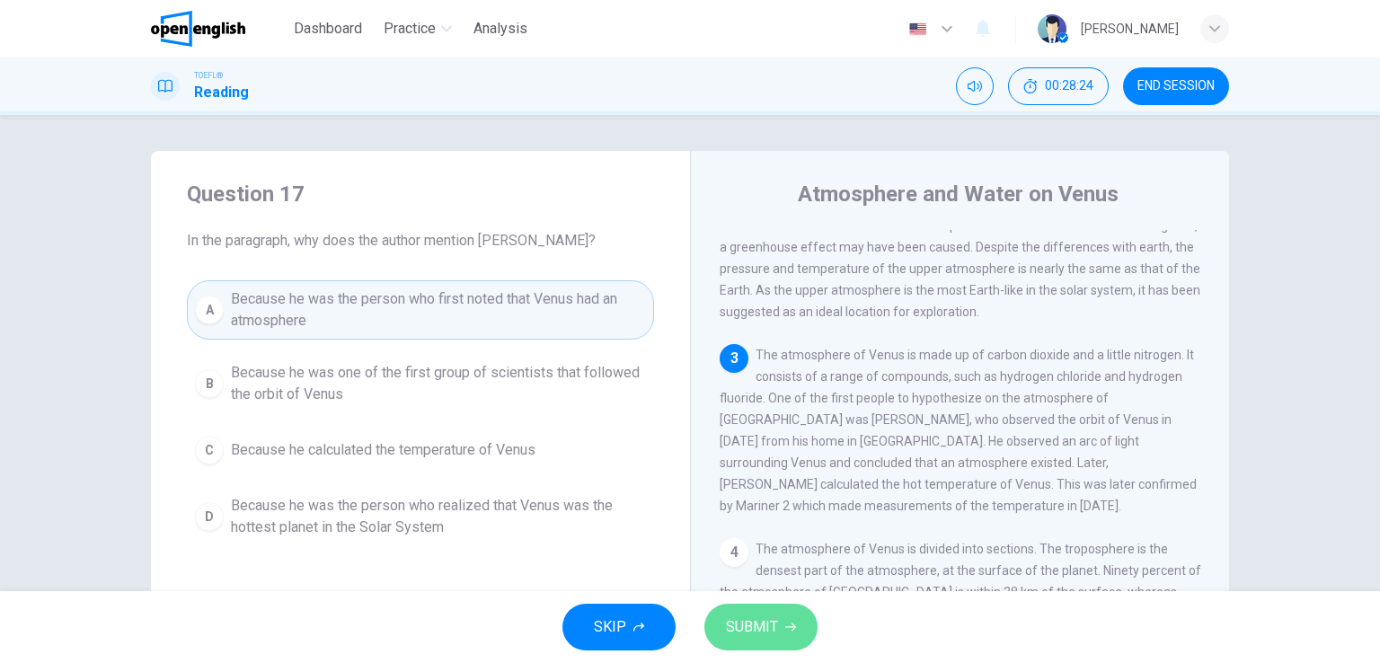
click at [778, 631] on button "SUBMIT" at bounding box center [760, 627] width 113 height 47
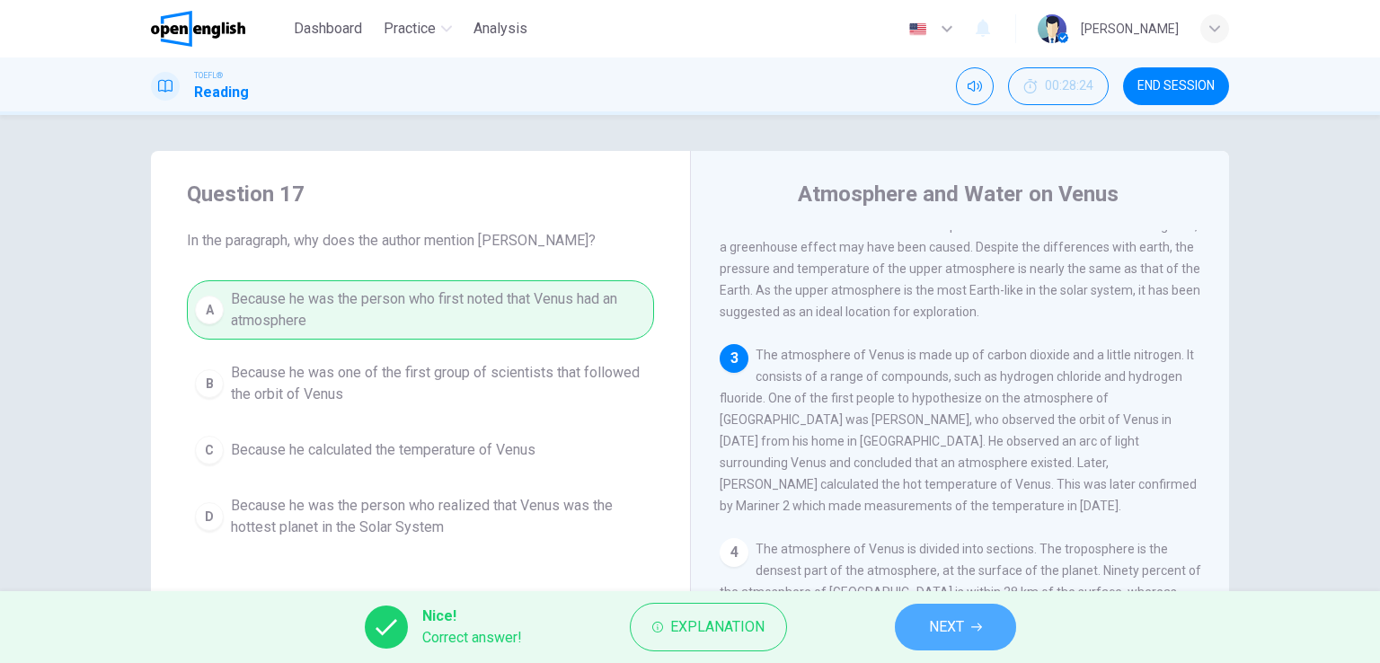
click at [931, 626] on span "NEXT" at bounding box center [946, 626] width 35 height 25
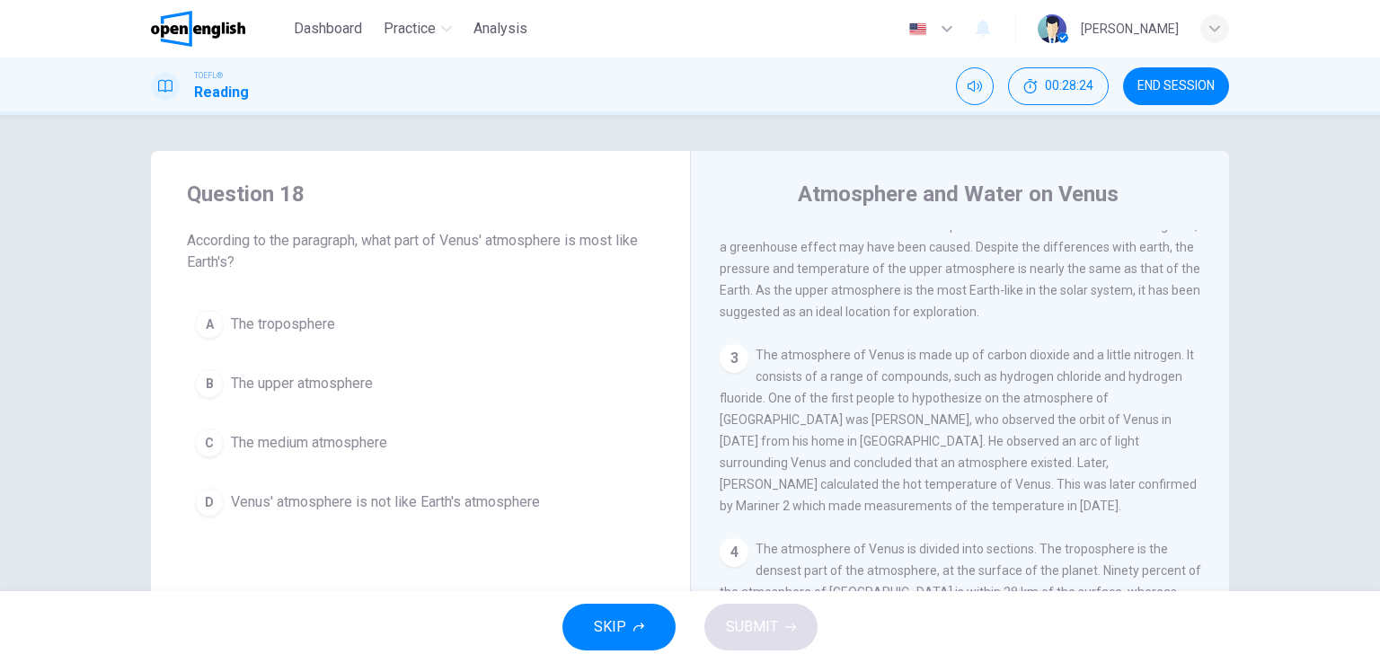
scroll to position [177, 0]
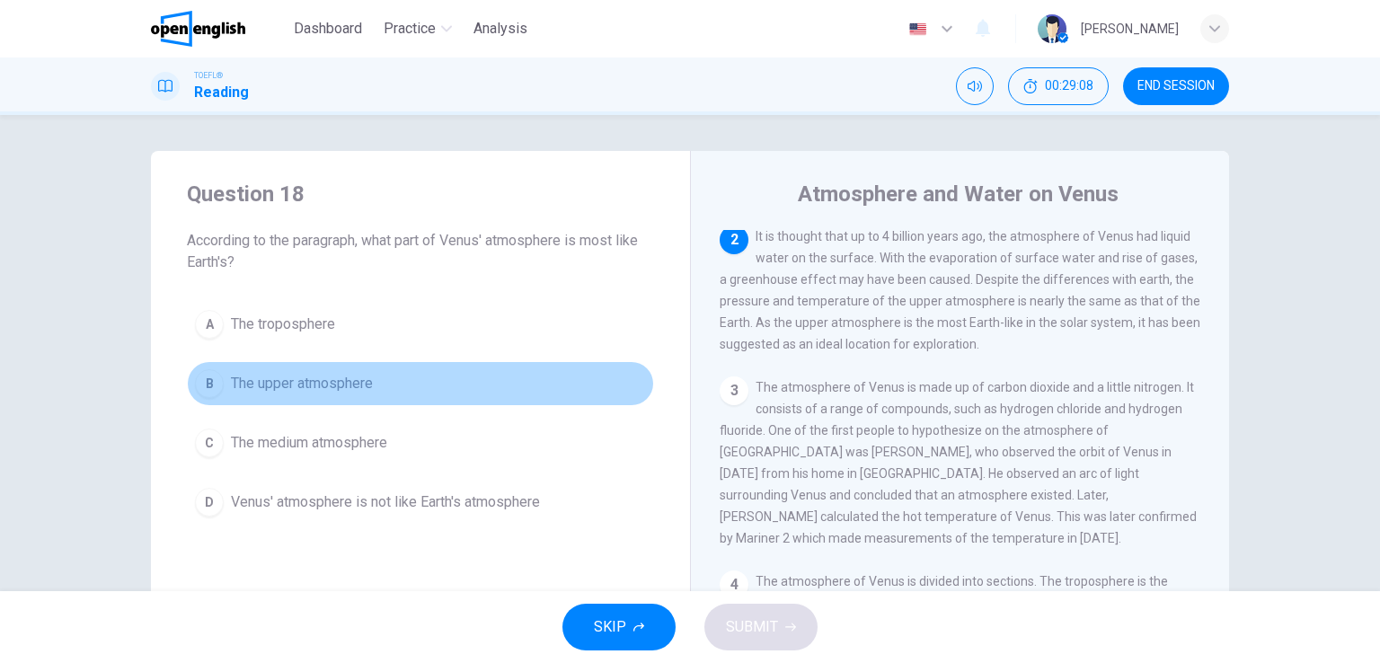
click at [331, 387] on span "The upper atmosphere" at bounding box center [302, 384] width 142 height 22
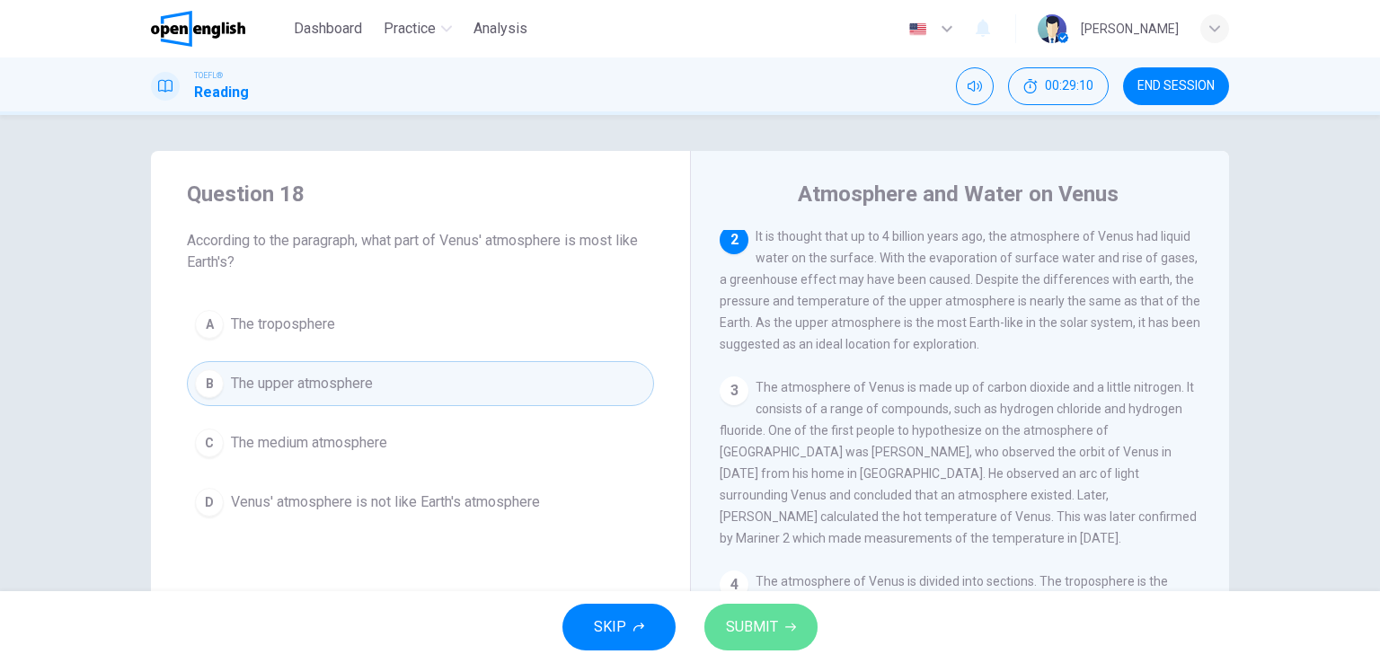
click at [755, 644] on button "SUBMIT" at bounding box center [760, 627] width 113 height 47
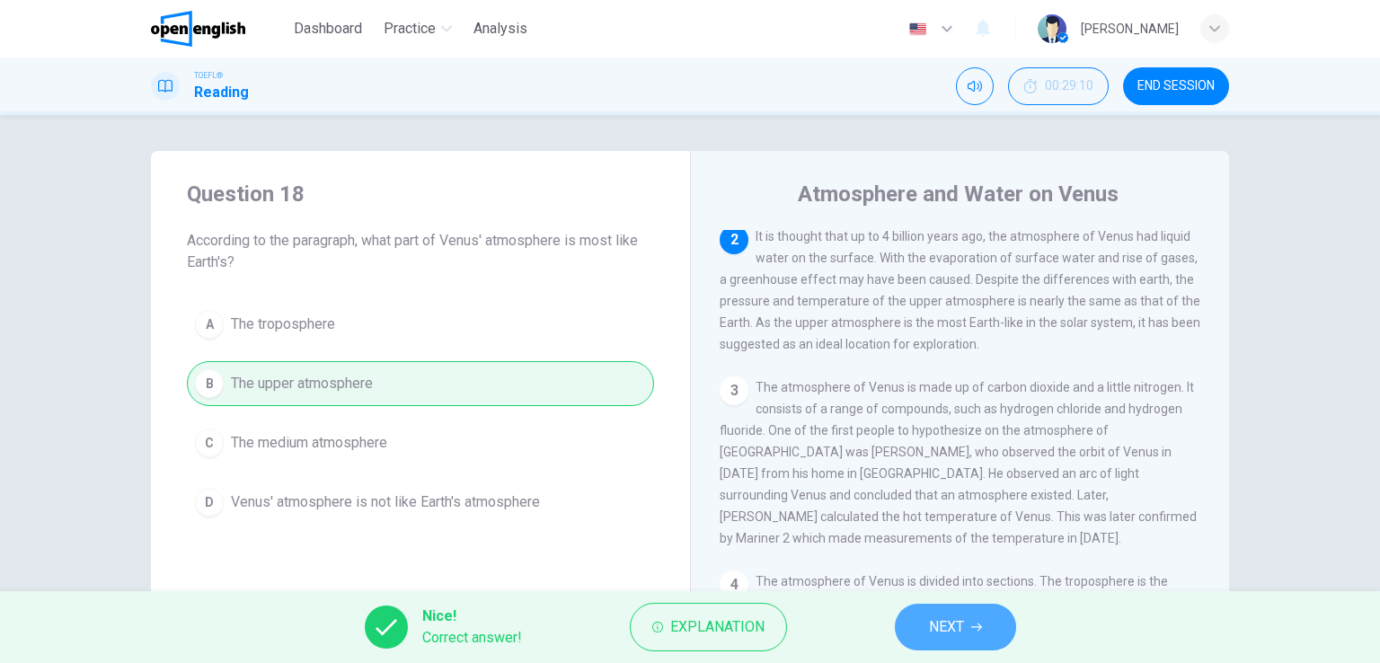
click at [955, 630] on span "NEXT" at bounding box center [946, 626] width 35 height 25
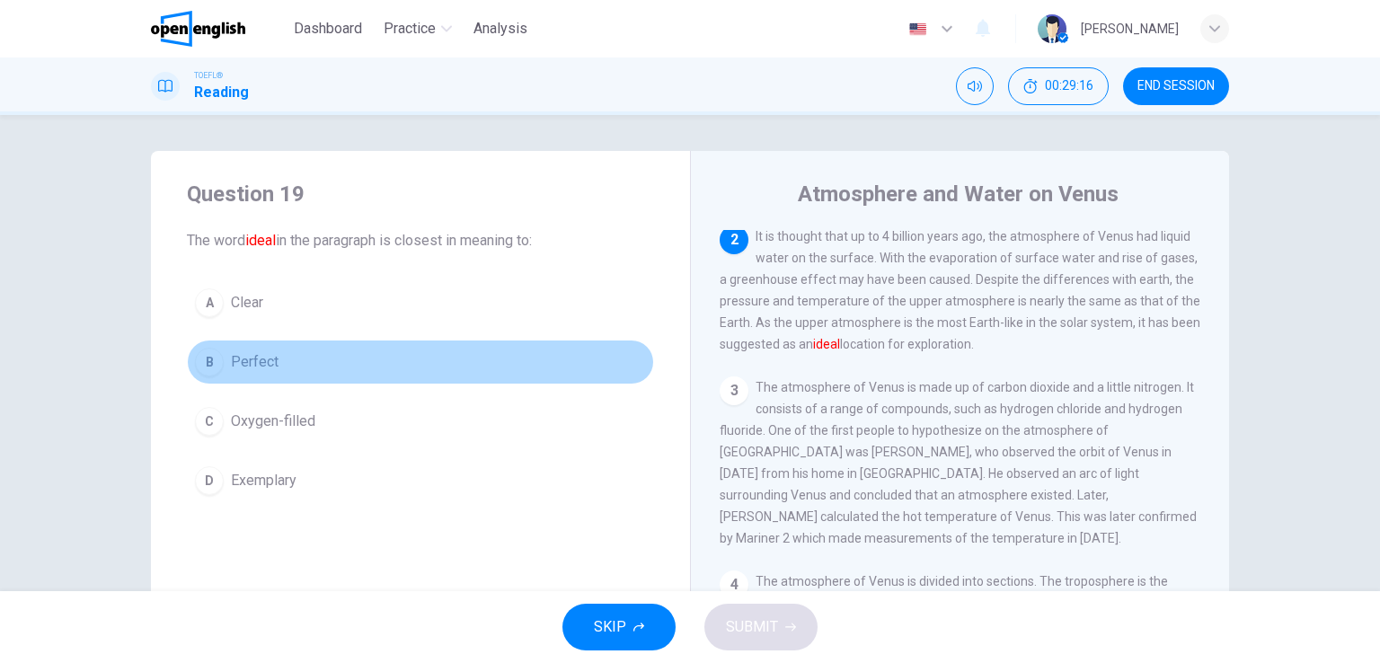
click at [262, 370] on span "Perfect" at bounding box center [255, 362] width 48 height 22
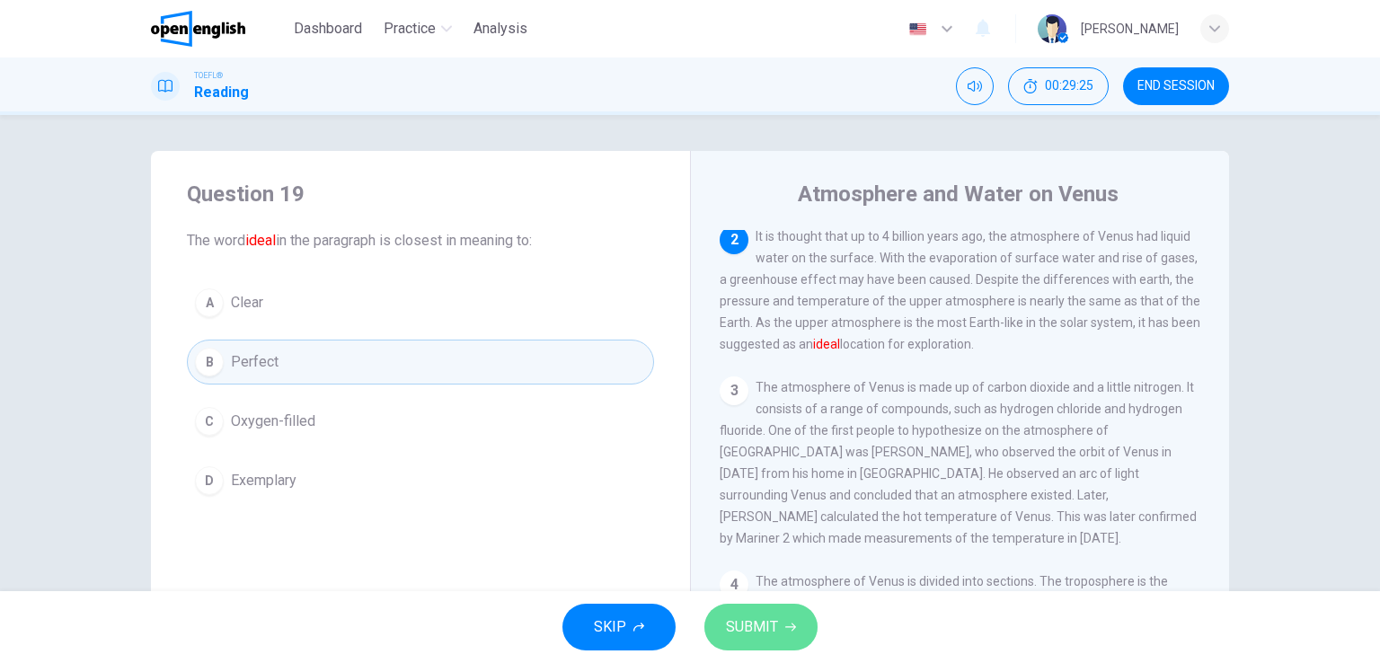
click at [745, 627] on span "SUBMIT" at bounding box center [752, 626] width 52 height 25
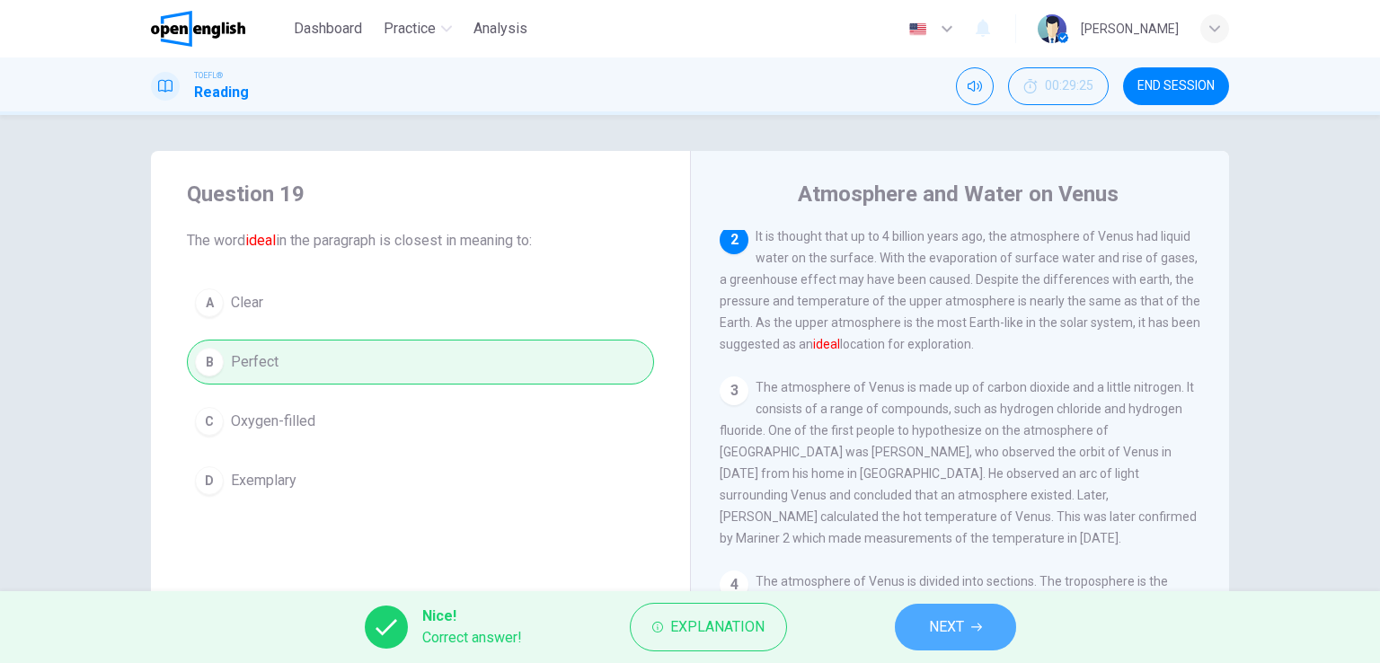
click at [946, 620] on span "NEXT" at bounding box center [946, 626] width 35 height 25
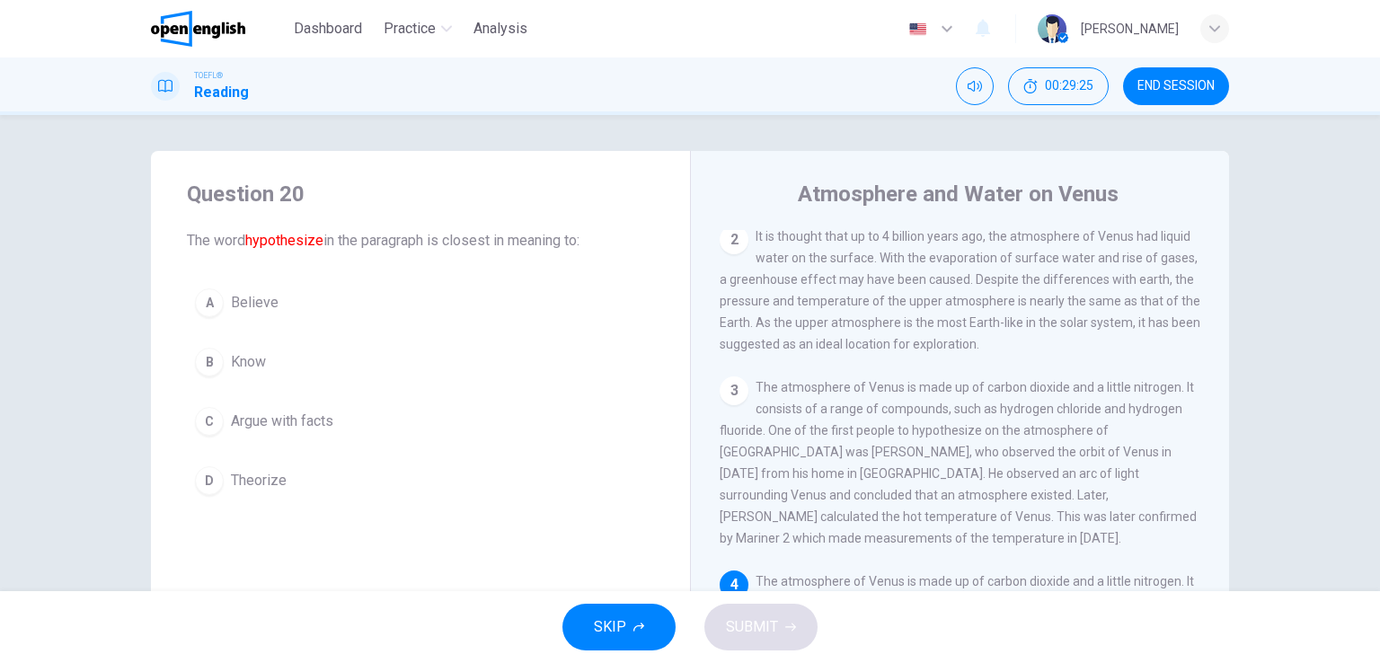
scroll to position [374, 0]
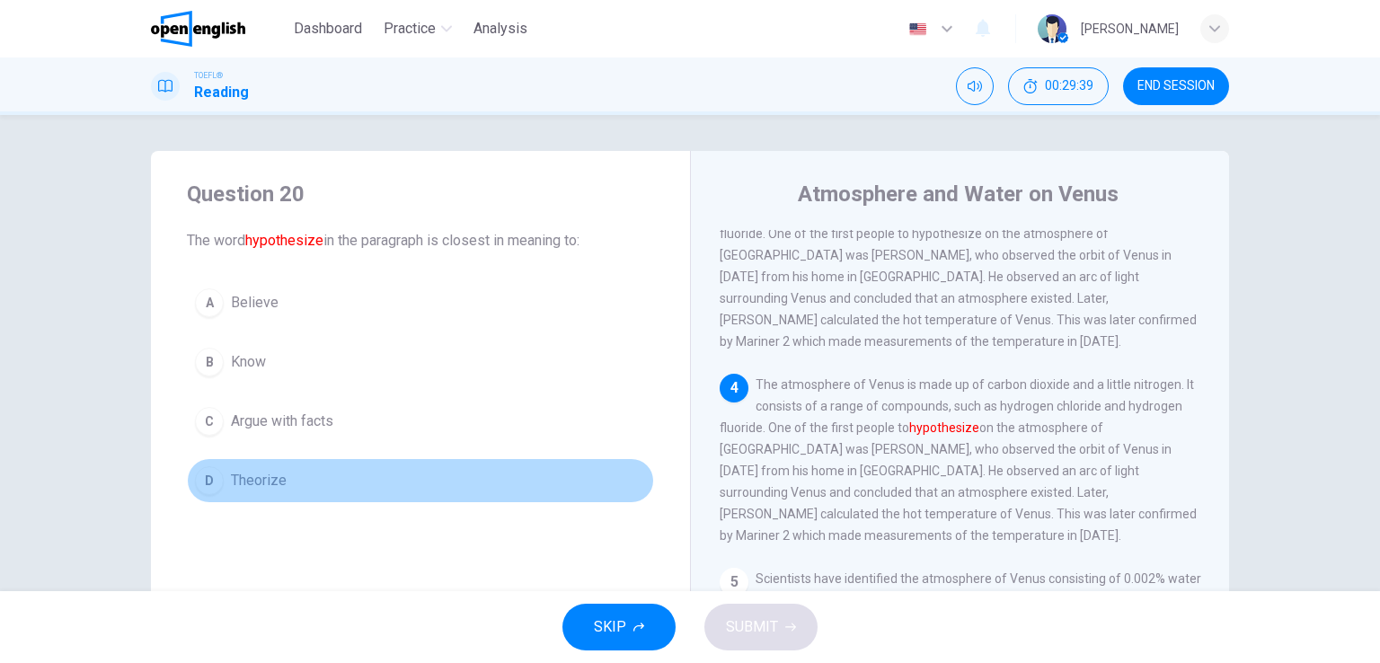
click at [262, 488] on span "Theorize" at bounding box center [259, 481] width 56 height 22
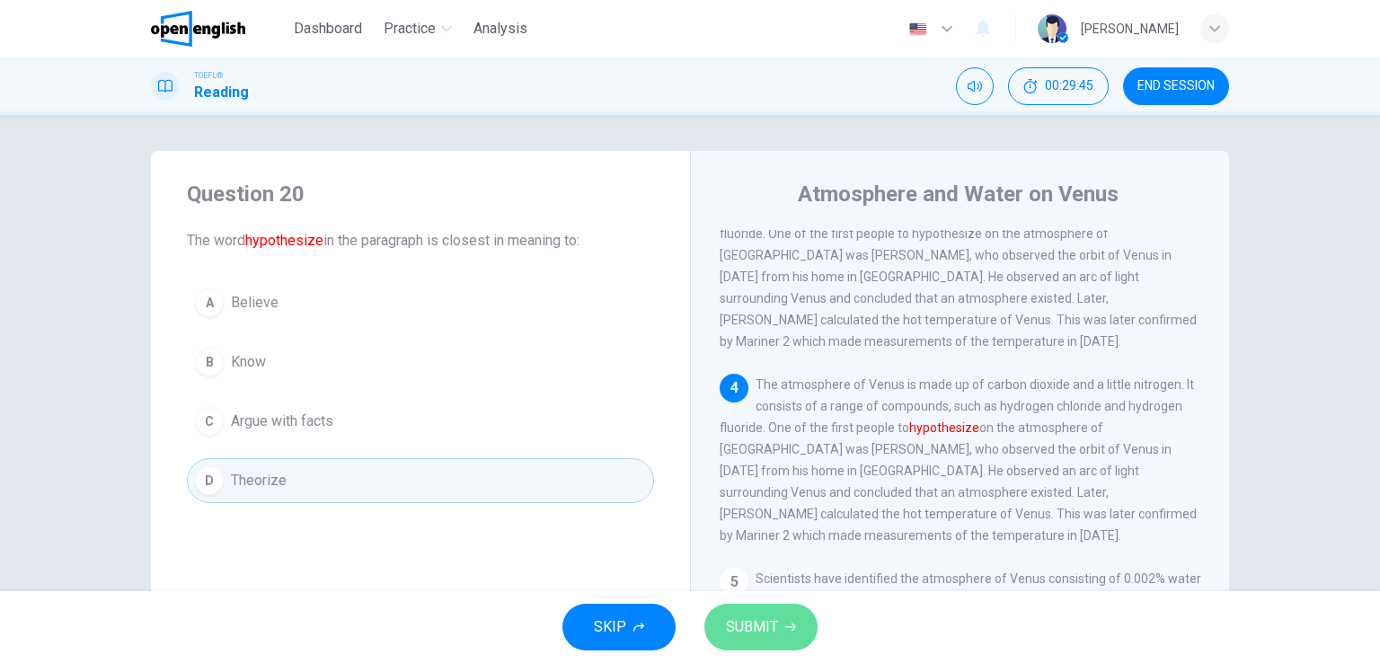
click at [769, 622] on span "SUBMIT" at bounding box center [752, 626] width 52 height 25
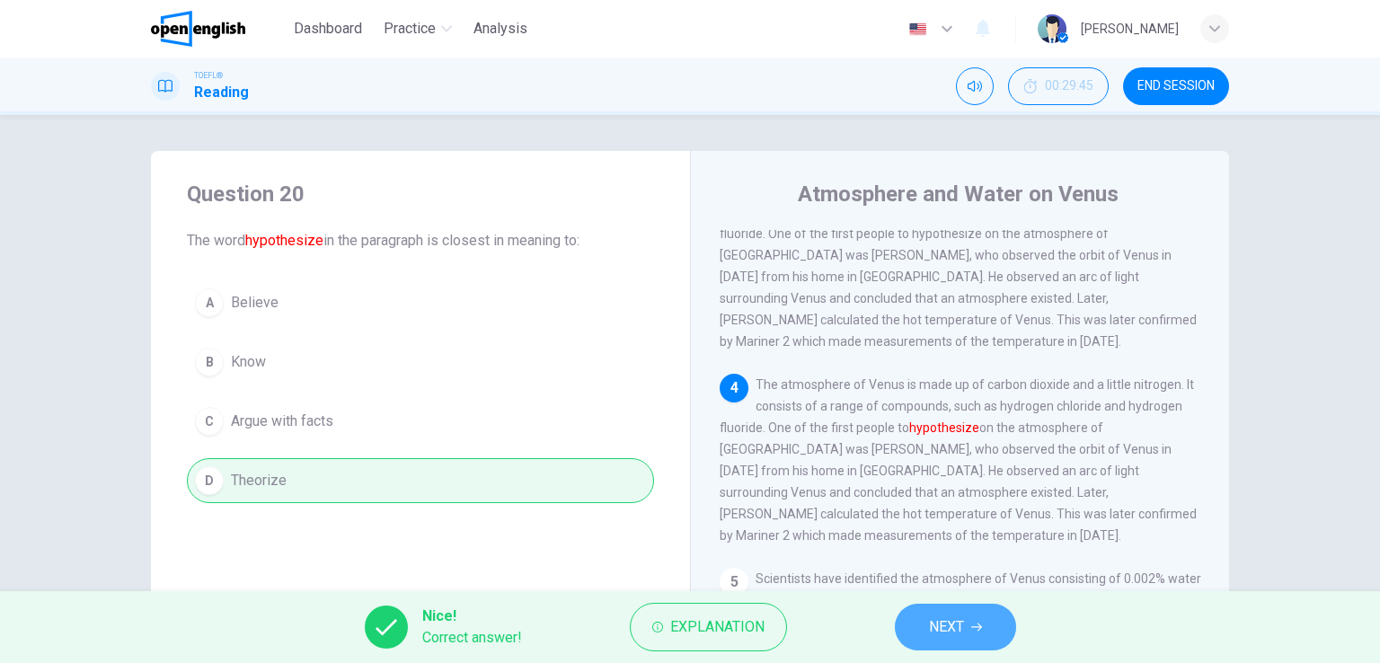
click at [959, 622] on span "NEXT" at bounding box center [946, 626] width 35 height 25
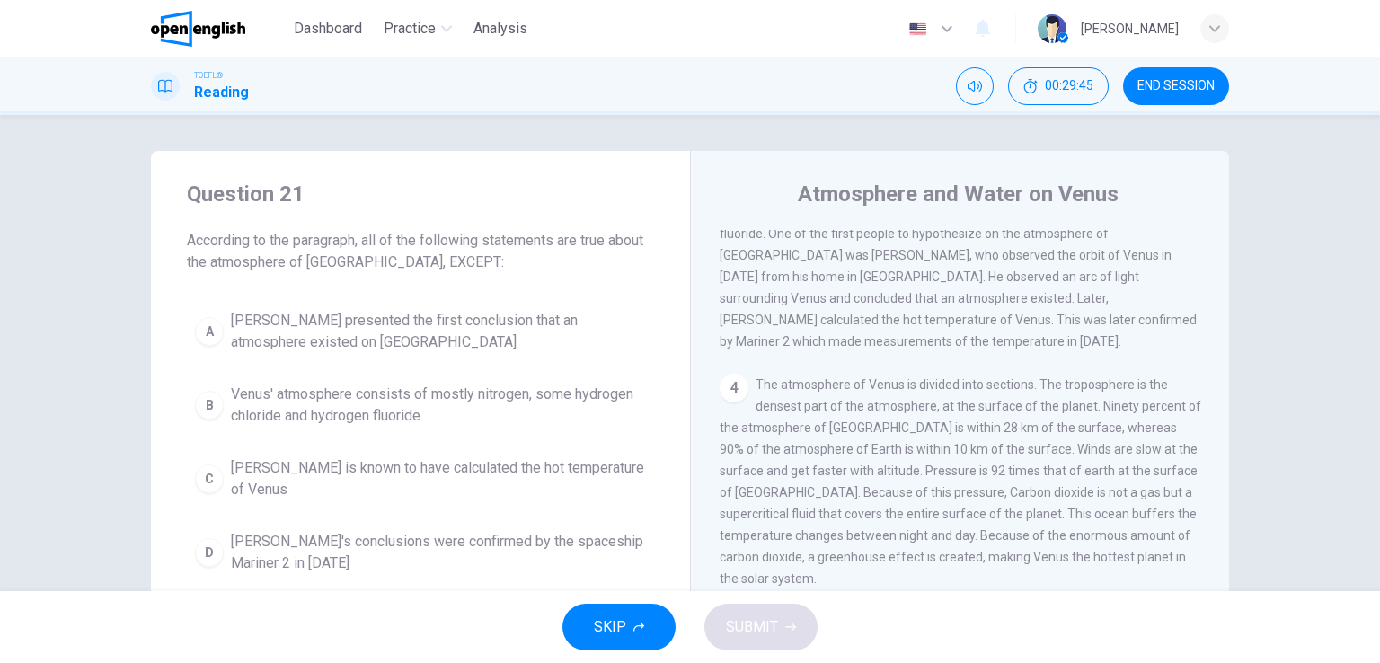
scroll to position [332, 0]
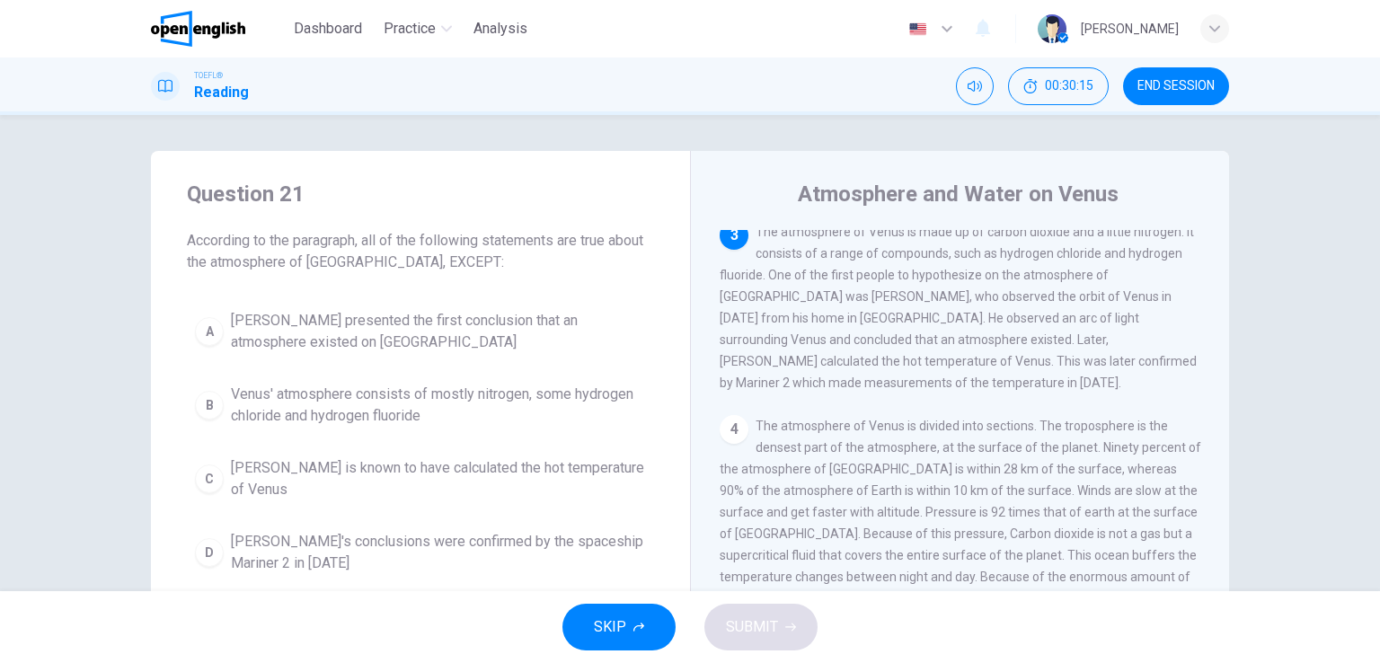
click at [397, 414] on span "Venus' atmosphere consists of mostly nitrogen, some hydrogen chloride and hydro…" at bounding box center [438, 404] width 415 height 43
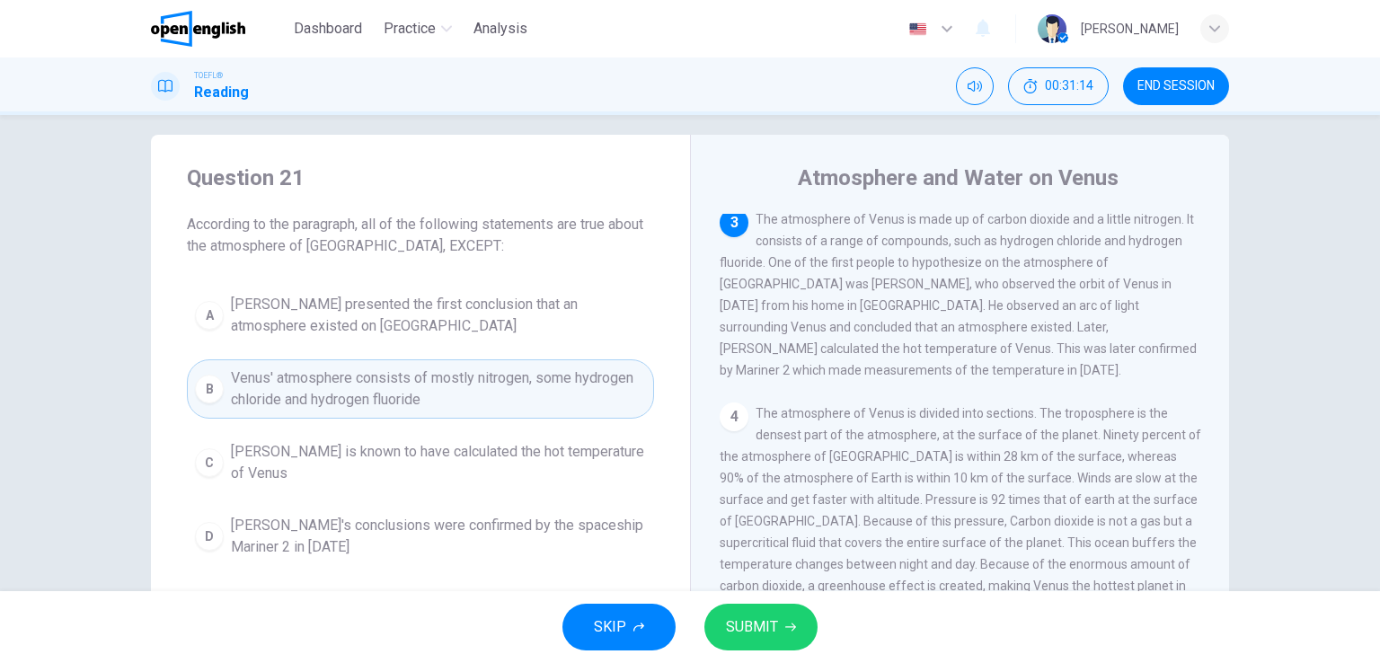
scroll to position [18, 0]
click at [760, 621] on span "SUBMIT" at bounding box center [752, 626] width 52 height 25
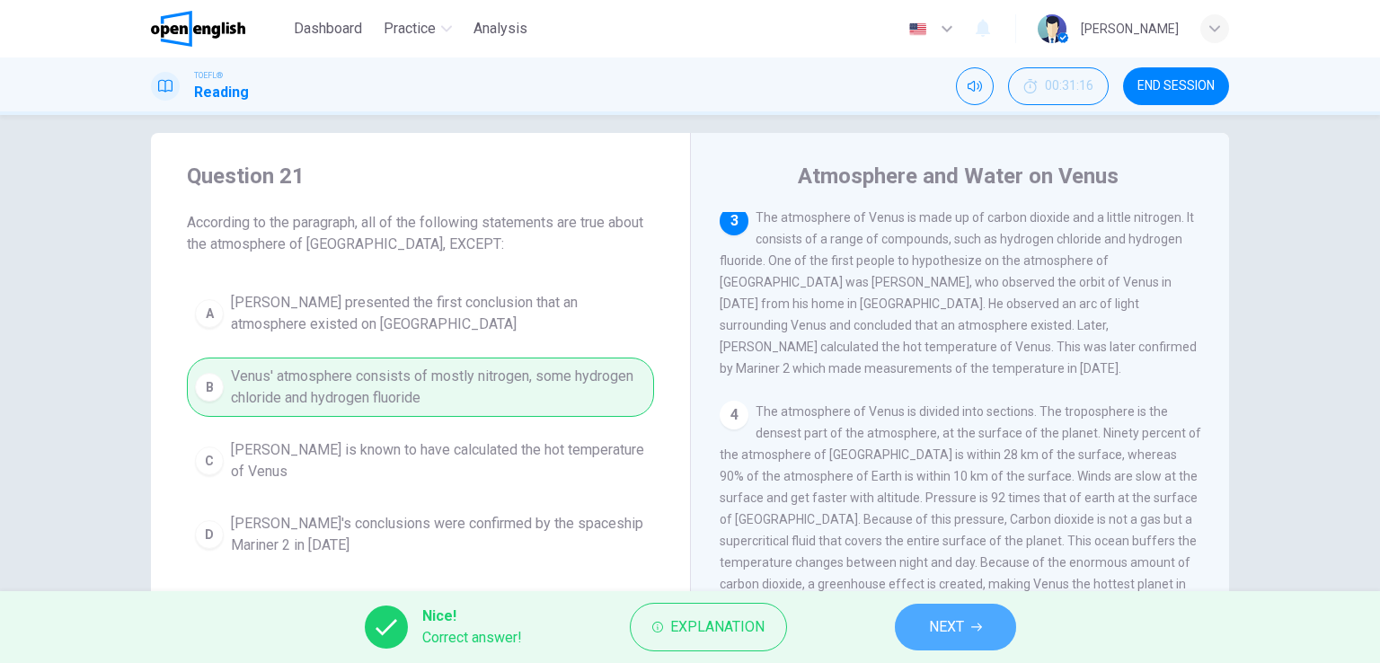
click at [954, 630] on span "NEXT" at bounding box center [946, 626] width 35 height 25
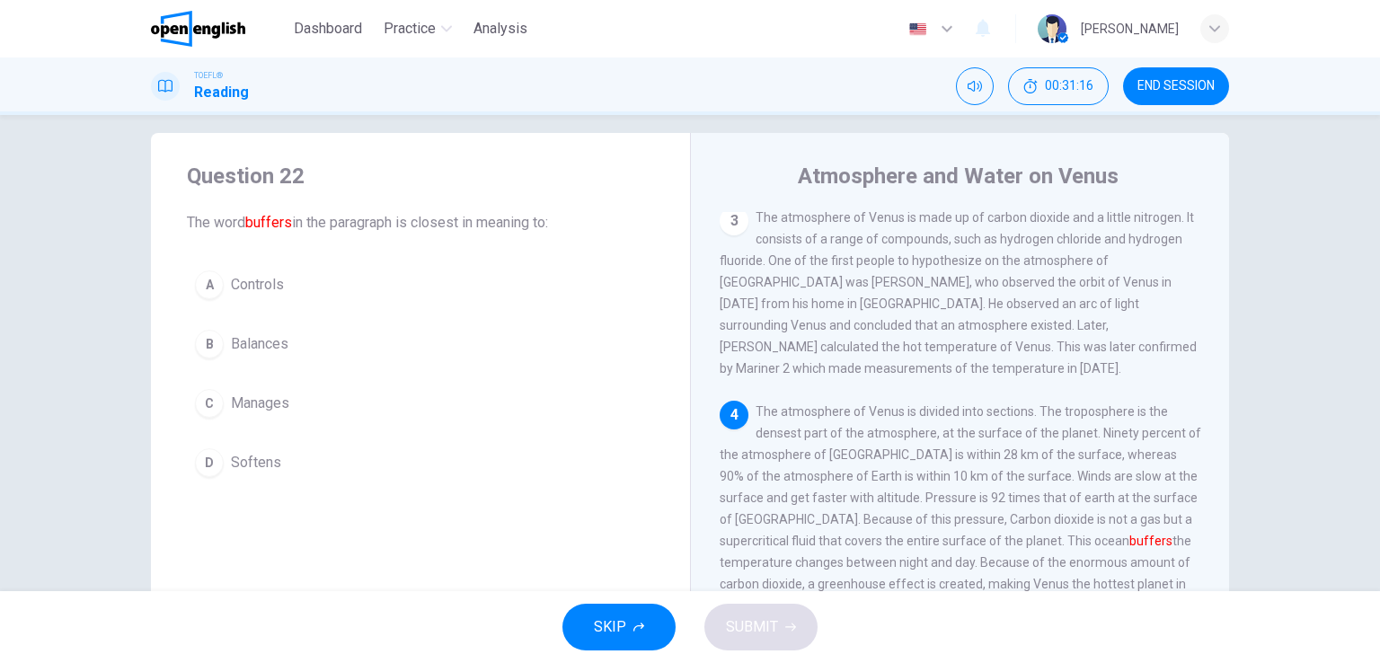
scroll to position [418, 0]
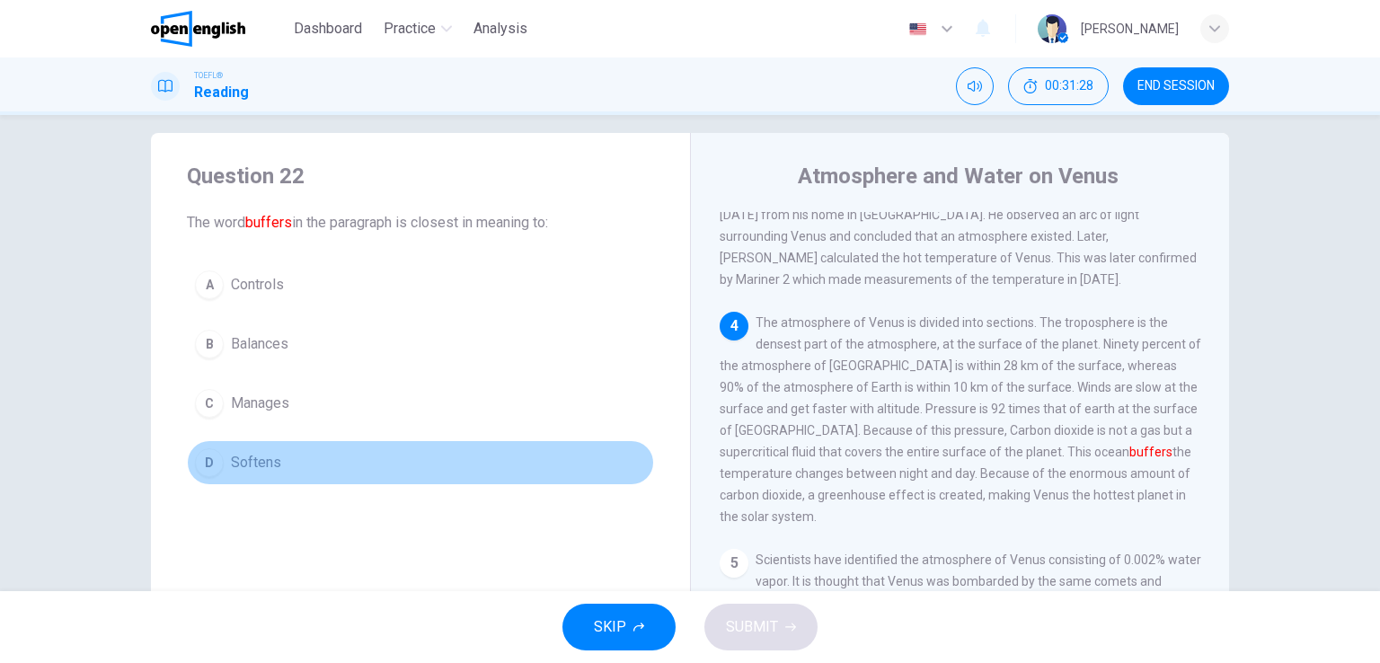
click at [255, 459] on span "Softens" at bounding box center [256, 463] width 50 height 22
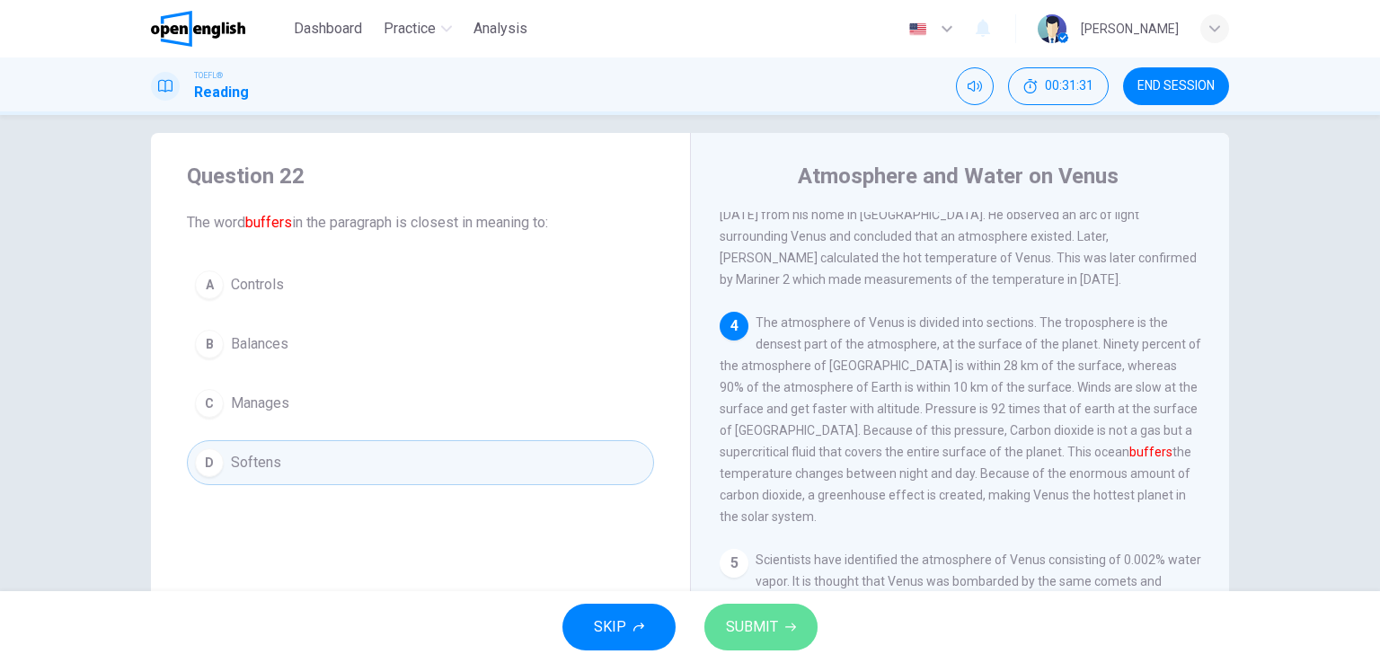
click at [772, 630] on span "SUBMIT" at bounding box center [752, 626] width 52 height 25
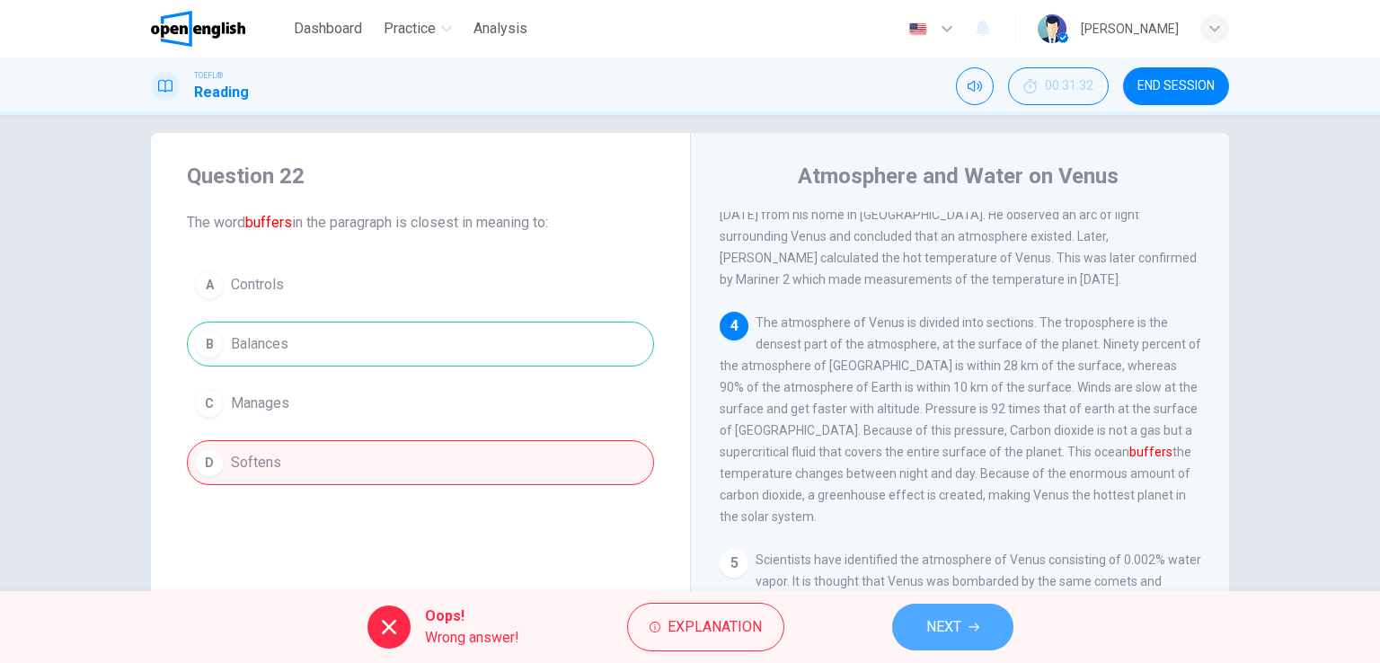
click at [946, 622] on span "NEXT" at bounding box center [943, 626] width 35 height 25
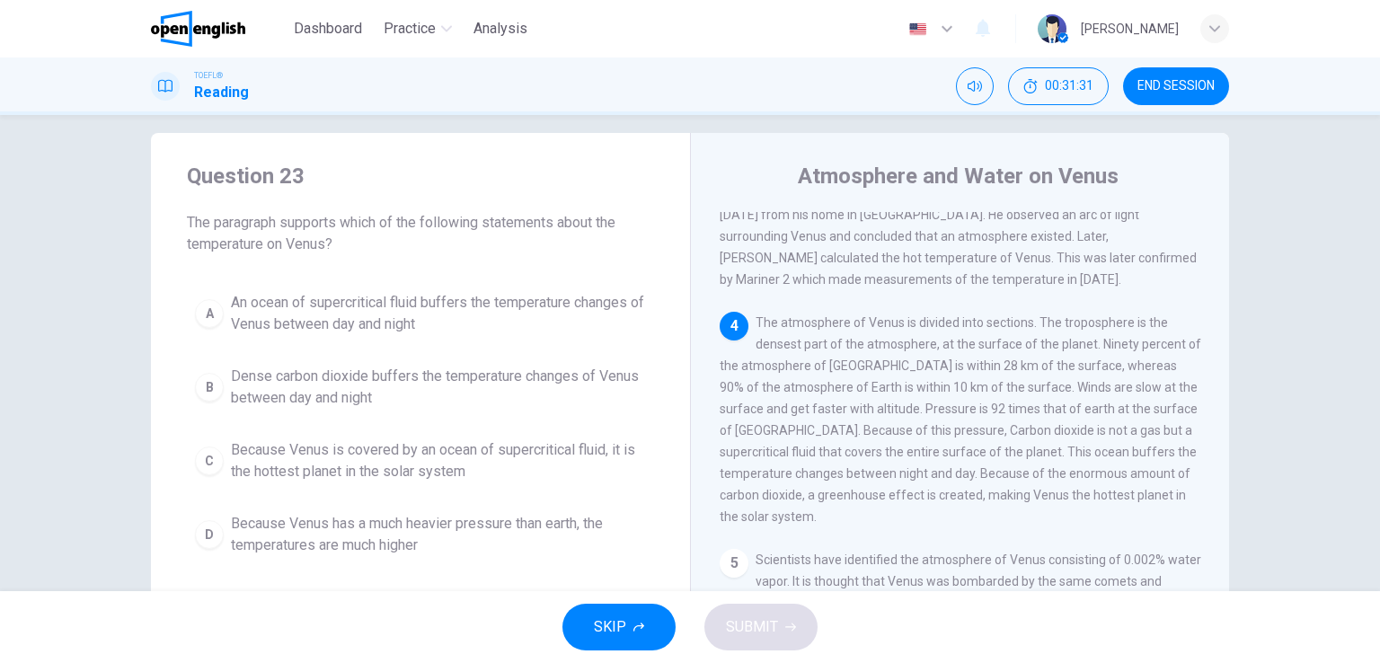
scroll to position [532, 0]
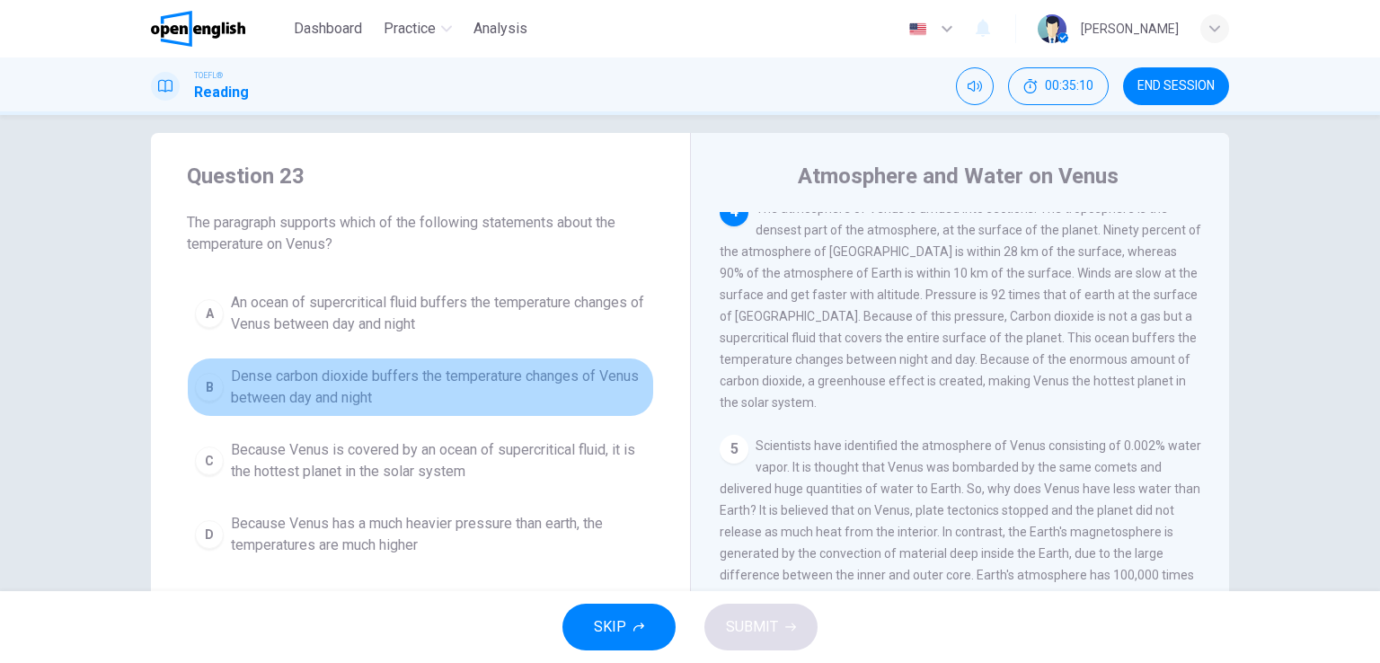
click at [390, 381] on span "Dense carbon dioxide buffers the temperature changes of Venus between day and n…" at bounding box center [438, 387] width 415 height 43
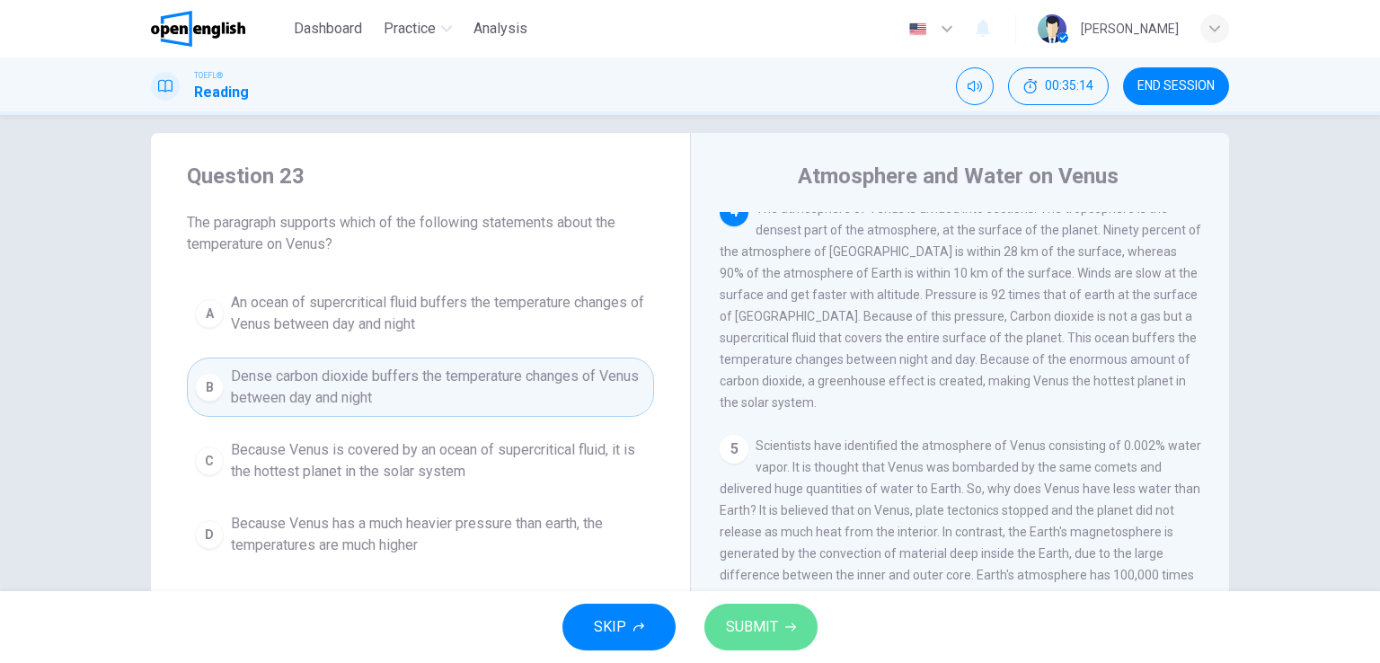
click at [755, 619] on span "SUBMIT" at bounding box center [752, 626] width 52 height 25
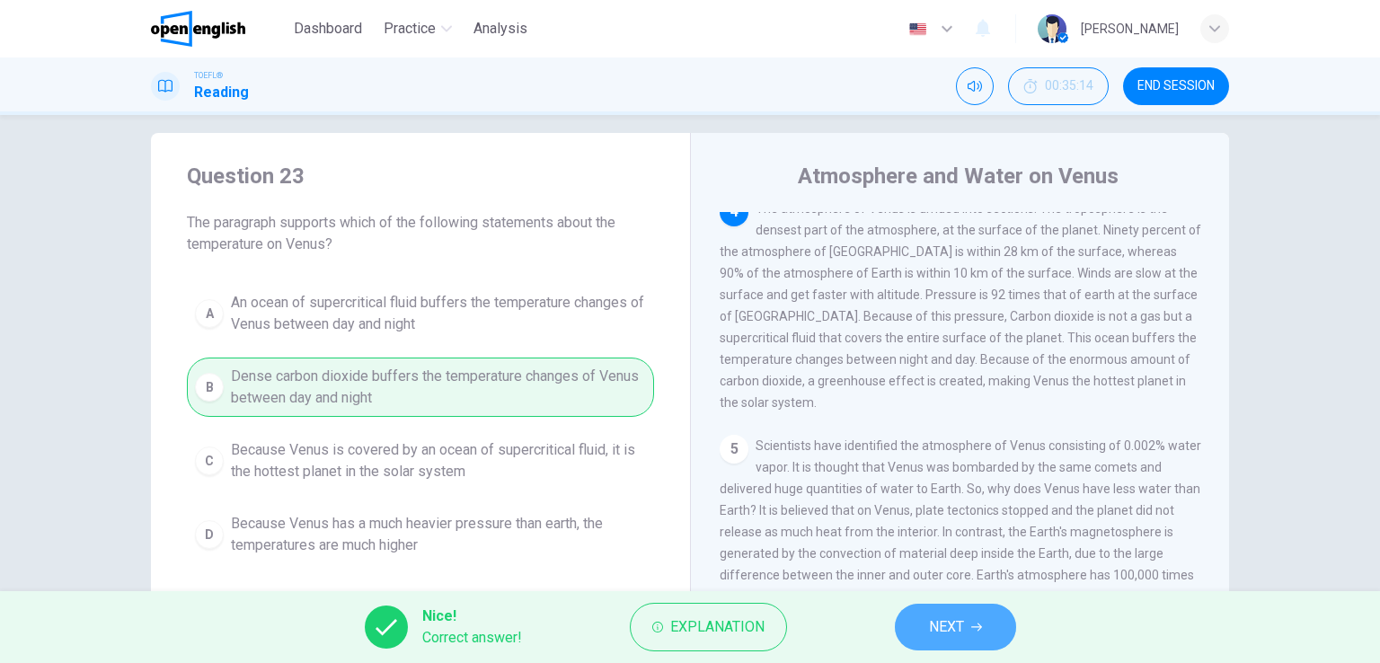
click at [953, 635] on span "NEXT" at bounding box center [946, 626] width 35 height 25
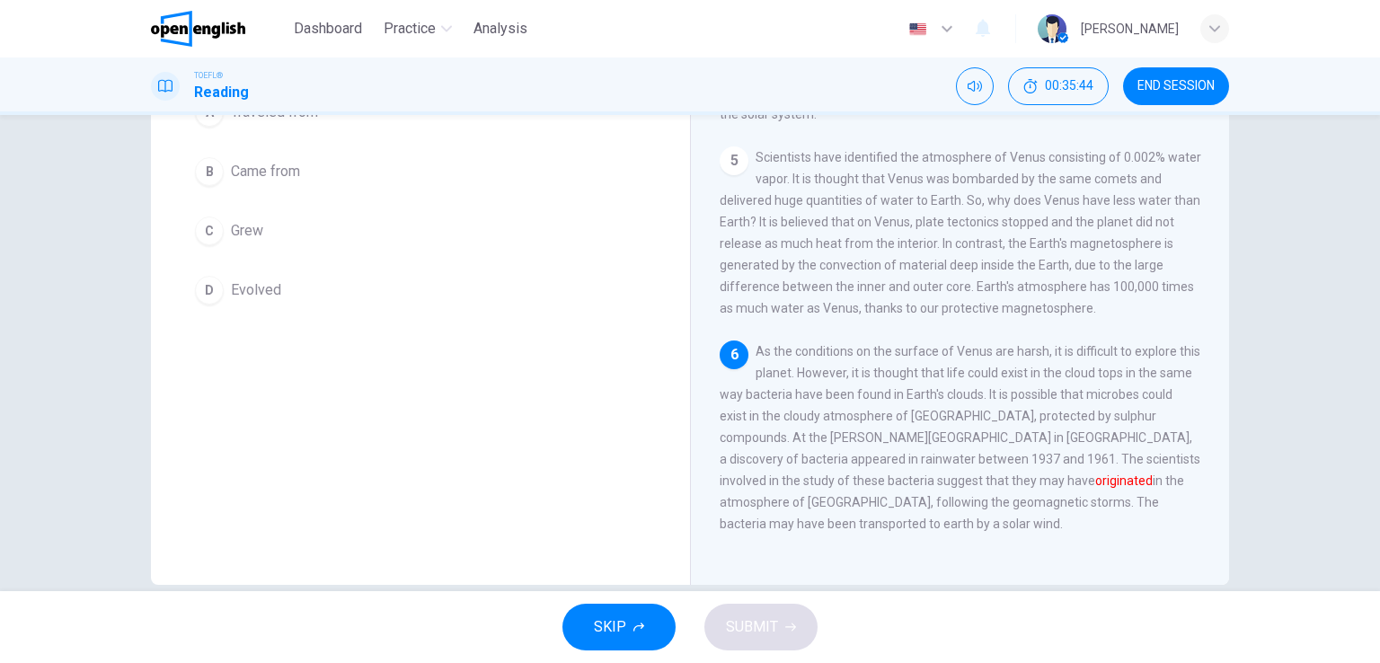
scroll to position [190, 0]
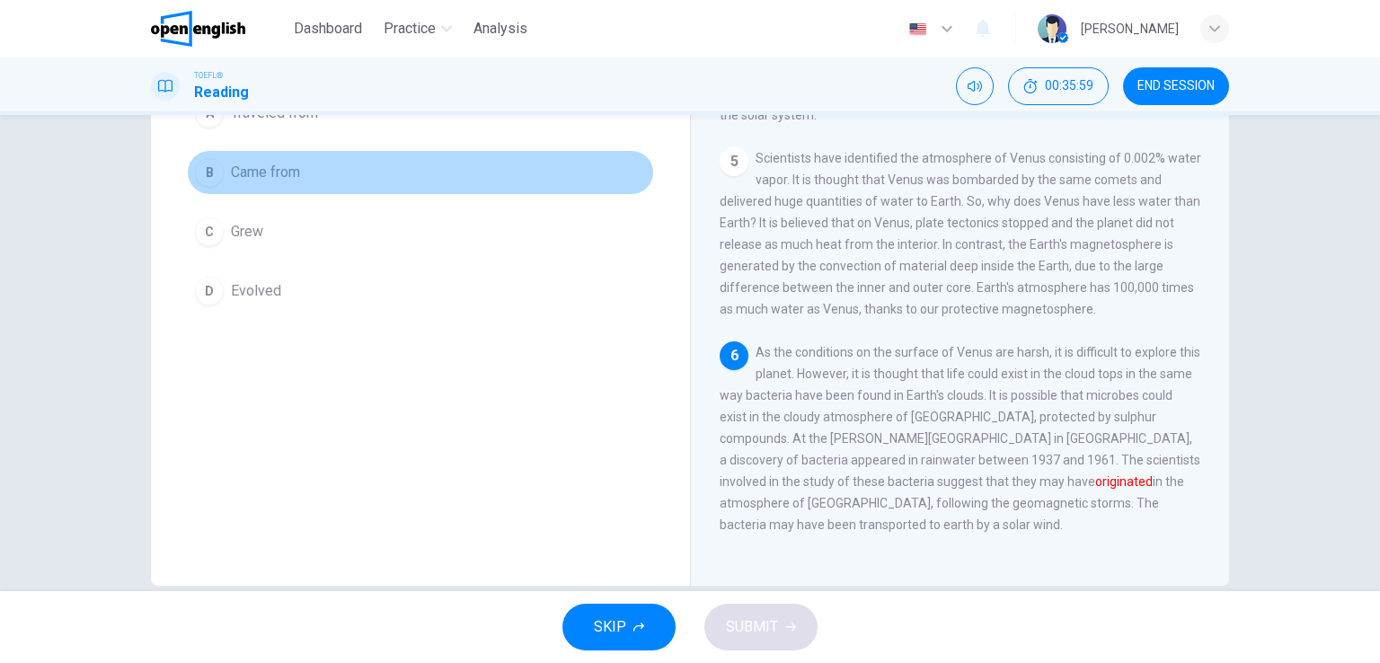
click at [258, 169] on span "Came from" at bounding box center [265, 173] width 69 height 22
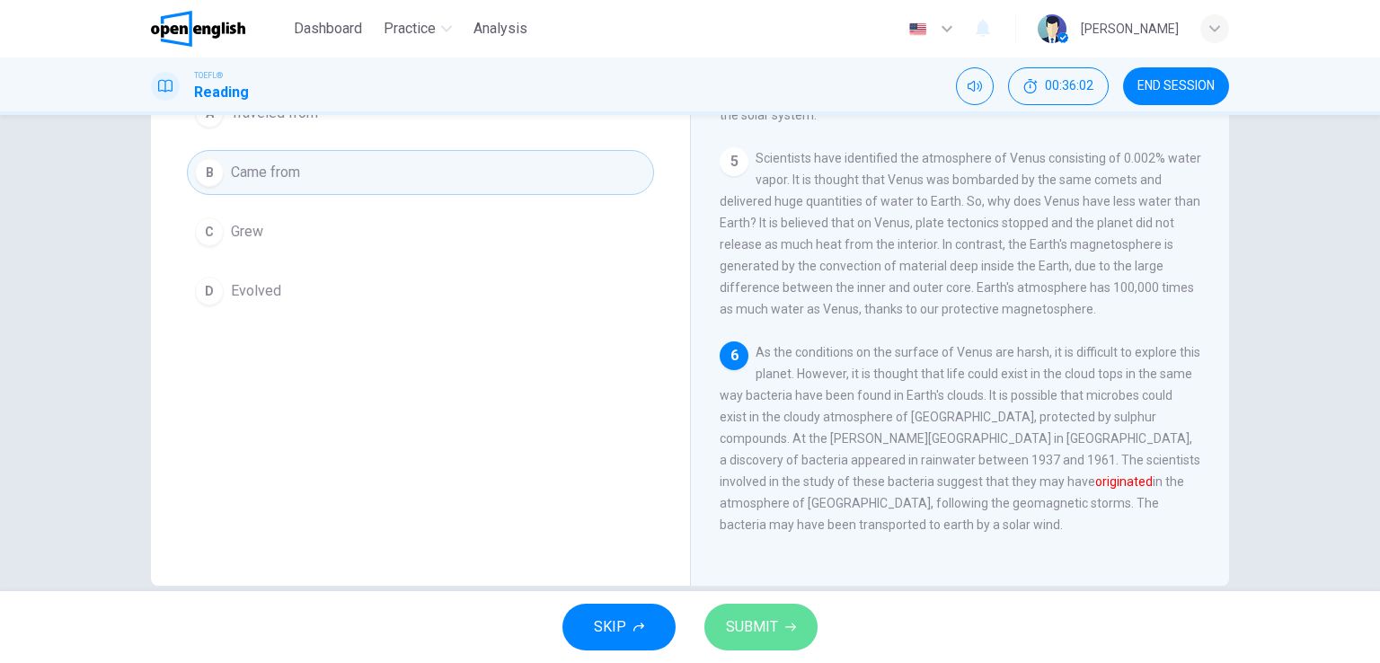
click at [729, 612] on button "SUBMIT" at bounding box center [760, 627] width 113 height 47
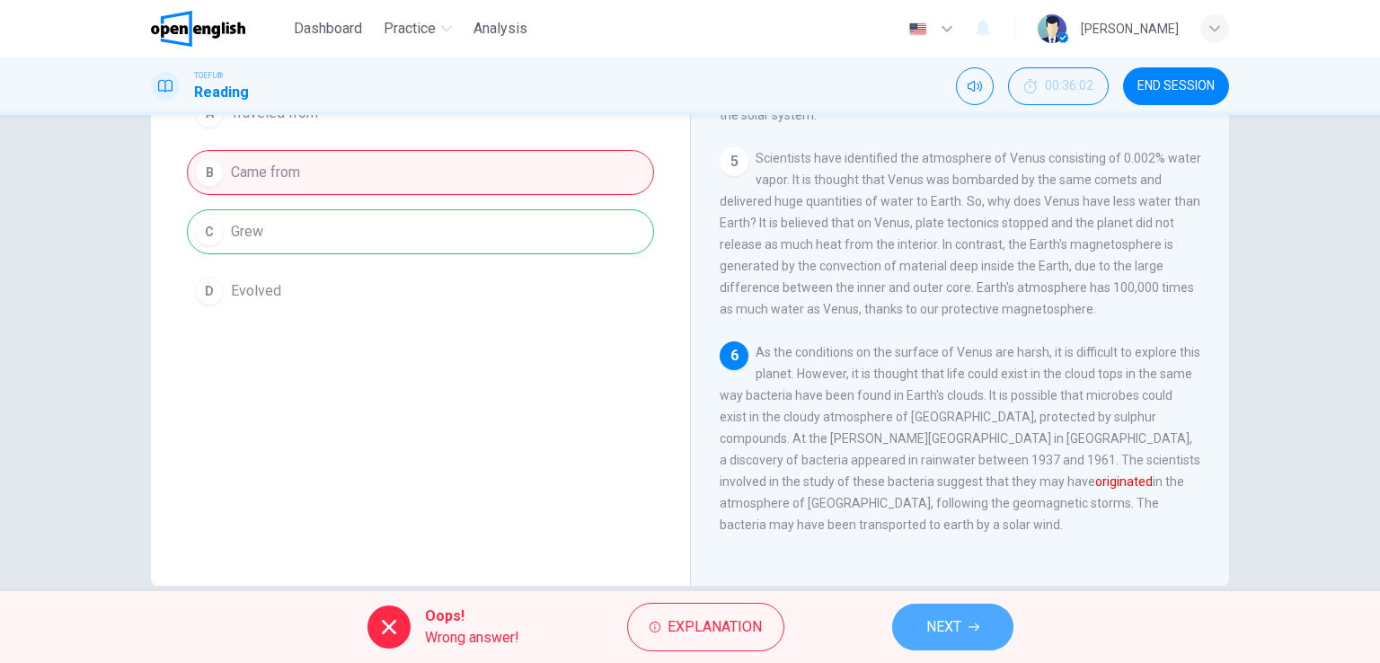
click at [962, 623] on button "NEXT" at bounding box center [952, 627] width 121 height 47
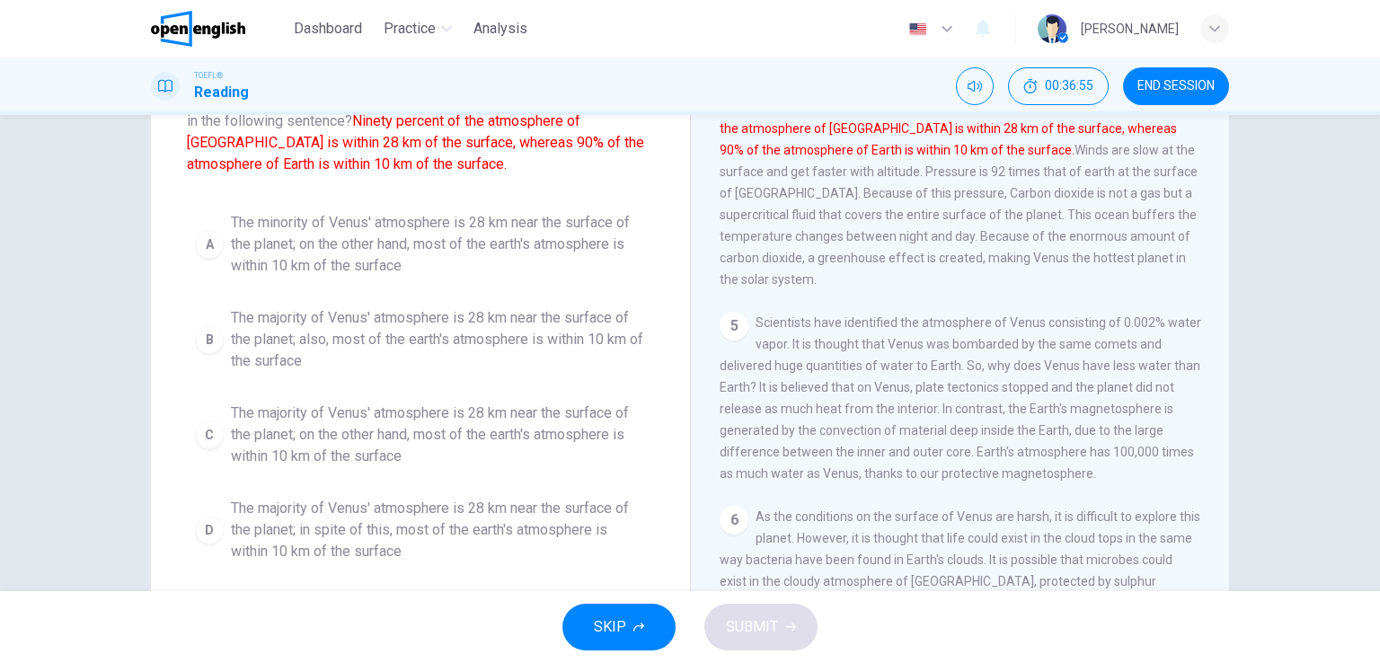
scroll to position [144, 0]
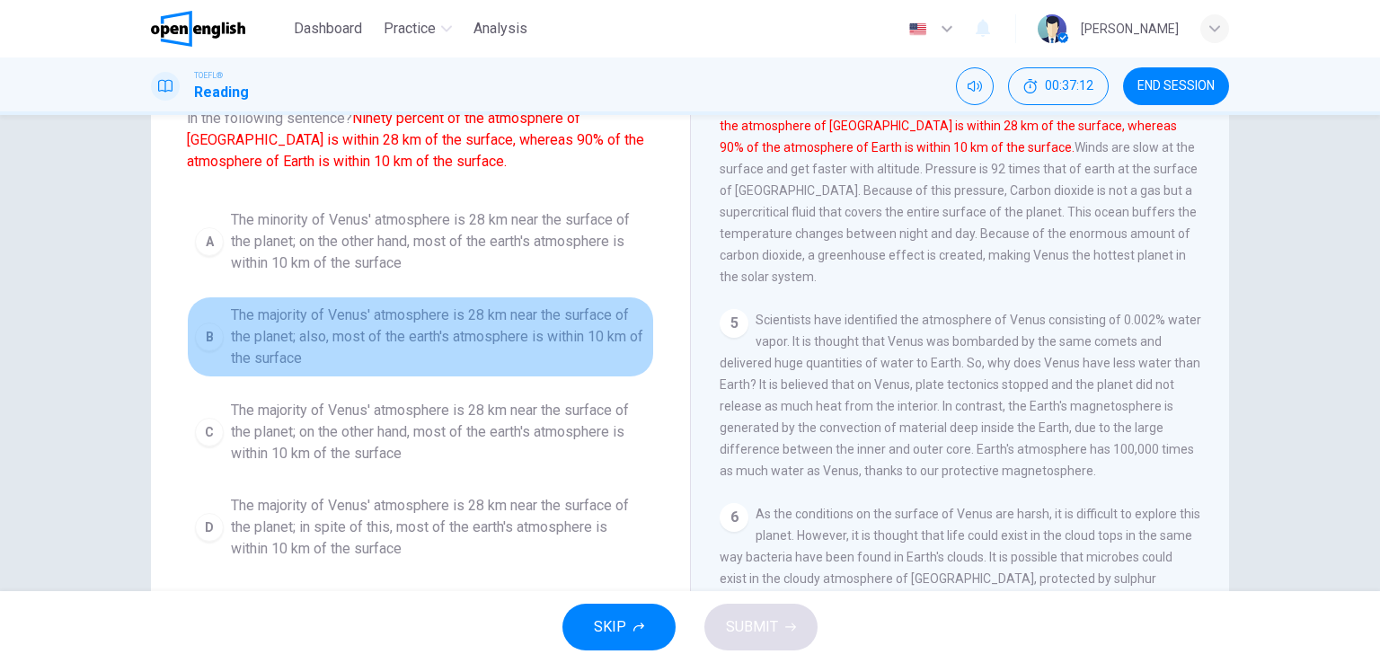
click at [459, 325] on span "The majority of Venus' atmosphere is 28 km near the surface of the planet; also…" at bounding box center [438, 336] width 415 height 65
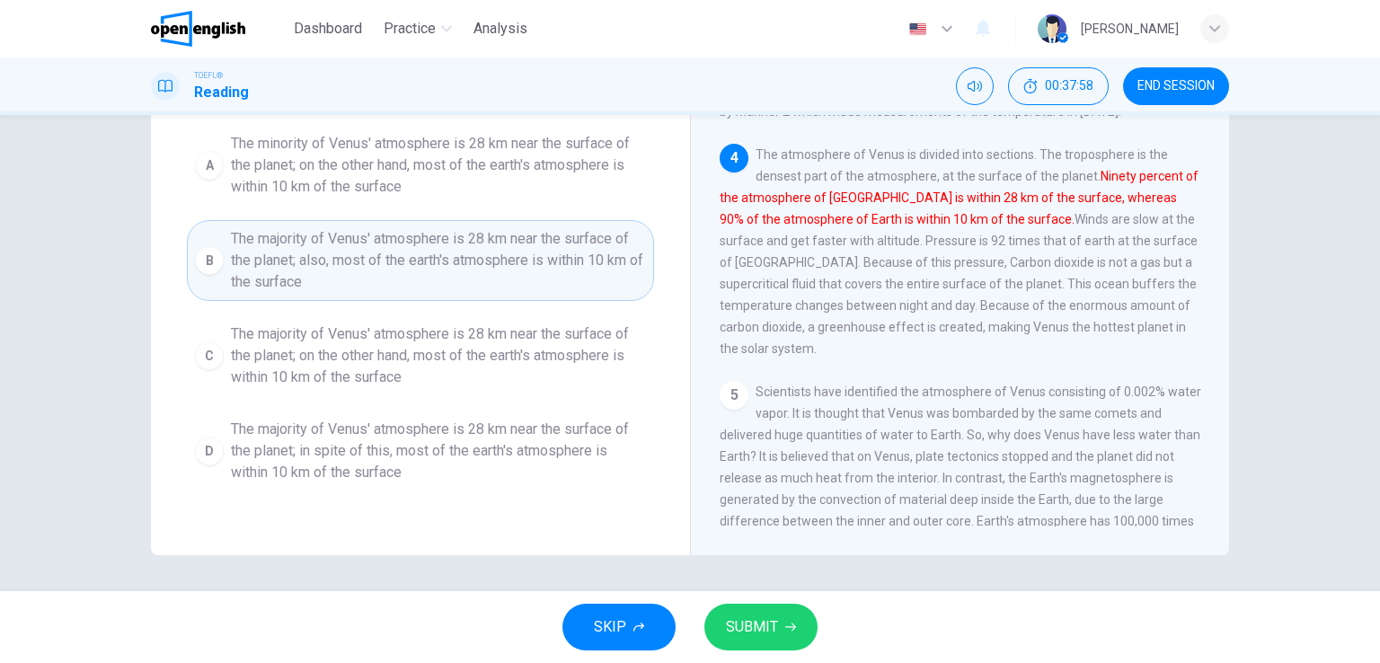
scroll to position [381, 0]
click at [765, 622] on span "SUBMIT" at bounding box center [752, 626] width 52 height 25
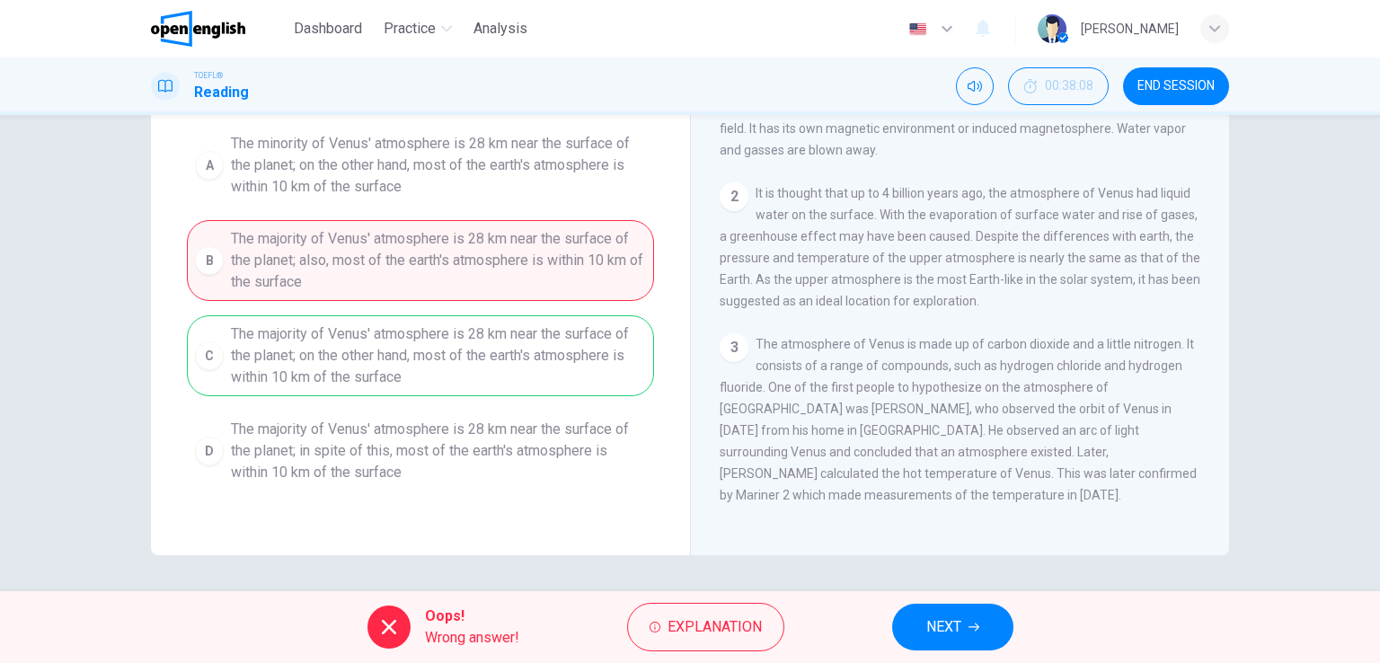
scroll to position [0, 0]
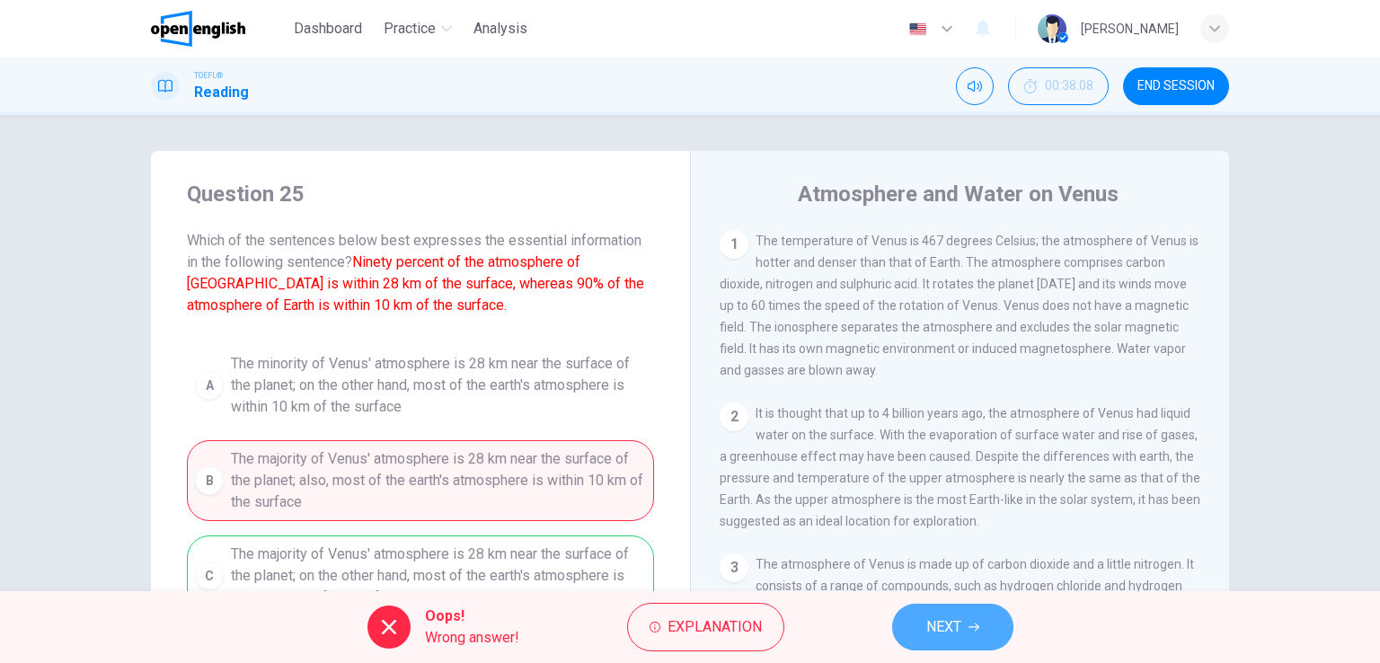
click at [946, 622] on span "NEXT" at bounding box center [943, 626] width 35 height 25
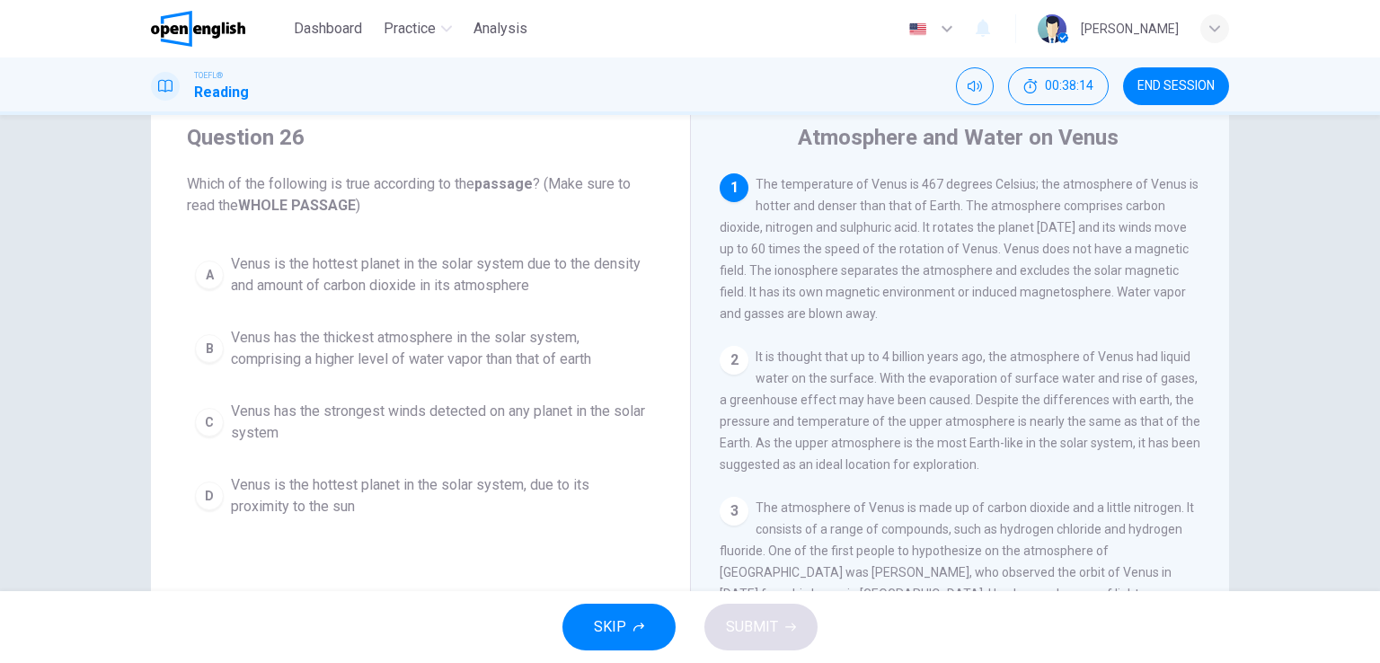
scroll to position [56, 0]
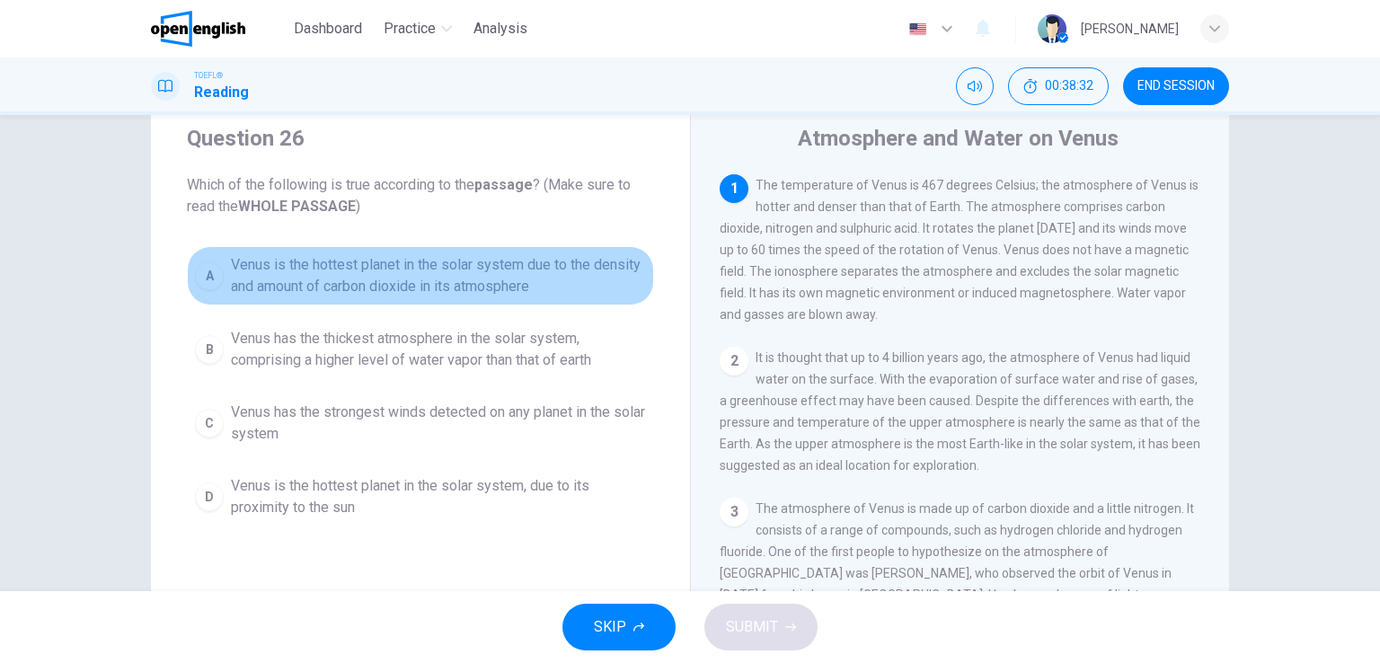
click at [504, 288] on span "Venus is the hottest planet in the solar system due to the density and amount o…" at bounding box center [438, 275] width 415 height 43
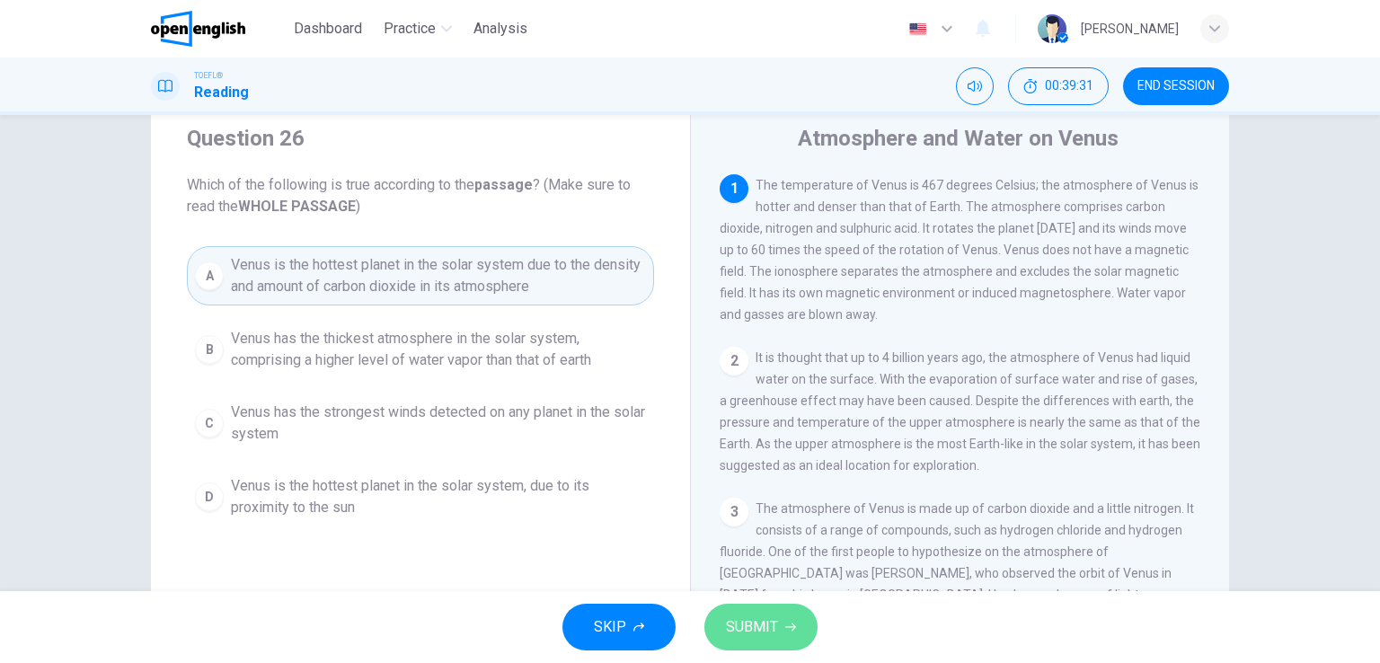
click at [745, 626] on span "SUBMIT" at bounding box center [752, 626] width 52 height 25
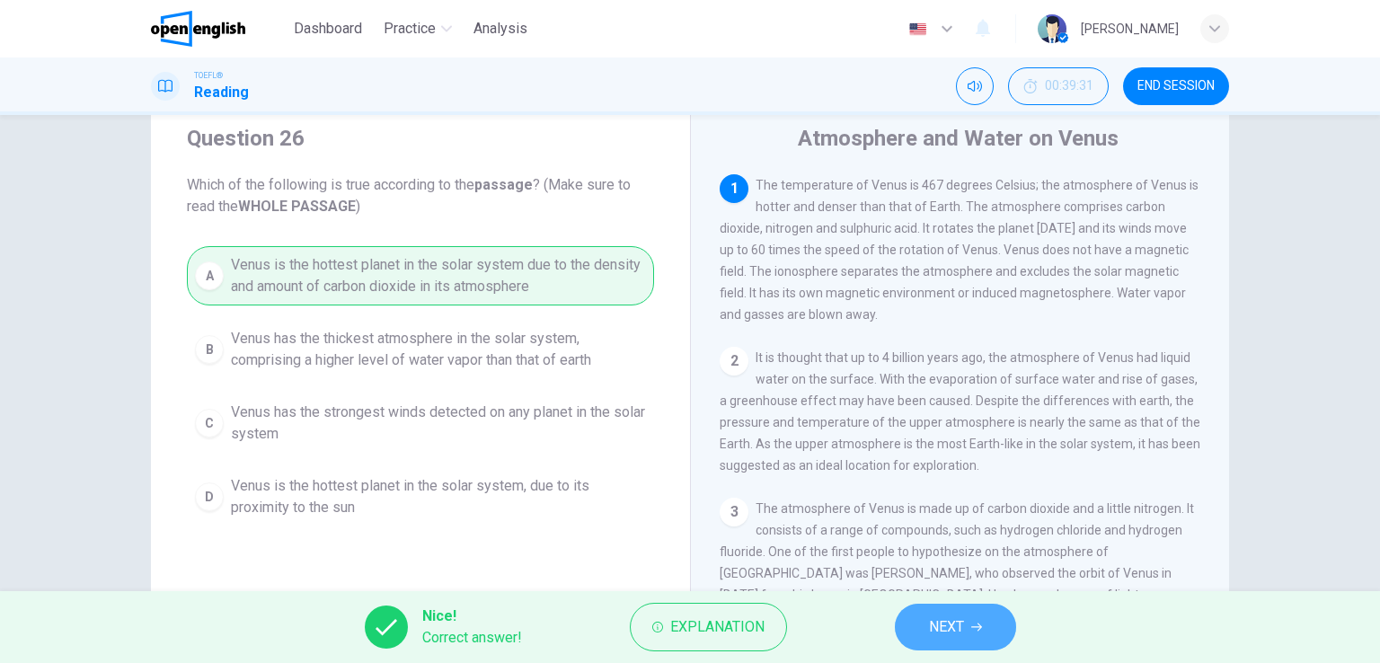
click at [943, 629] on span "NEXT" at bounding box center [946, 626] width 35 height 25
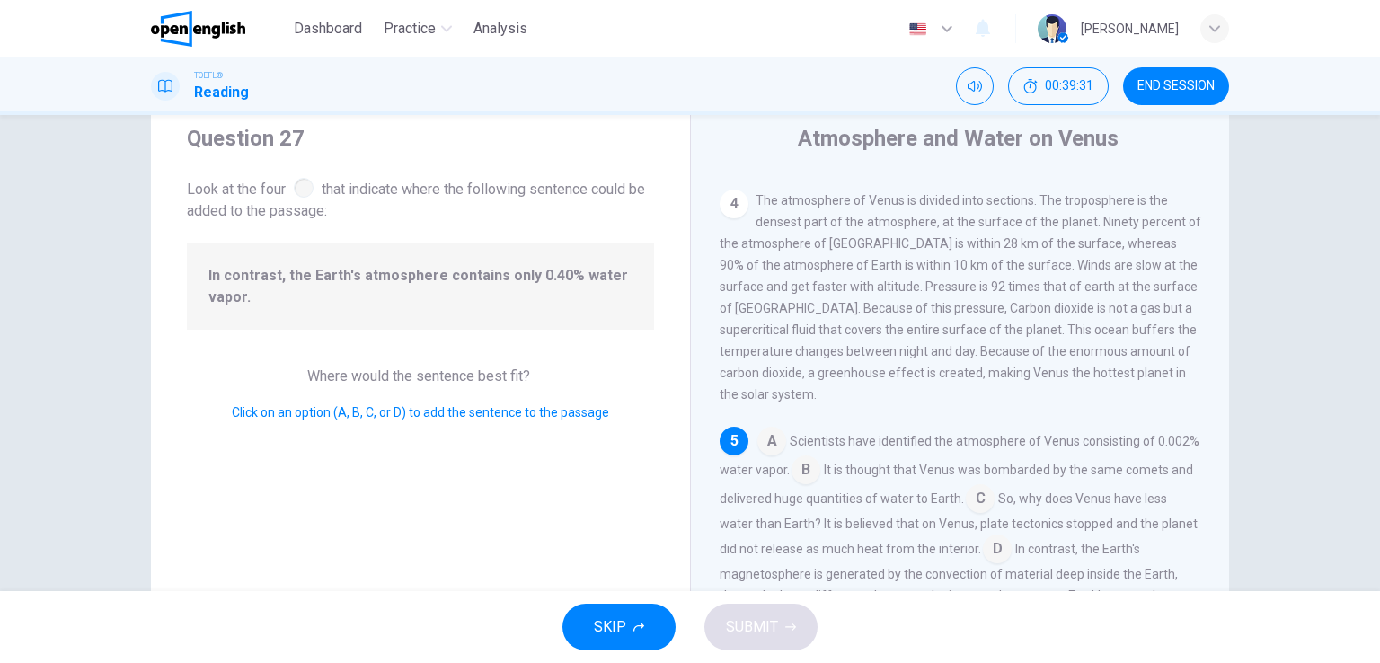
scroll to position [662, 0]
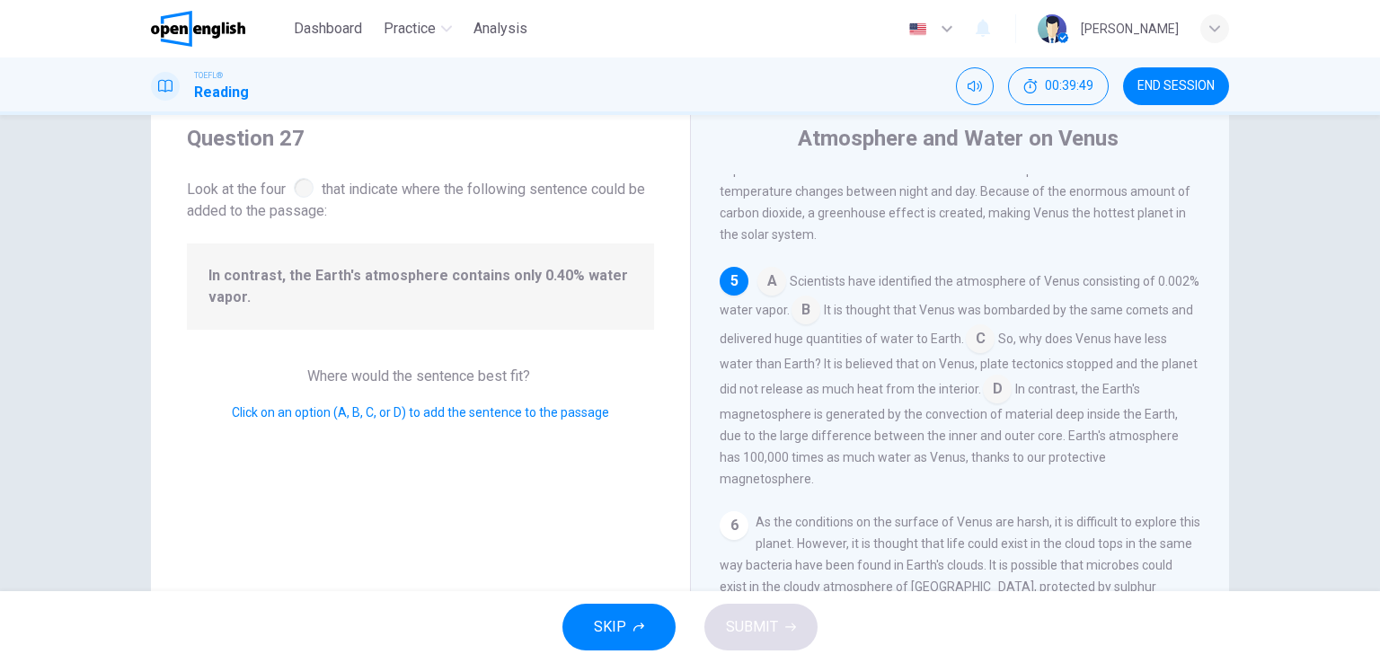
click at [820, 326] on input at bounding box center [805, 311] width 29 height 29
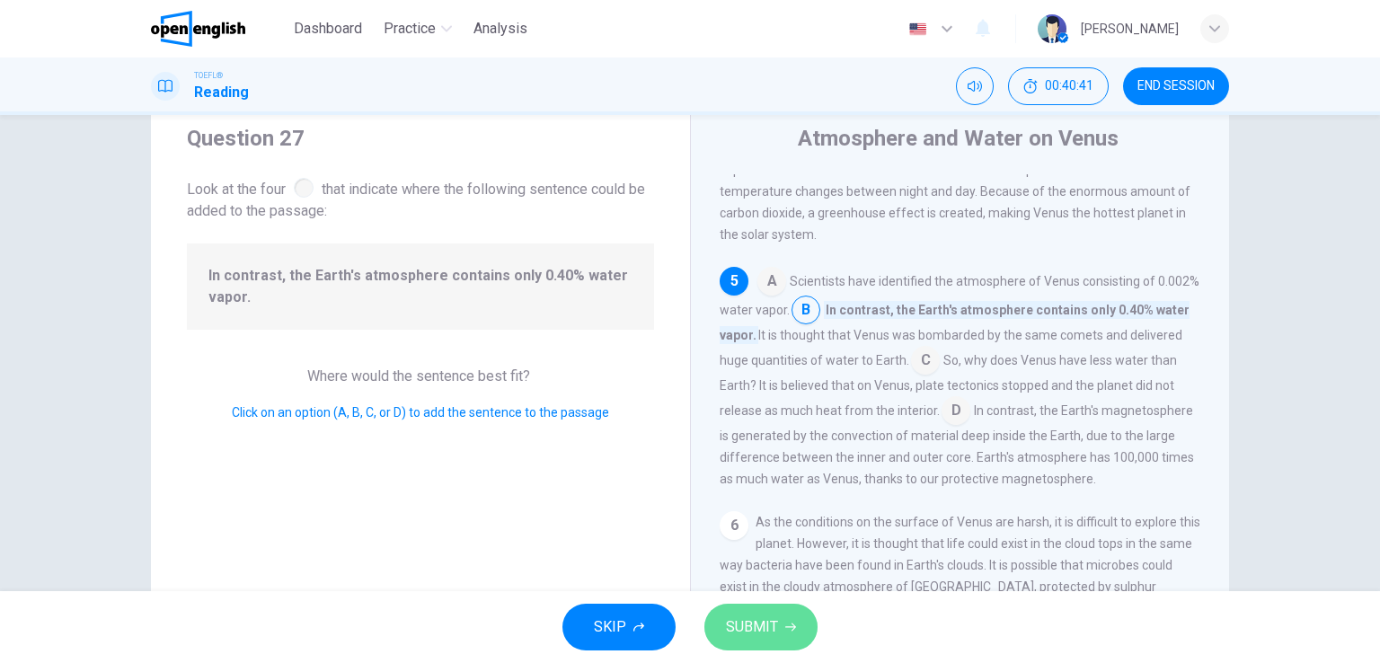
click at [771, 640] on button "SUBMIT" at bounding box center [760, 627] width 113 height 47
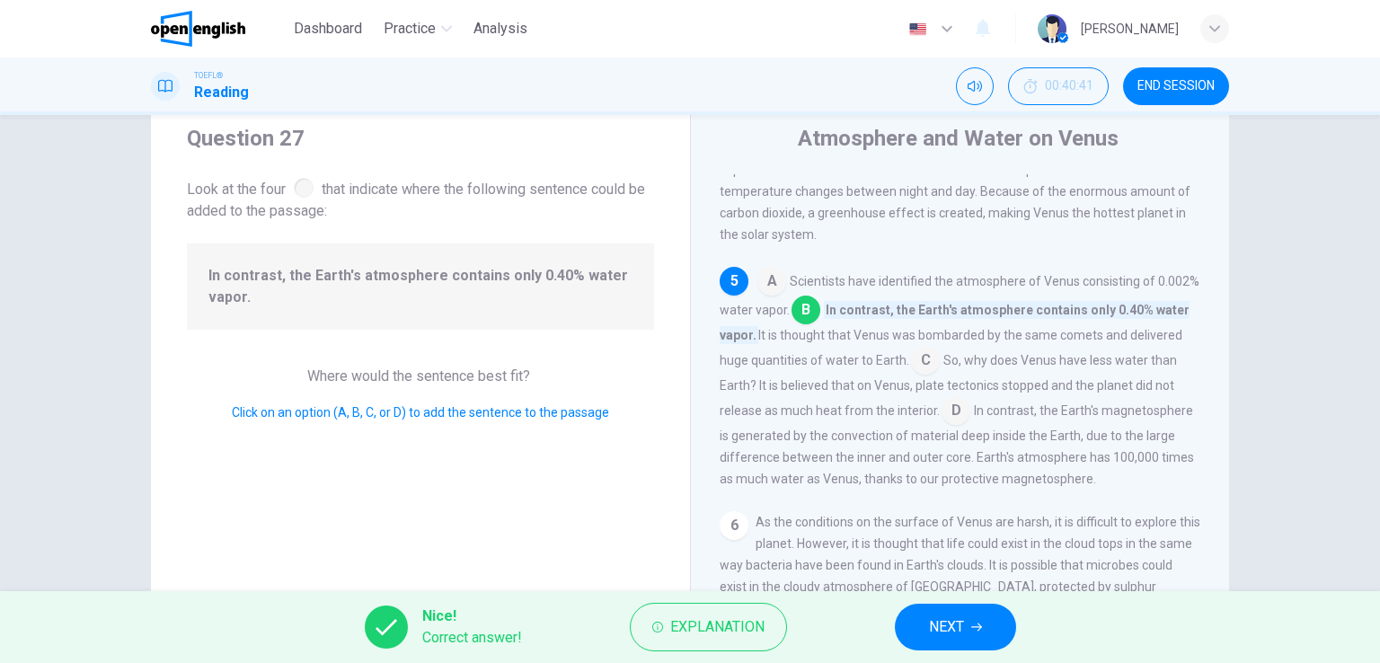
click at [967, 629] on button "NEXT" at bounding box center [955, 627] width 121 height 47
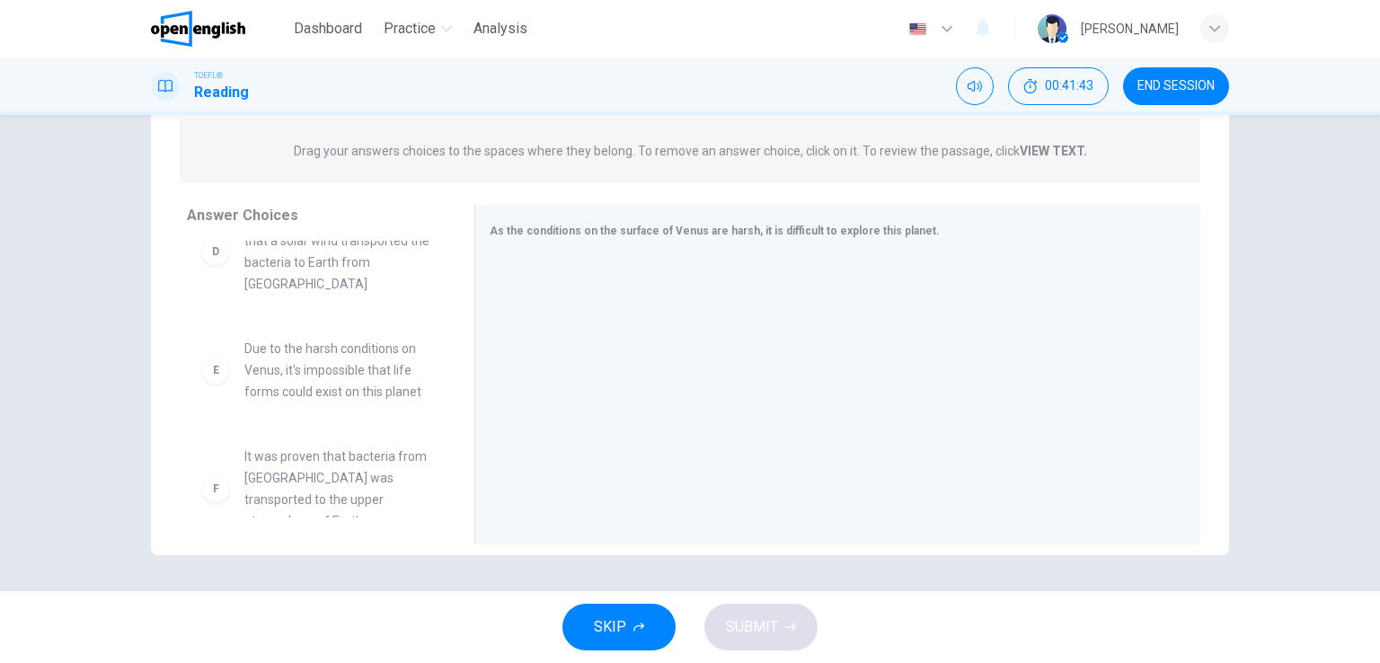
scroll to position [442, 0]
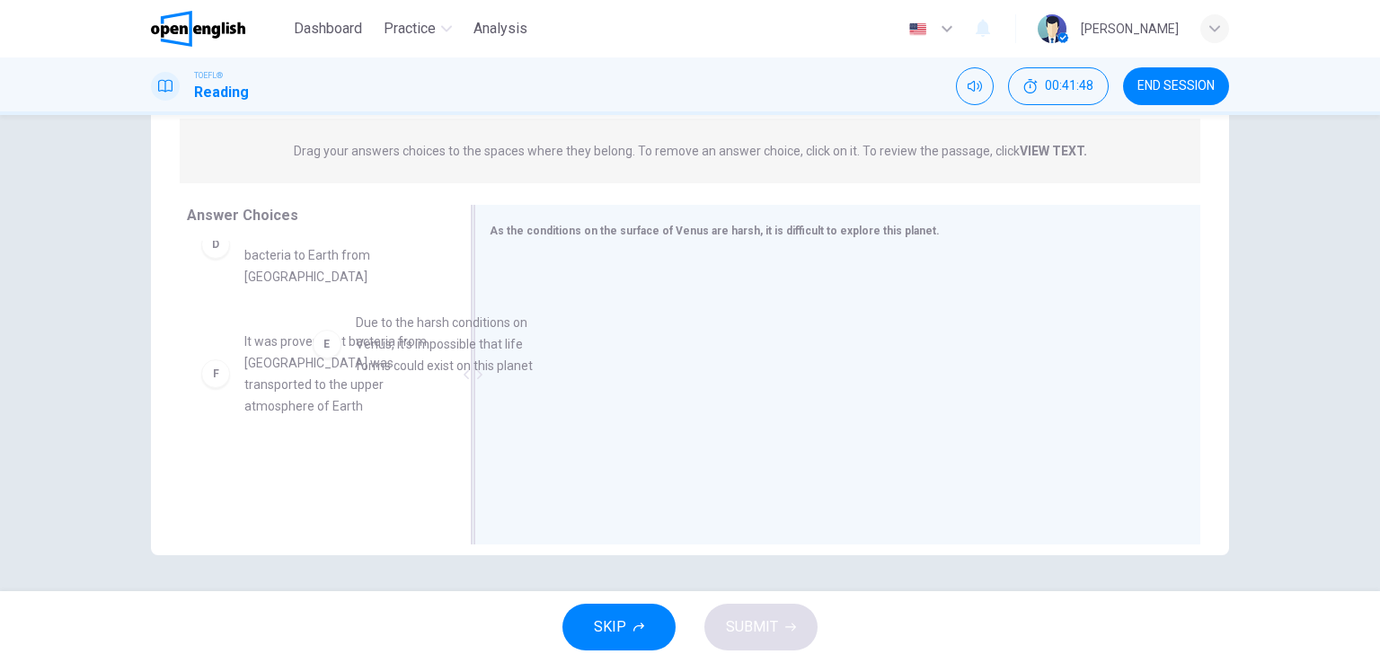
drag, startPoint x: 363, startPoint y: 371, endPoint x: 650, endPoint y: 358, distance: 287.7
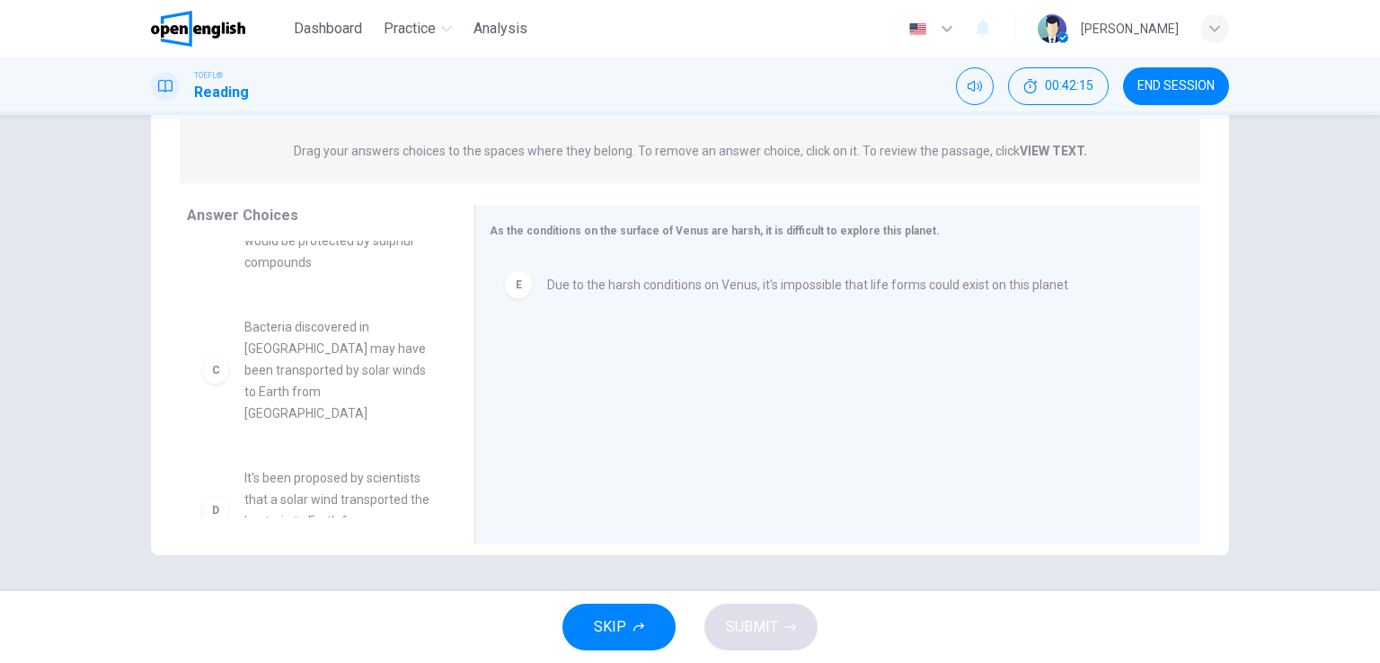
scroll to position [175, 0]
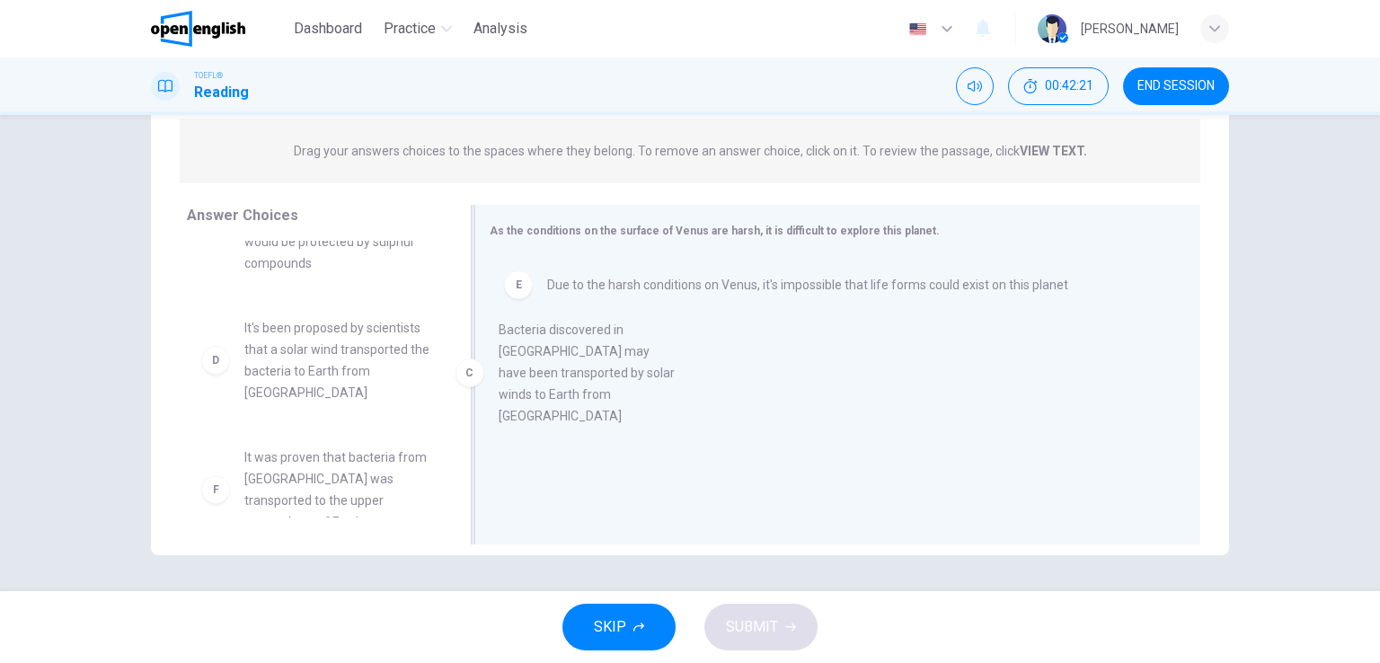
drag, startPoint x: 332, startPoint y: 390, endPoint x: 693, endPoint y: 358, distance: 362.4
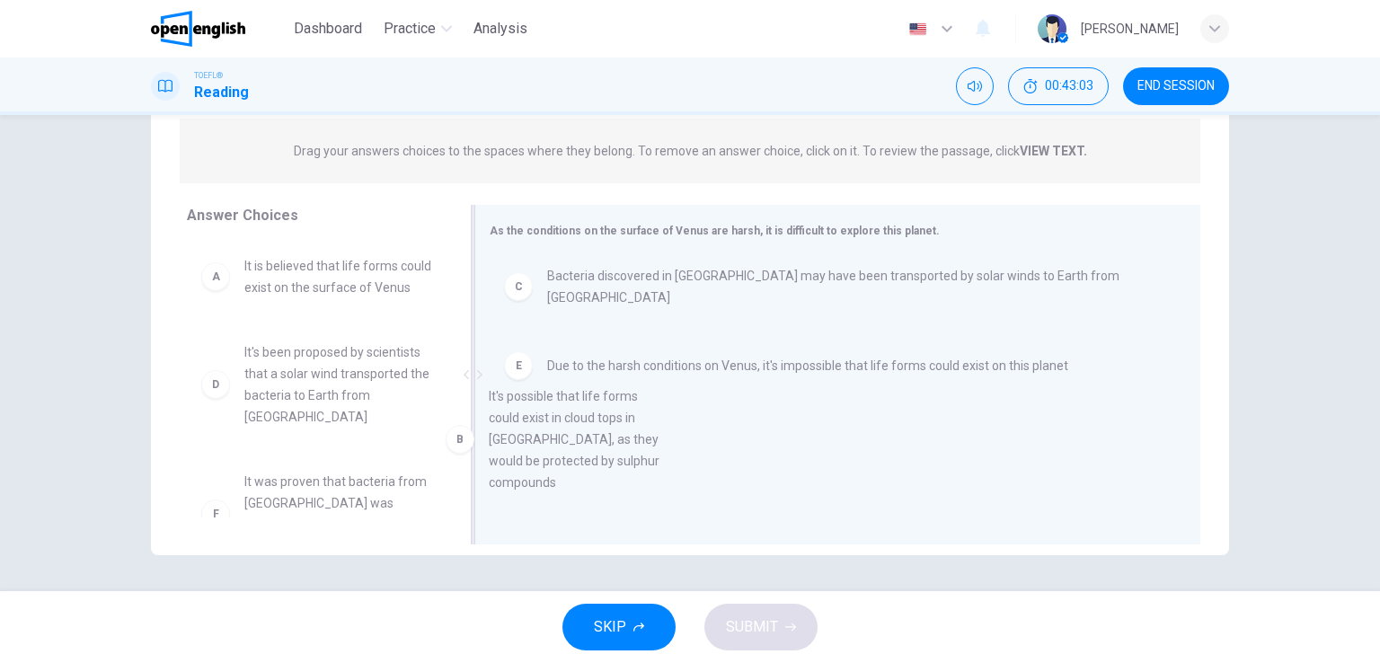
scroll to position [13, 0]
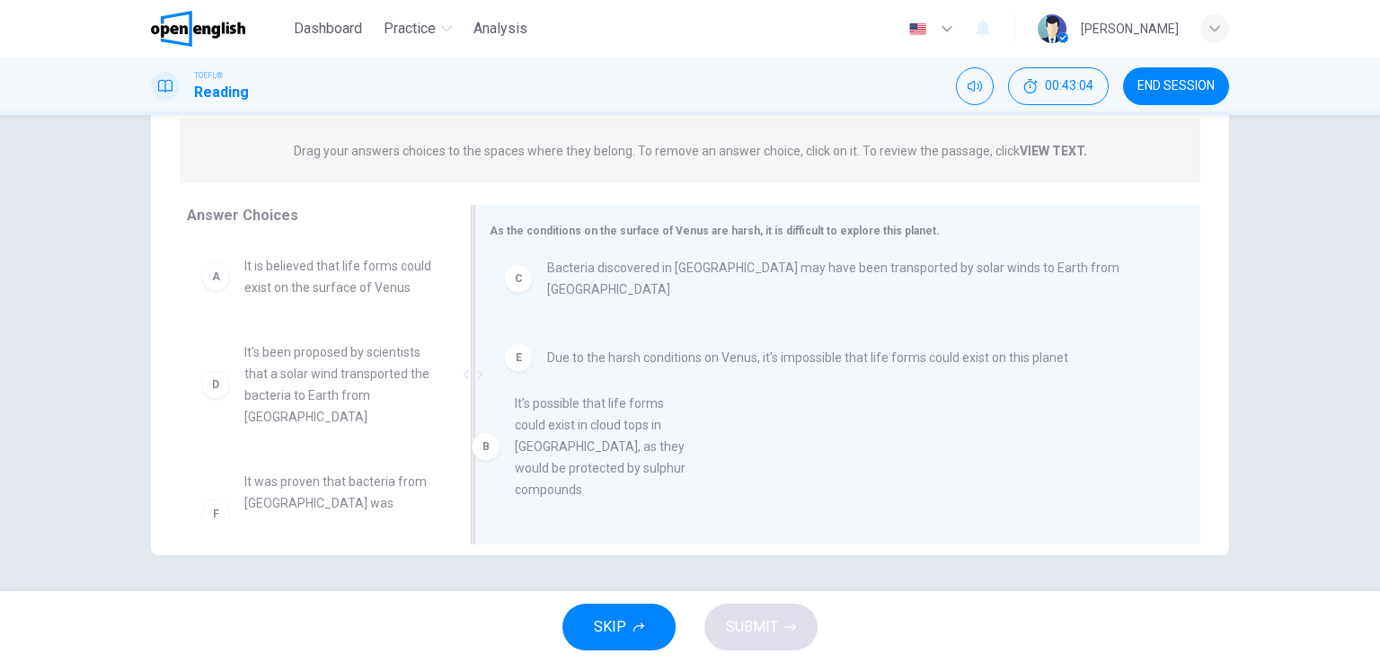
drag, startPoint x: 309, startPoint y: 443, endPoint x: 589, endPoint y: 471, distance: 281.6
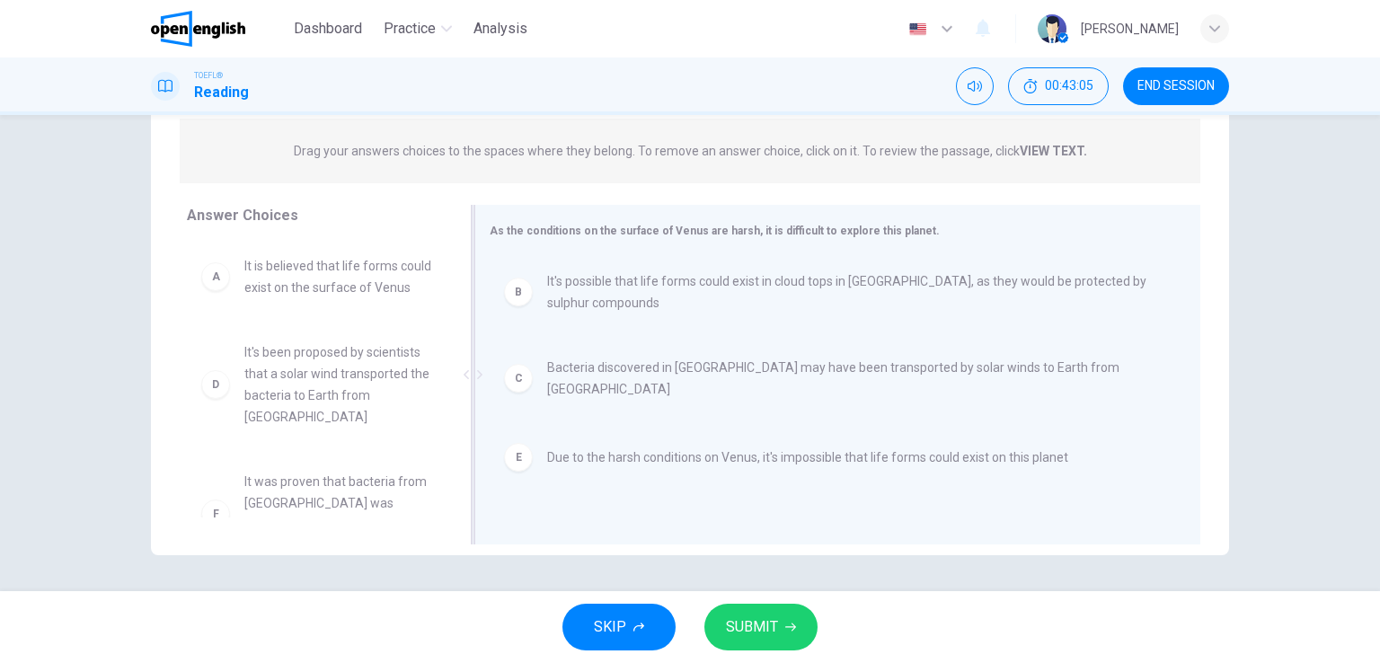
scroll to position [0, 0]
click at [738, 621] on span "SUBMIT" at bounding box center [752, 626] width 52 height 25
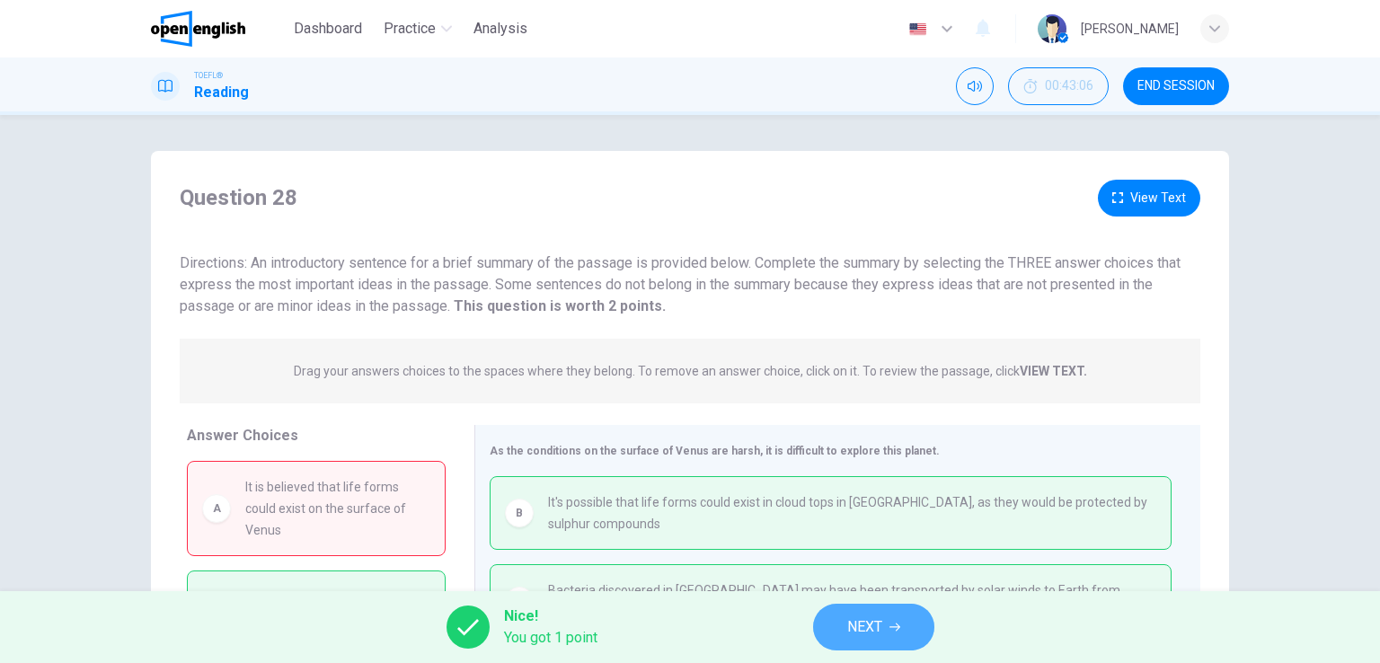
click at [884, 631] on button "NEXT" at bounding box center [873, 627] width 121 height 47
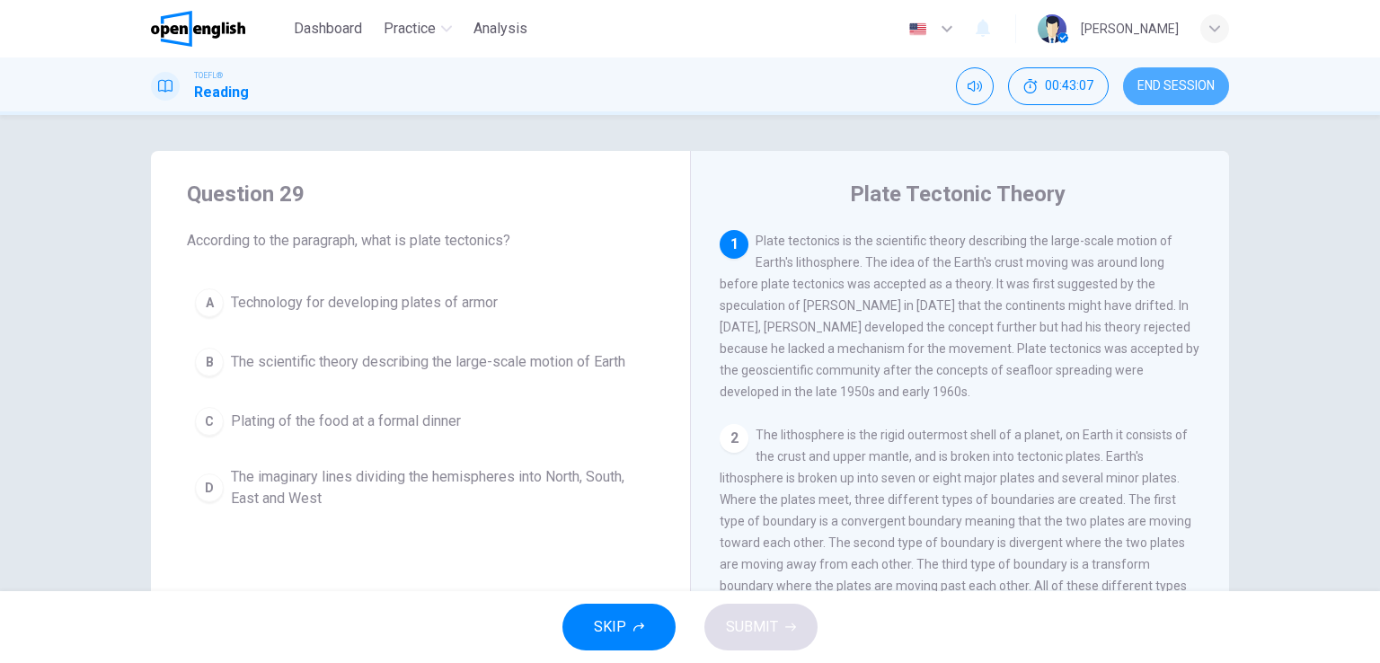
click at [1175, 90] on span "END SESSION" at bounding box center [1175, 86] width 77 height 14
